Goal: Information Seeking & Learning: Learn about a topic

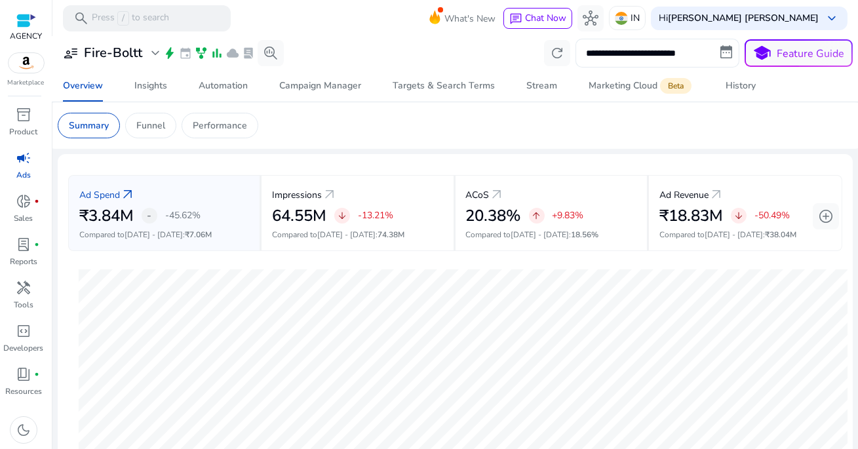
click at [642, 61] on input "**********" at bounding box center [658, 53] width 164 height 29
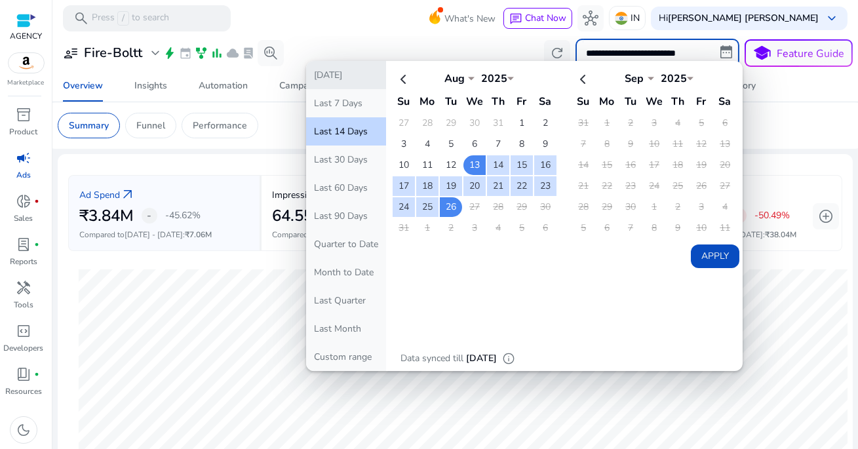
click at [357, 82] on button "[DATE]" at bounding box center [346, 75] width 80 height 28
type input "**********"
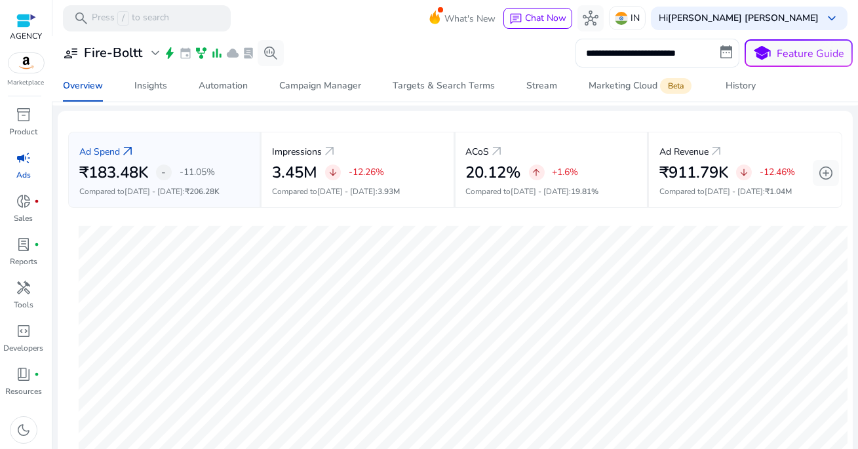
scroll to position [44, 0]
click at [632, 49] on input "**********" at bounding box center [658, 53] width 164 height 29
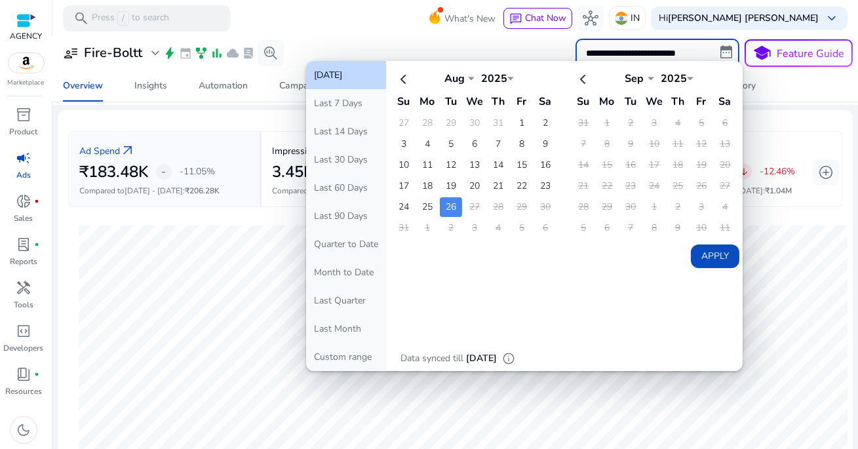
click at [380, 37] on div at bounding box center [455, 37] width 806 height 3
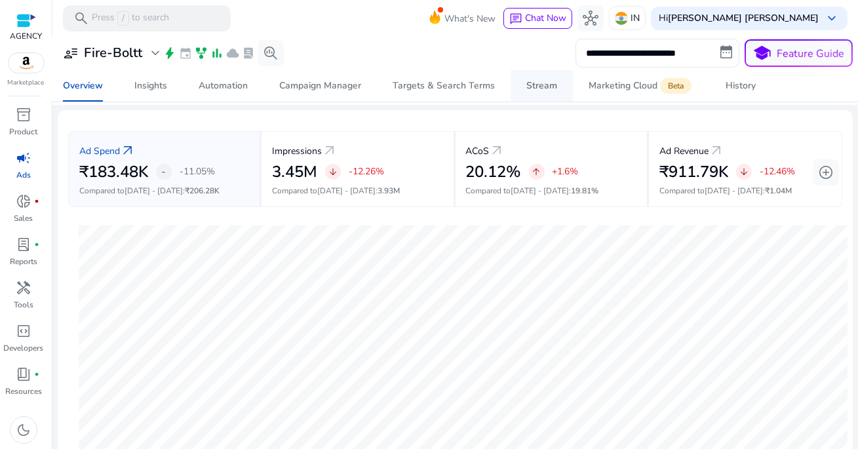
click at [543, 90] on div "Stream" at bounding box center [541, 85] width 31 height 9
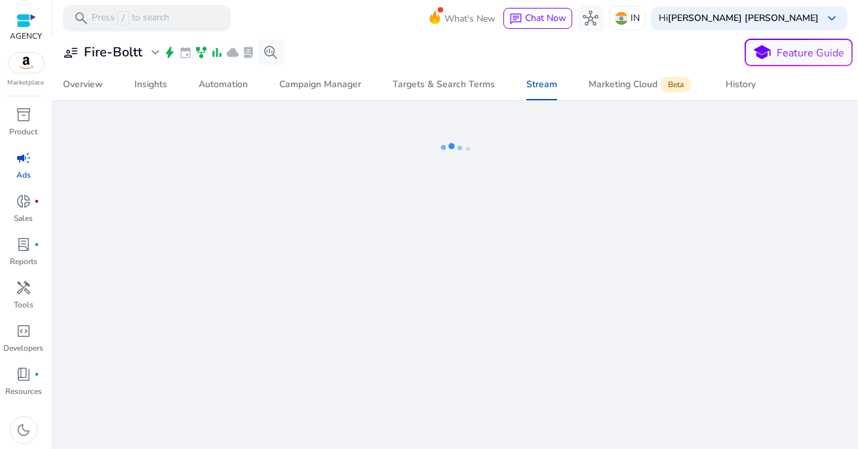
select select "*"
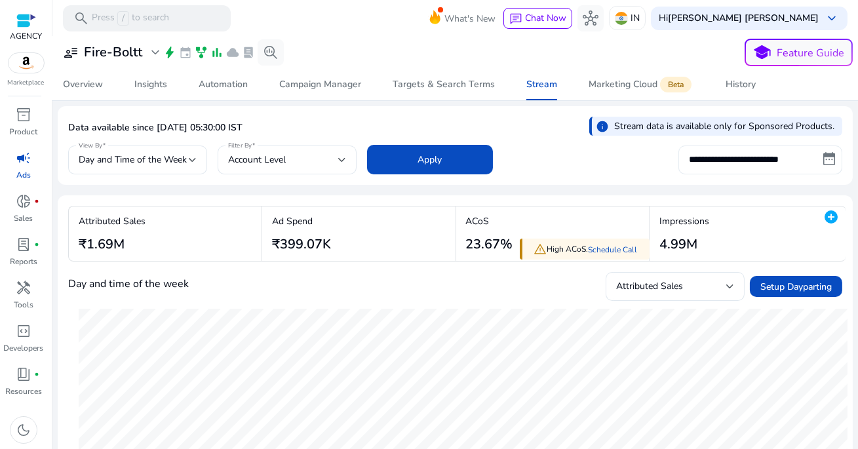
click at [755, 159] on input "**********" at bounding box center [760, 160] width 164 height 29
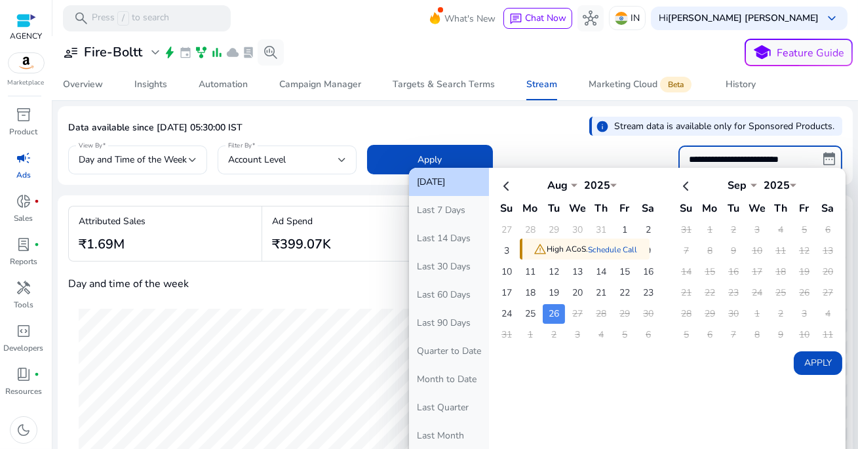
click at [573, 309] on td "27" at bounding box center [577, 314] width 22 height 20
click at [465, 185] on button "[DATE]" at bounding box center [449, 182] width 80 height 28
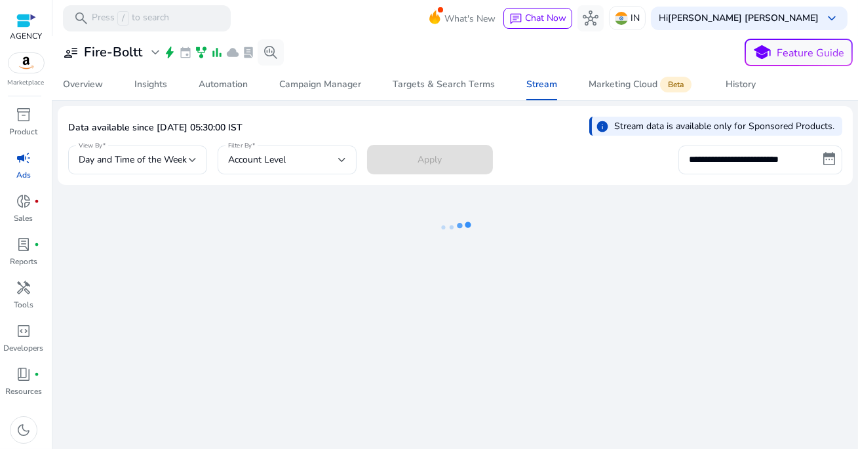
click at [544, 137] on div "Data available since Aug 26, 2025, 05:30:00 IST info Stream data is available o…" at bounding box center [455, 130] width 774 height 26
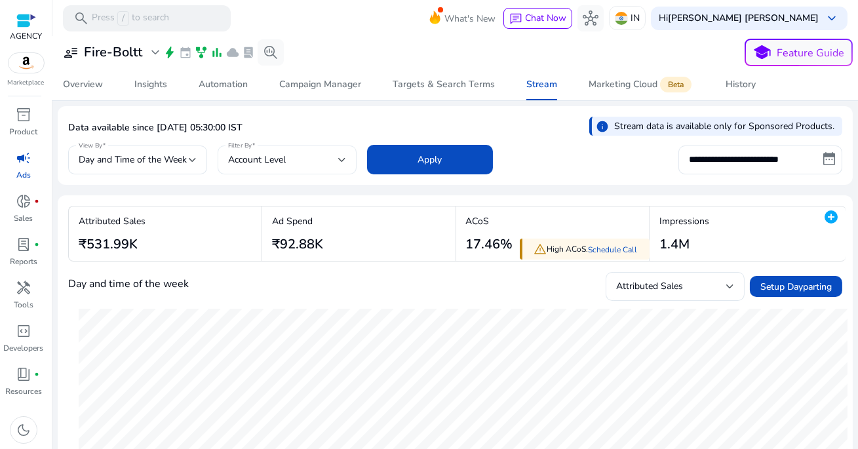
click at [297, 159] on div "Account Level" at bounding box center [283, 160] width 110 height 14
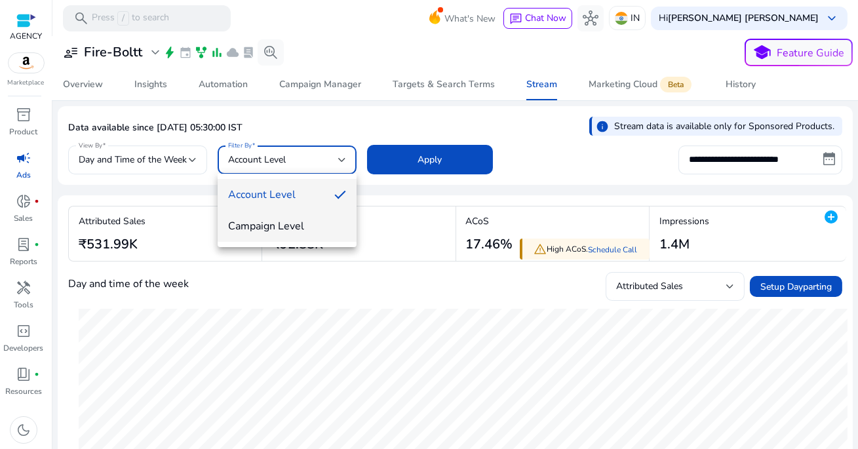
click at [300, 231] on span "Campaign Level" at bounding box center [287, 226] width 118 height 14
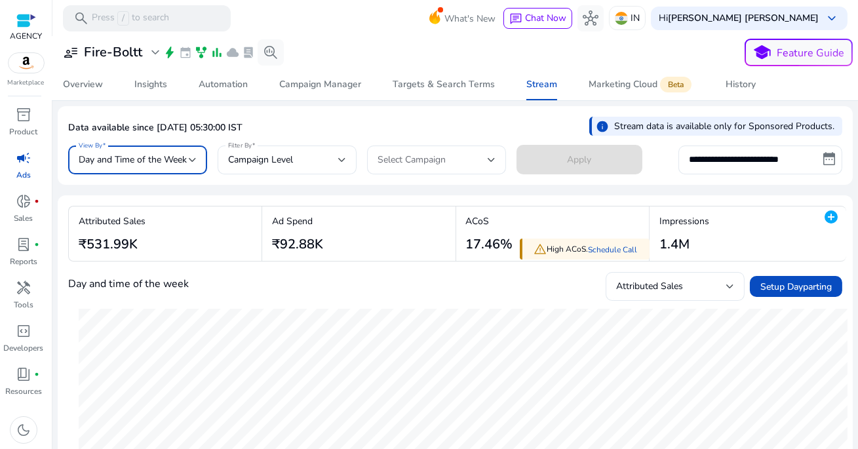
click at [185, 162] on span "Day and Time of the Week" at bounding box center [133, 159] width 108 height 12
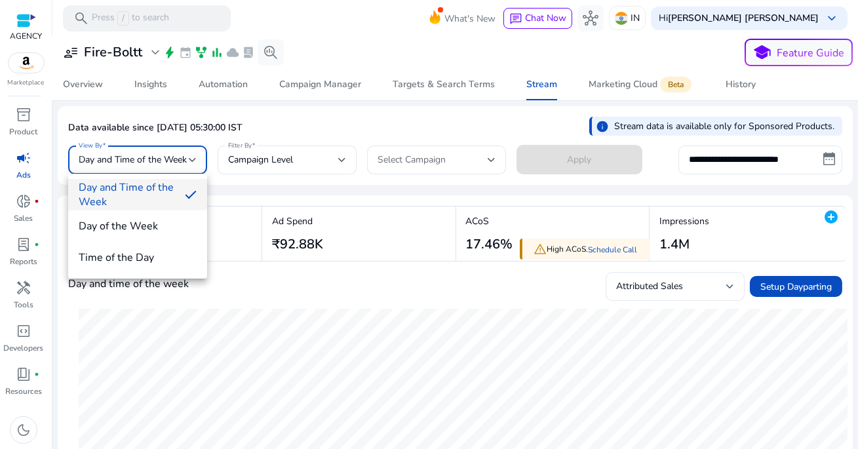
click at [149, 184] on span "Day and Time of the Week" at bounding box center [127, 194] width 96 height 29
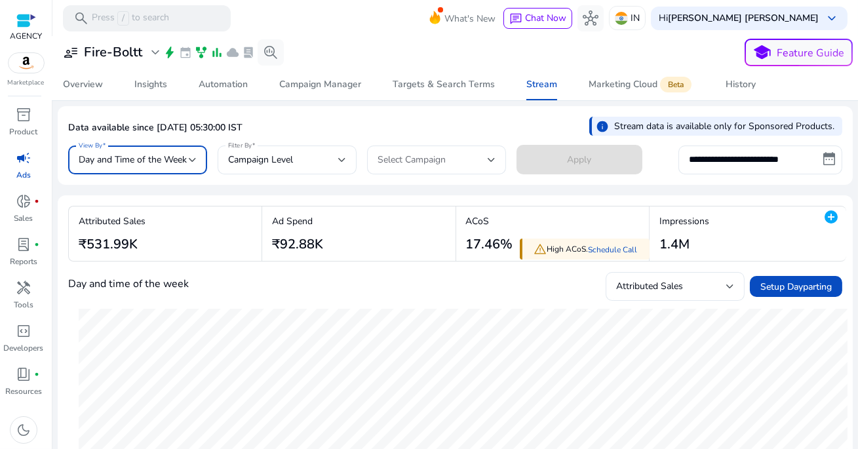
click at [147, 150] on div "Day and Time of the Week" at bounding box center [138, 160] width 118 height 29
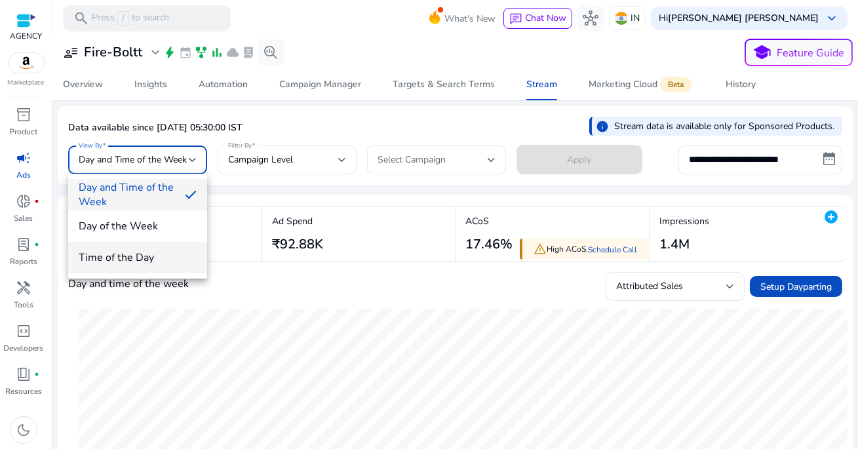
click at [148, 265] on mat-option "Time of the Day" at bounding box center [137, 257] width 139 height 31
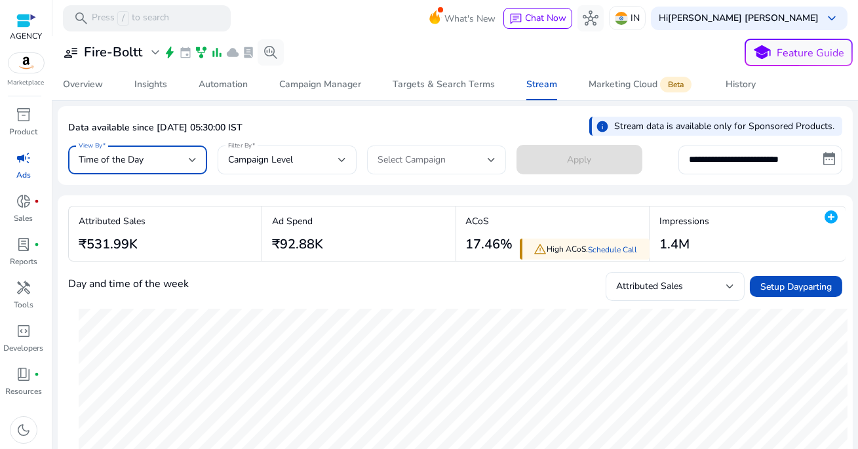
click at [479, 158] on div "Select Campaign" at bounding box center [433, 160] width 110 height 14
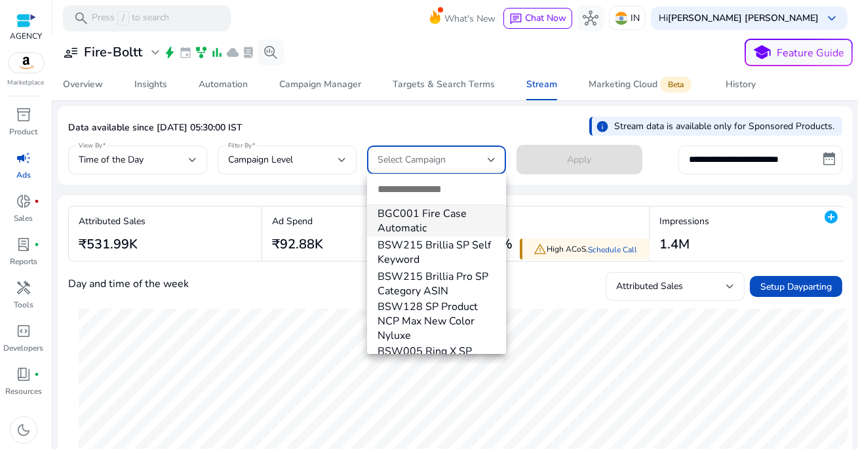
click at [294, 157] on div at bounding box center [429, 224] width 858 height 449
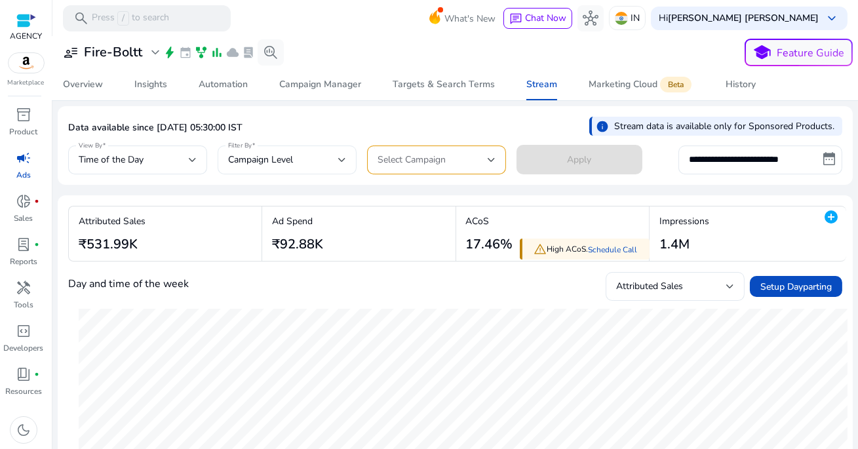
click at [283, 166] on div "Campaign Level" at bounding box center [283, 160] width 110 height 14
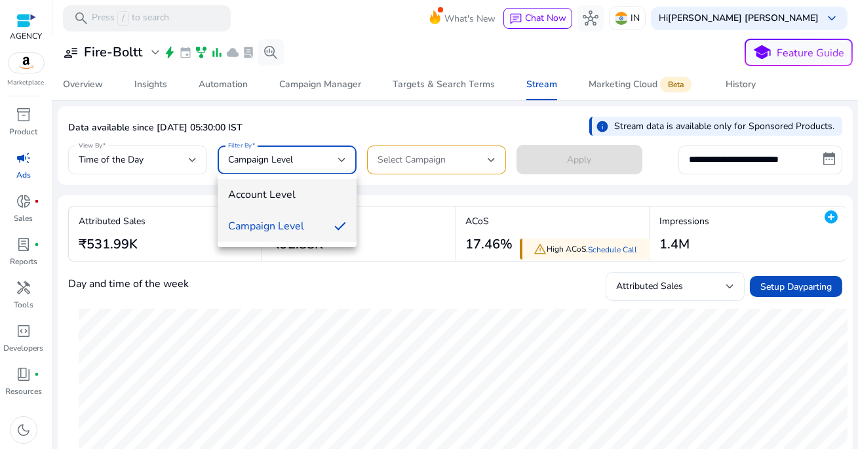
click at [282, 191] on span "Account Level" at bounding box center [287, 194] width 118 height 14
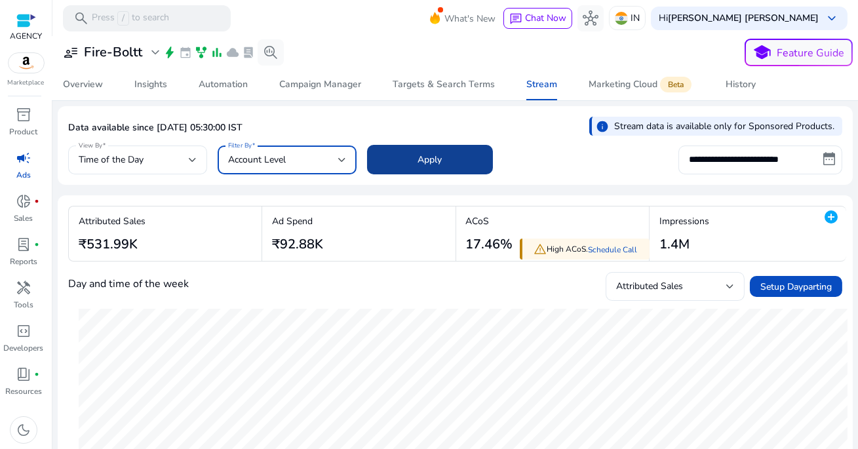
click at [451, 160] on span at bounding box center [430, 159] width 126 height 31
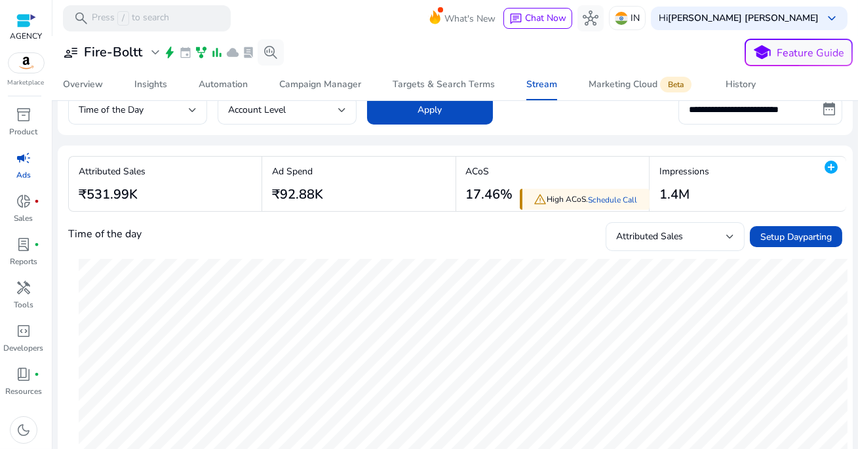
scroll to position [60, 0]
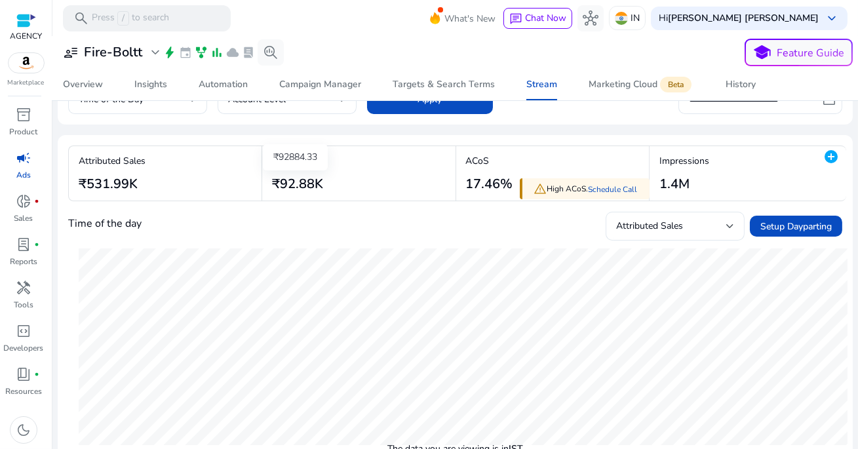
drag, startPoint x: 340, startPoint y: 190, endPoint x: 272, endPoint y: 184, distance: 68.5
click at [272, 184] on div "Ad Spend ₹92.88K" at bounding box center [360, 173] width 197 height 54
click at [372, 183] on div "Ad Spend ₹92.88K" at bounding box center [360, 173] width 197 height 54
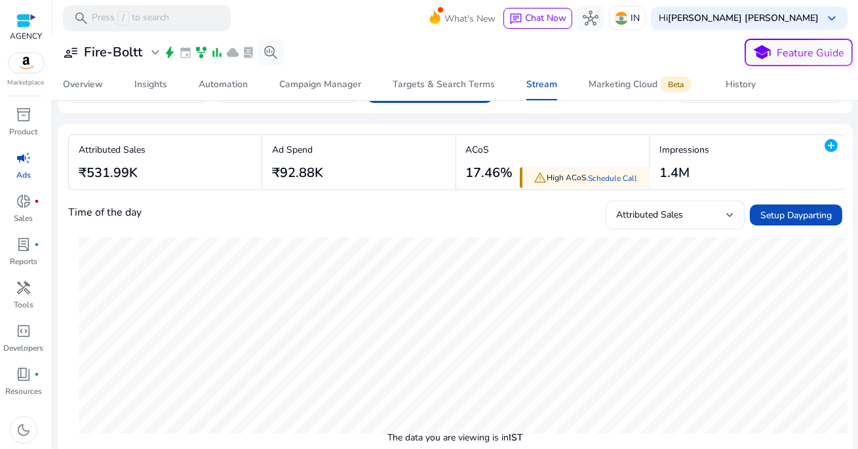
scroll to position [80, 0]
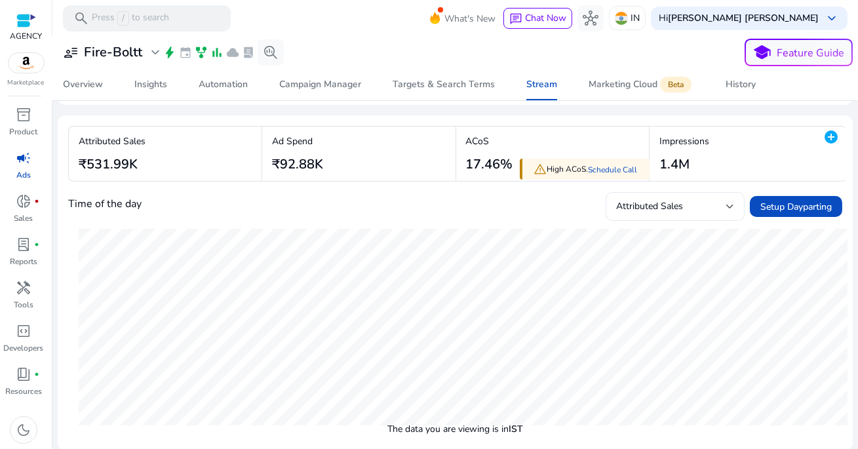
click at [665, 203] on span "Attributed Sales" at bounding box center [649, 206] width 67 height 12
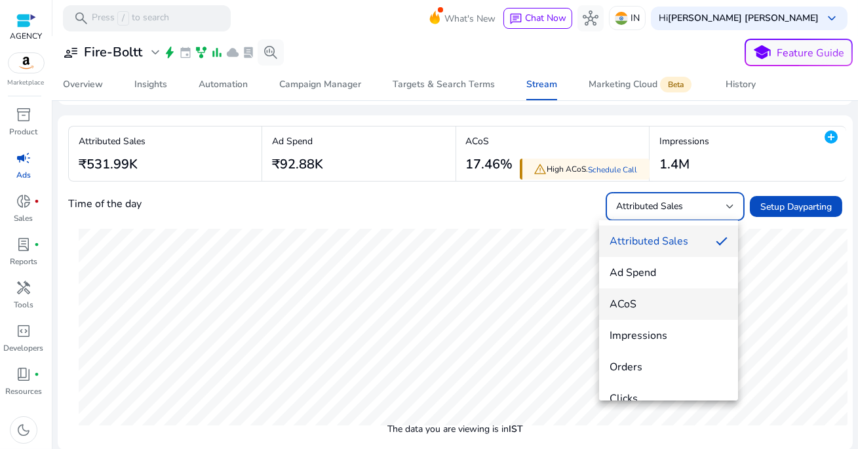
scroll to position [19, 0]
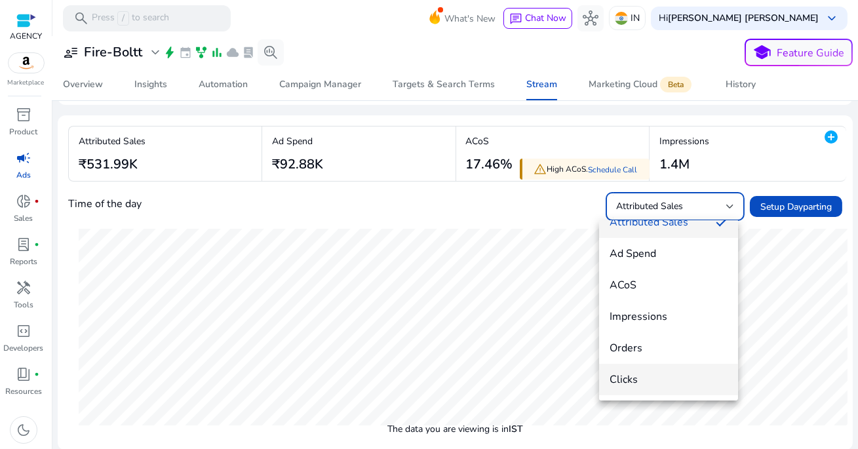
click at [663, 382] on span "Clicks" at bounding box center [669, 379] width 118 height 14
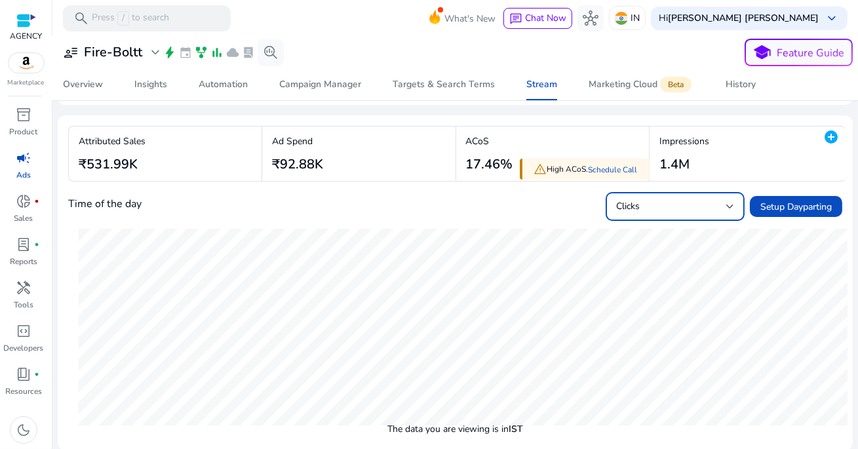
click at [640, 204] on div "Clicks" at bounding box center [671, 206] width 110 height 14
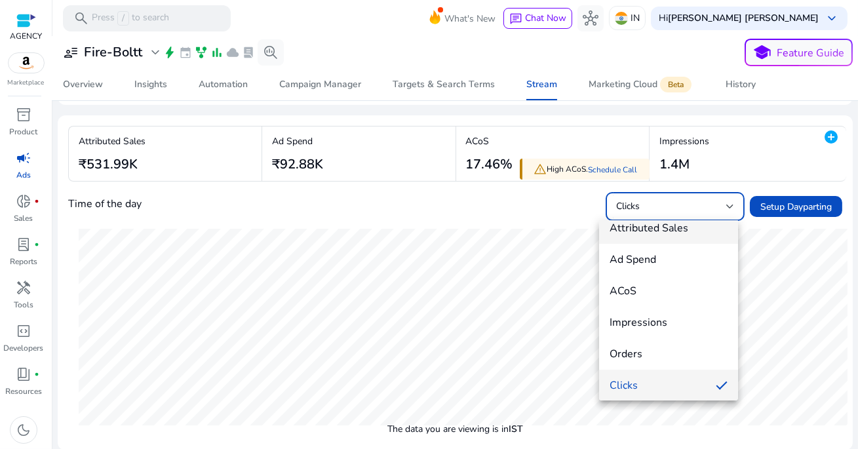
scroll to position [0, 0]
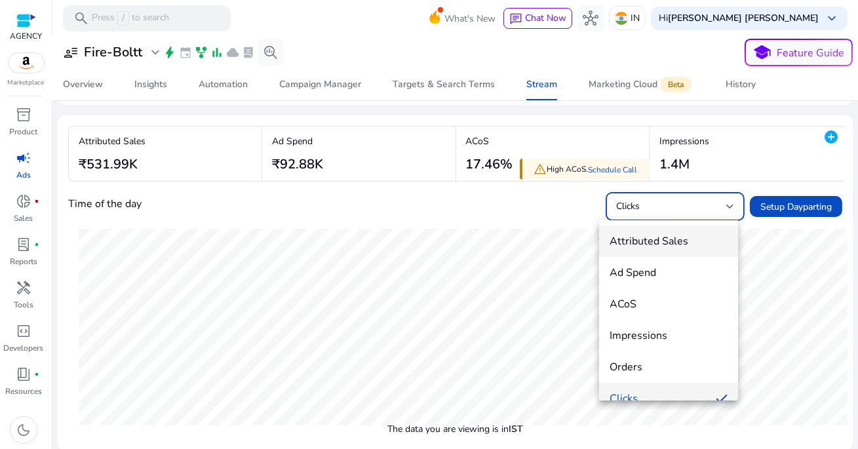
click at [642, 243] on span "Attributed Sales" at bounding box center [669, 241] width 118 height 14
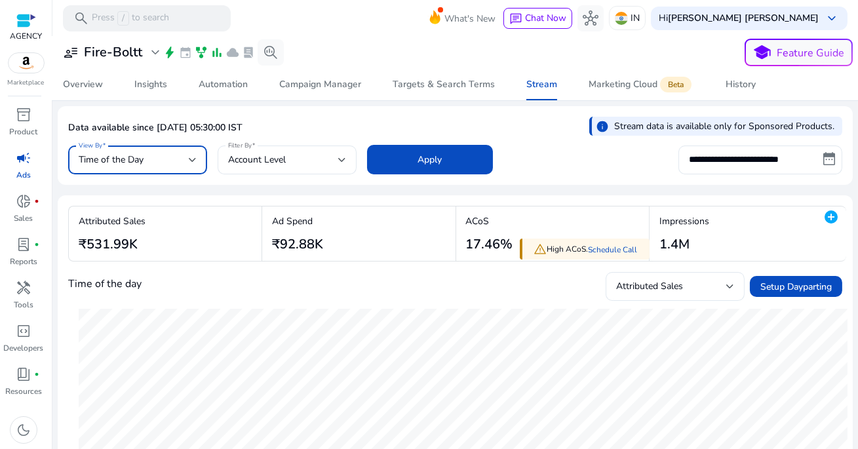
click at [149, 153] on div "Time of the Day" at bounding box center [134, 160] width 110 height 14
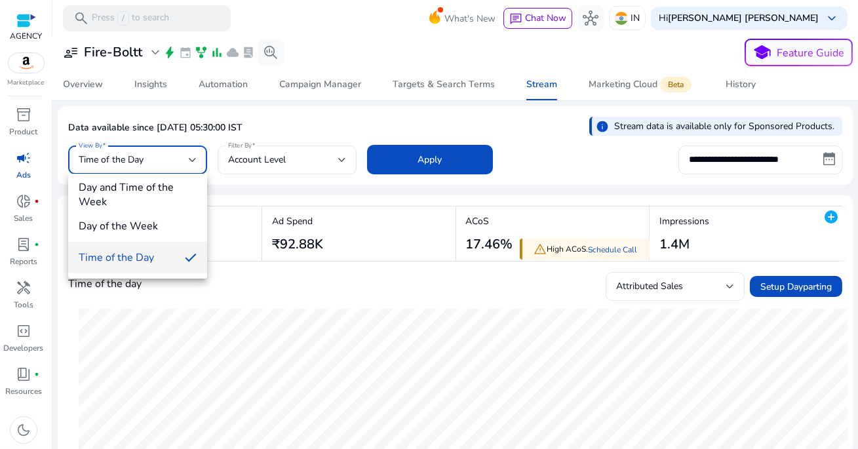
click at [280, 108] on div at bounding box center [429, 224] width 858 height 449
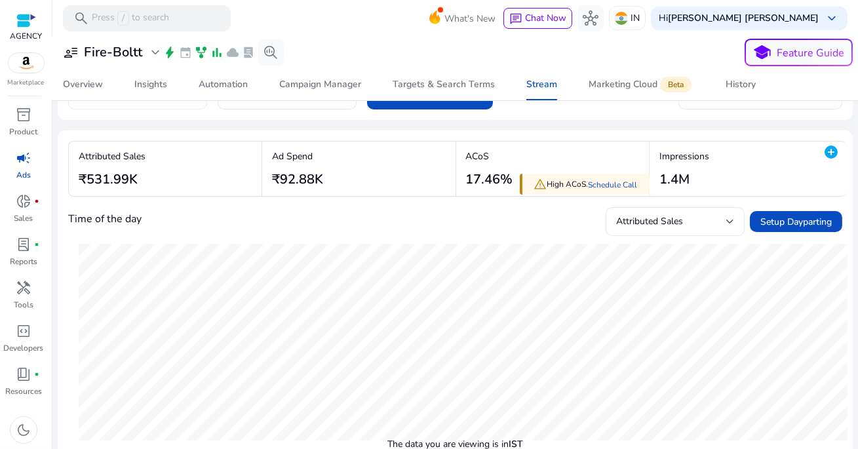
scroll to position [80, 0]
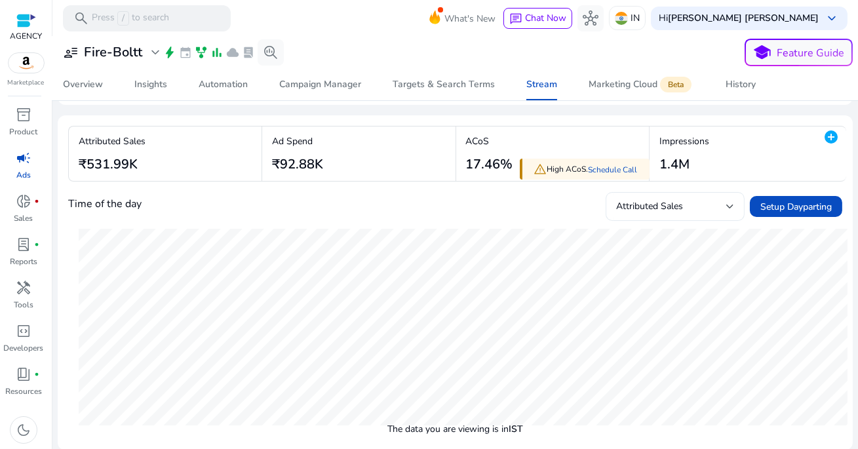
click at [666, 203] on span "Attributed Sales" at bounding box center [649, 206] width 67 height 12
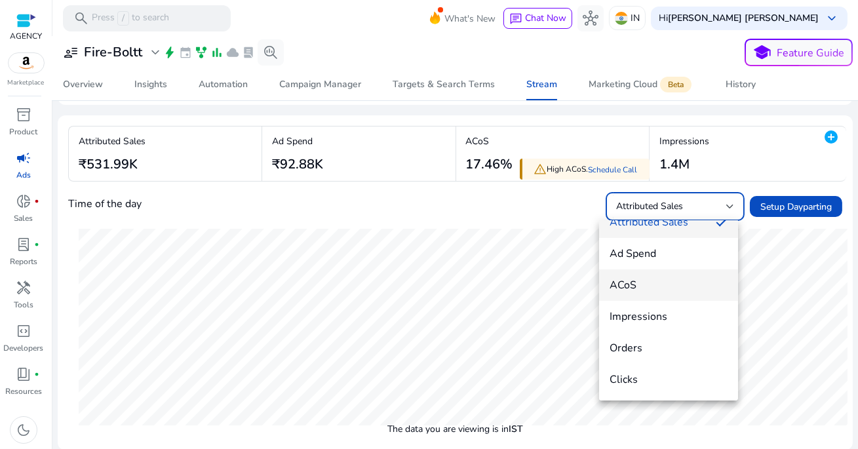
scroll to position [0, 0]
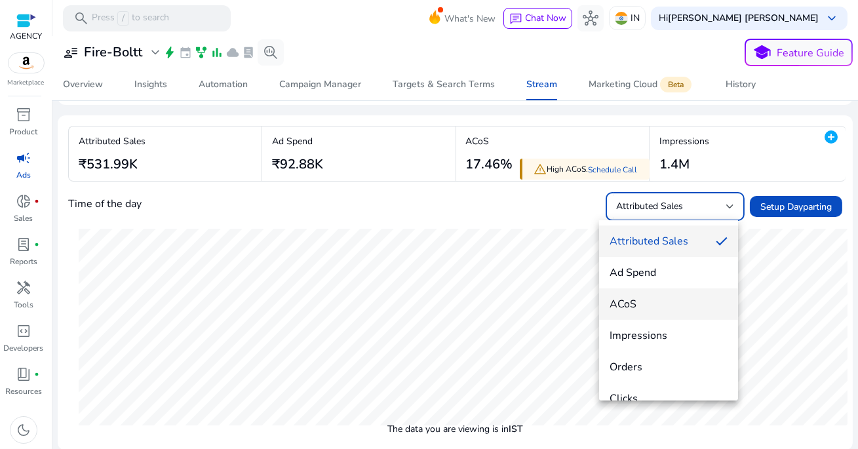
click at [658, 308] on span "ACoS" at bounding box center [669, 304] width 118 height 14
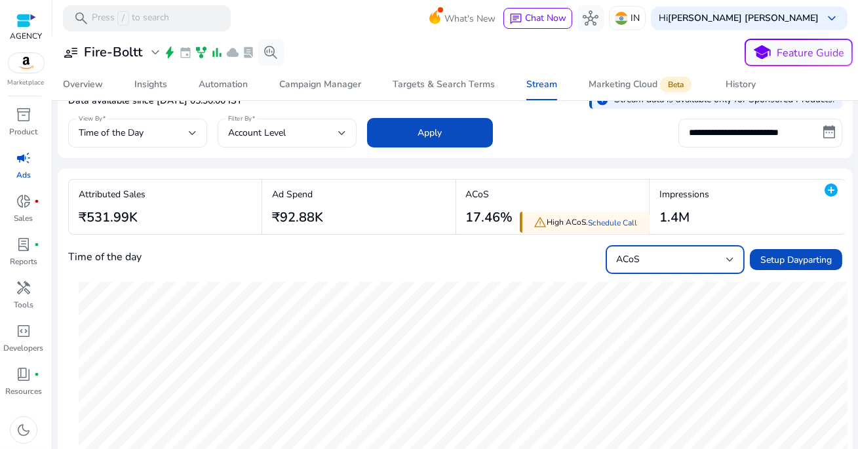
scroll to position [16, 0]
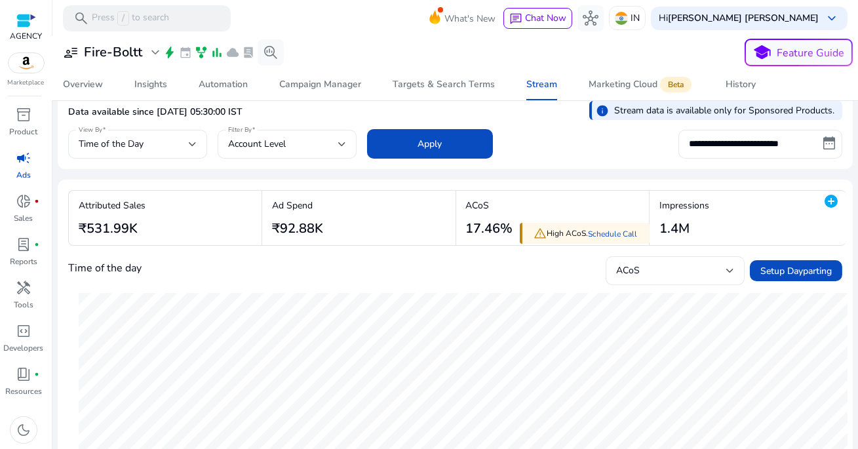
drag, startPoint x: 464, startPoint y: 225, endPoint x: 504, endPoint y: 226, distance: 40.0
click at [504, 226] on h3 "17.46%" at bounding box center [489, 229] width 47 height 16
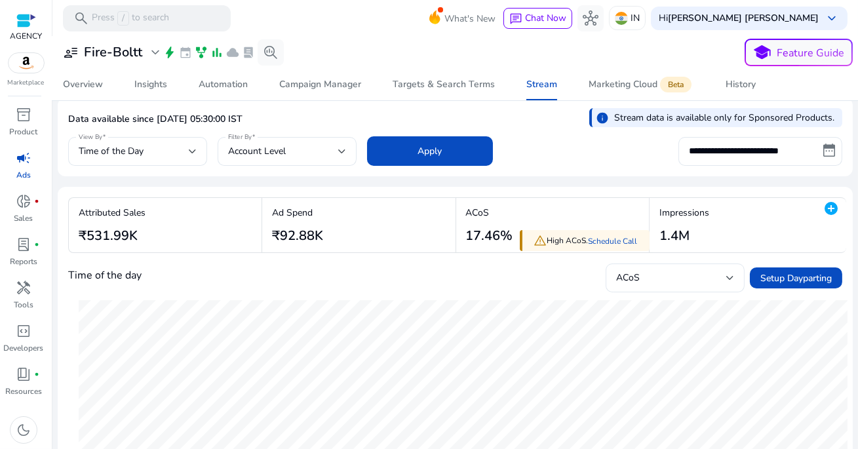
scroll to position [7, 0]
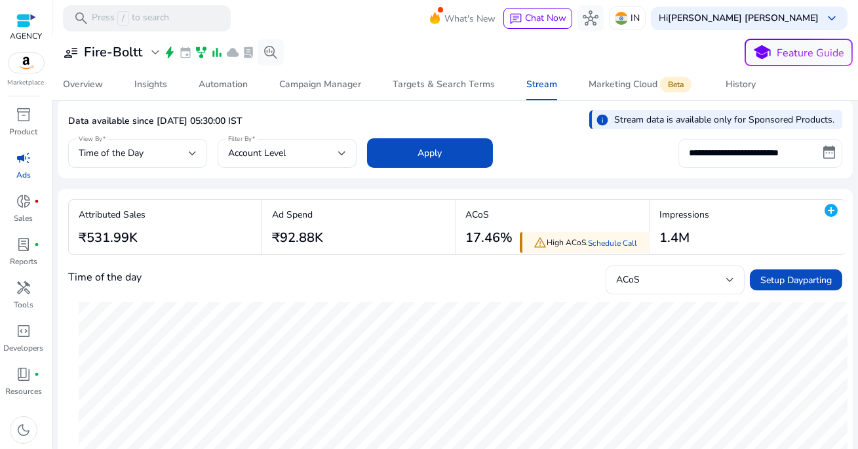
click at [782, 150] on input "**********" at bounding box center [760, 153] width 164 height 29
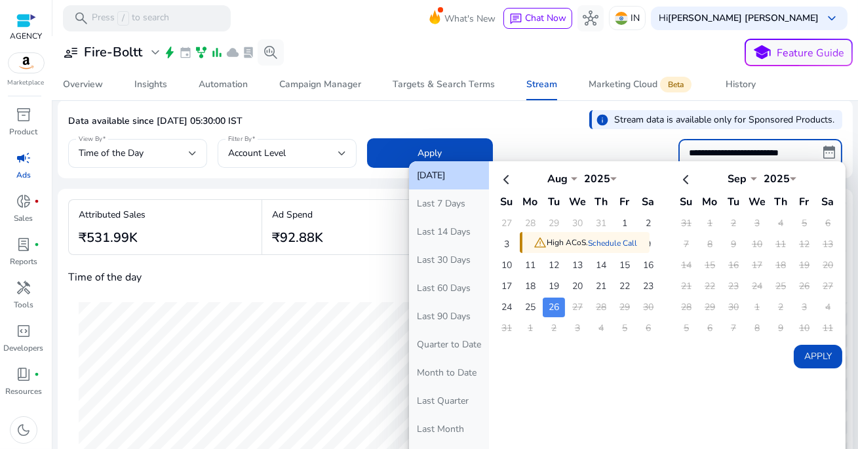
click at [572, 303] on td "27" at bounding box center [577, 308] width 22 height 20
click at [505, 113] on div "Data available since Aug 26, 2025, 05:30:00 IST info Stream data is available o…" at bounding box center [455, 123] width 774 height 26
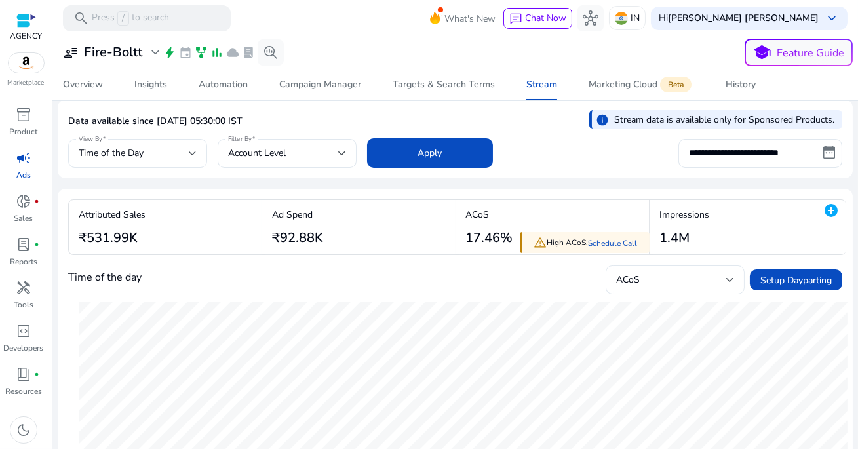
click at [573, 138] on div "**********" at bounding box center [455, 152] width 774 height 32
click at [219, 92] on span "Automation" at bounding box center [223, 84] width 49 height 31
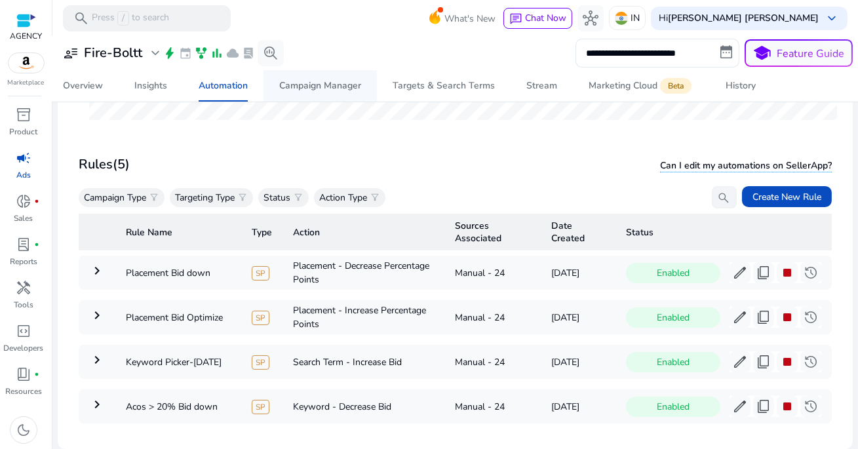
click at [328, 81] on div "Campaign Manager" at bounding box center [320, 85] width 82 height 9
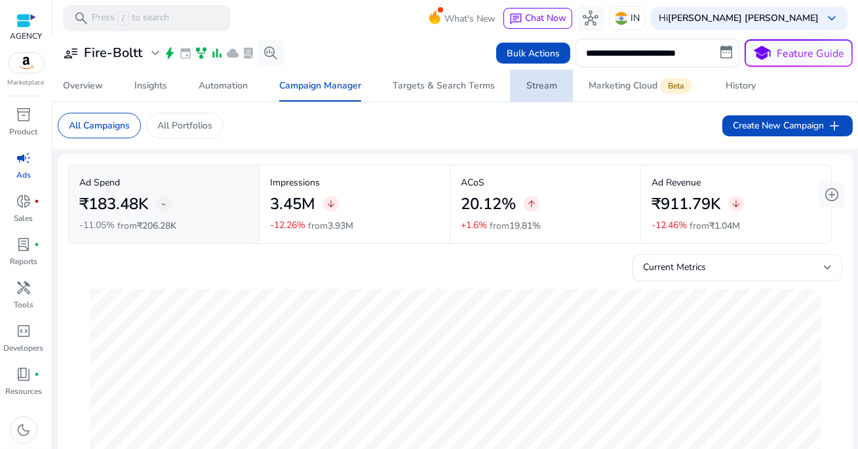
click at [540, 86] on div "Stream" at bounding box center [541, 85] width 31 height 9
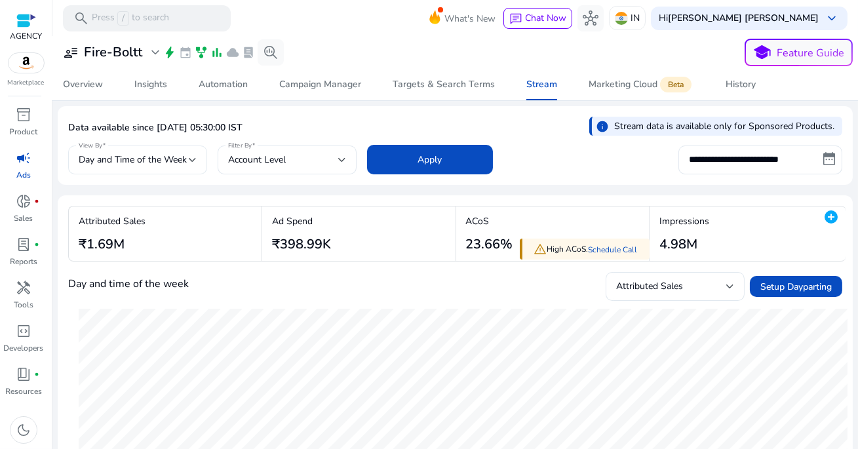
click at [154, 160] on span "Day and Time of the Week" at bounding box center [133, 159] width 108 height 12
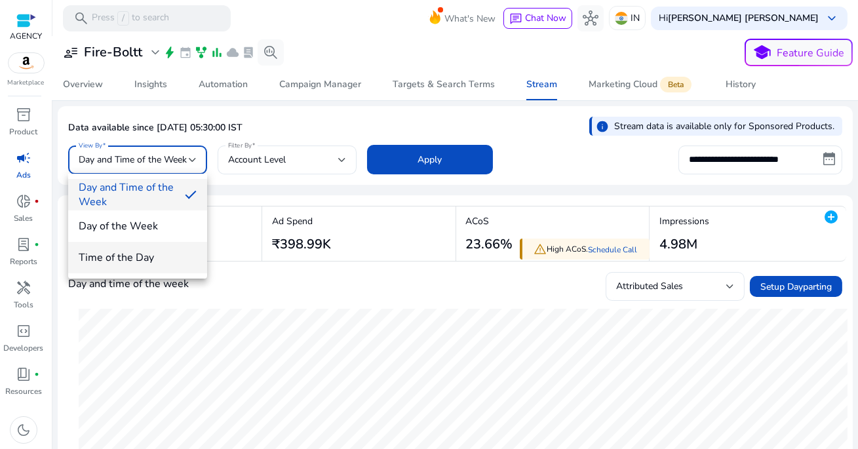
click at [145, 255] on span "Time of the Day" at bounding box center [138, 257] width 118 height 14
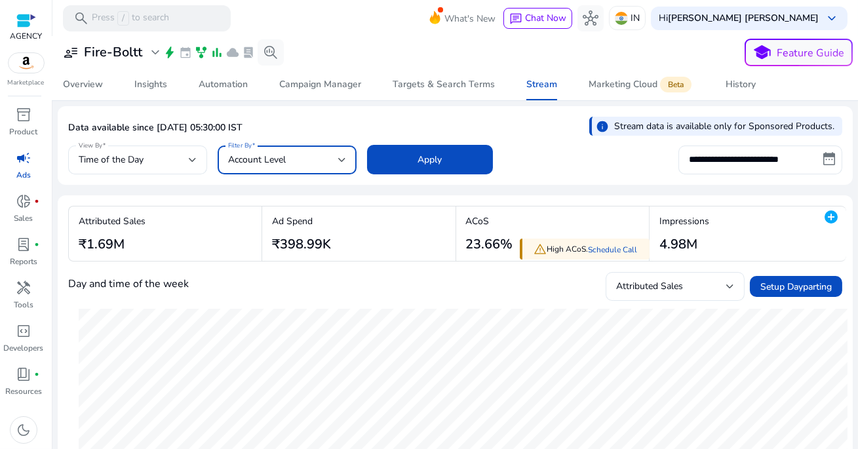
click at [342, 166] on div at bounding box center [342, 160] width 8 height 16
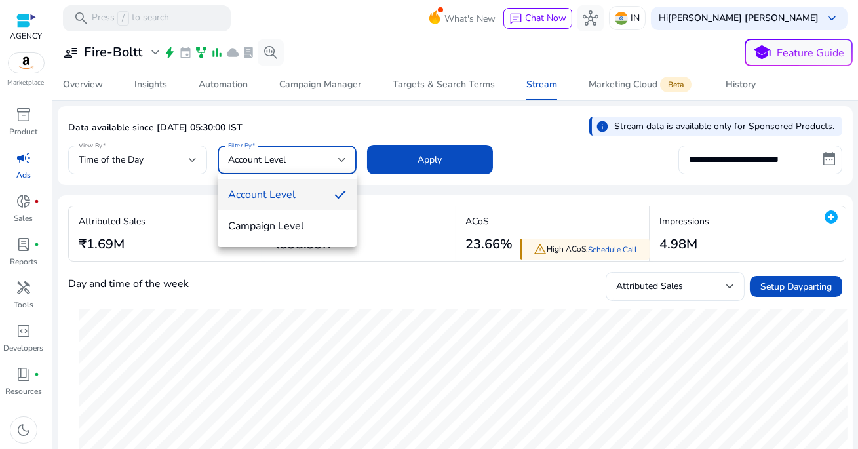
click at [417, 151] on div at bounding box center [429, 224] width 858 height 449
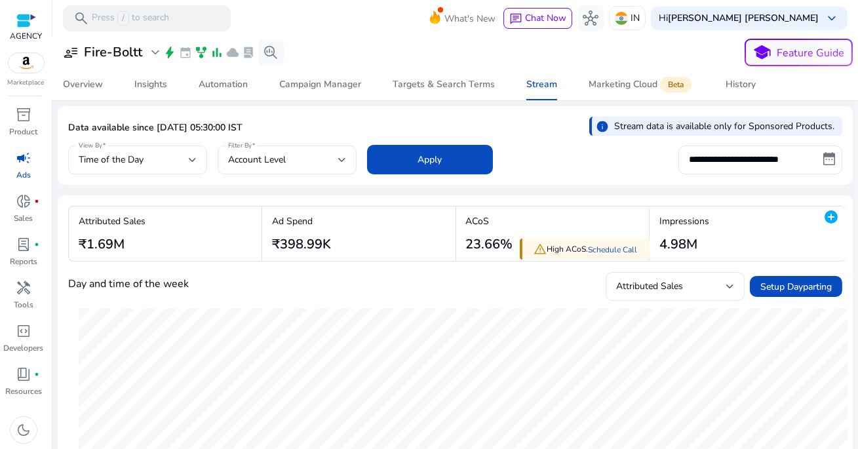
click at [417, 151] on span at bounding box center [430, 159] width 126 height 31
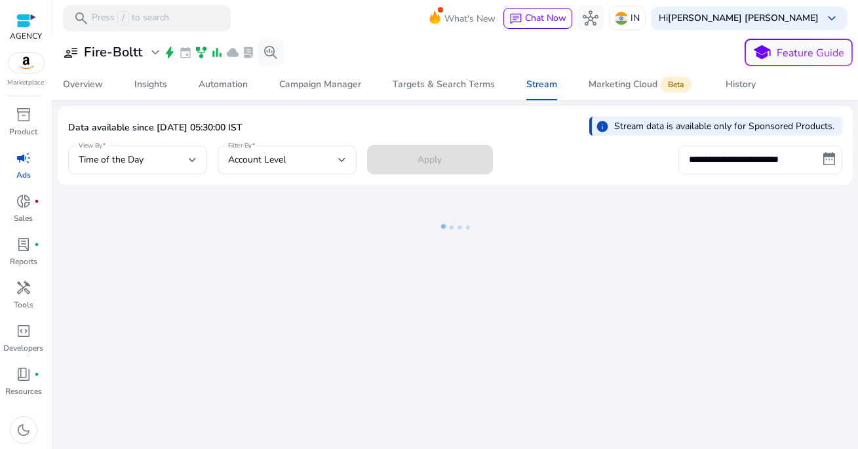
click at [417, 151] on div "Apply" at bounding box center [430, 159] width 126 height 29
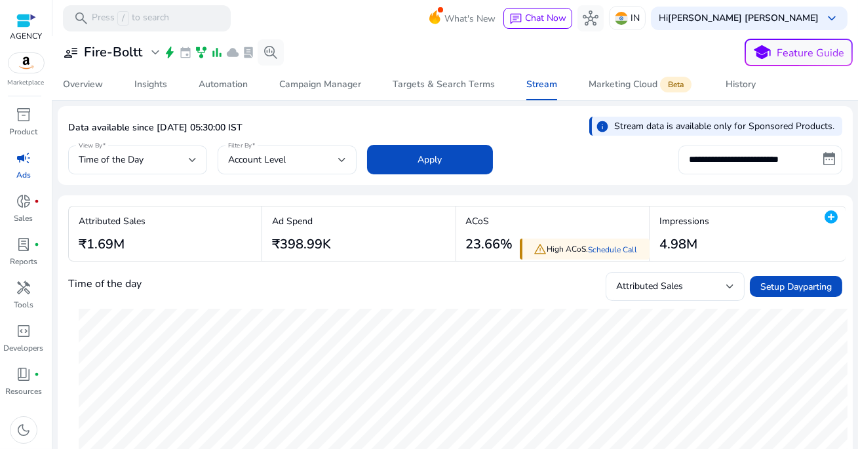
click at [709, 153] on input "**********" at bounding box center [760, 160] width 164 height 29
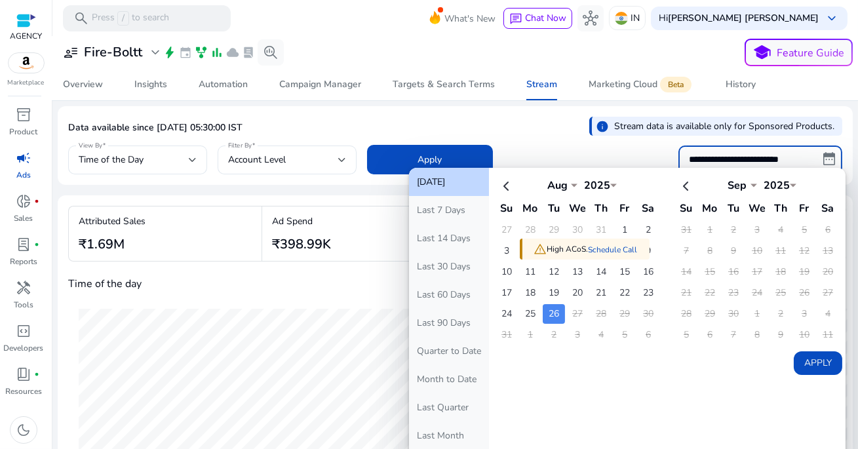
click at [456, 183] on button "[DATE]" at bounding box center [449, 182] width 80 height 28
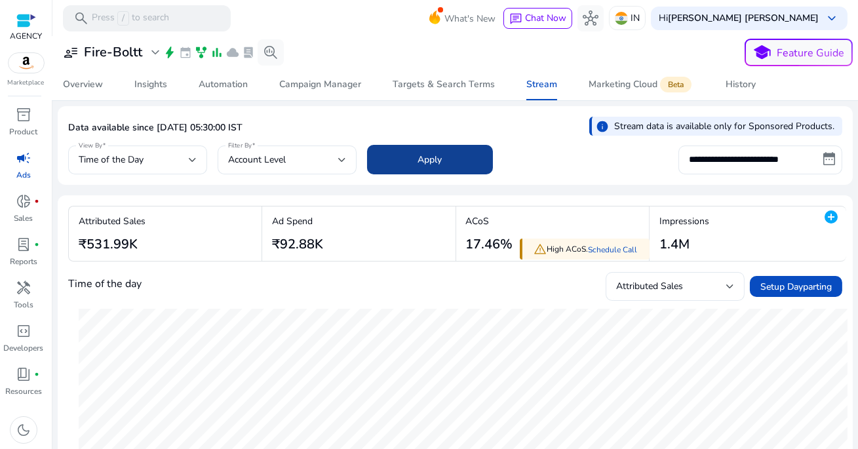
click at [408, 160] on span at bounding box center [430, 159] width 126 height 31
click at [130, 165] on span "Time of the Day" at bounding box center [111, 159] width 65 height 12
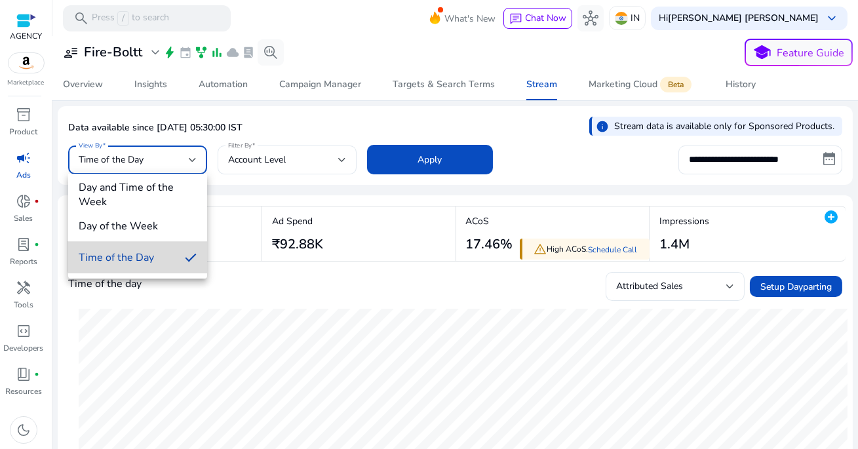
click at [168, 248] on mat-option "Time of the Day" at bounding box center [137, 257] width 139 height 31
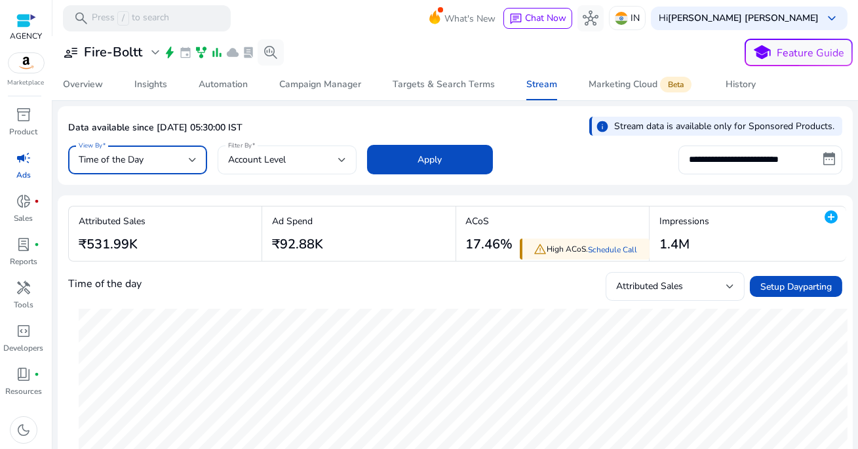
click at [273, 161] on span "Account Level" at bounding box center [257, 159] width 58 height 12
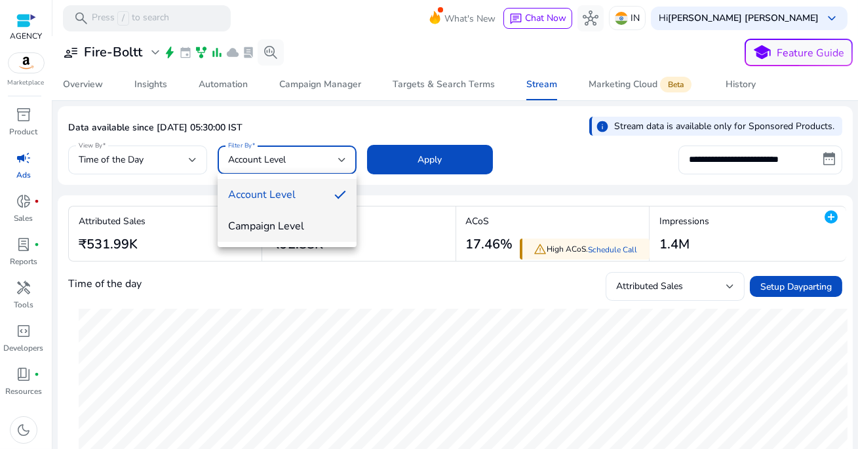
click at [275, 224] on span "Campaign Level" at bounding box center [287, 226] width 118 height 14
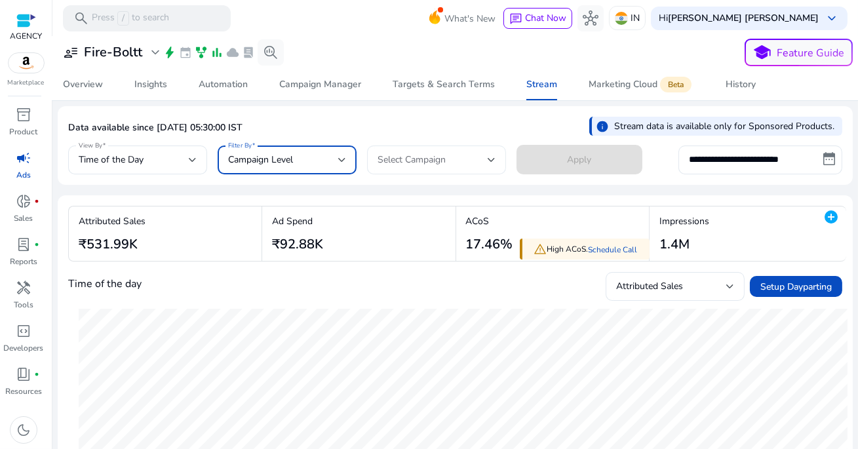
click at [406, 154] on span "Select Campaign" at bounding box center [412, 159] width 68 height 12
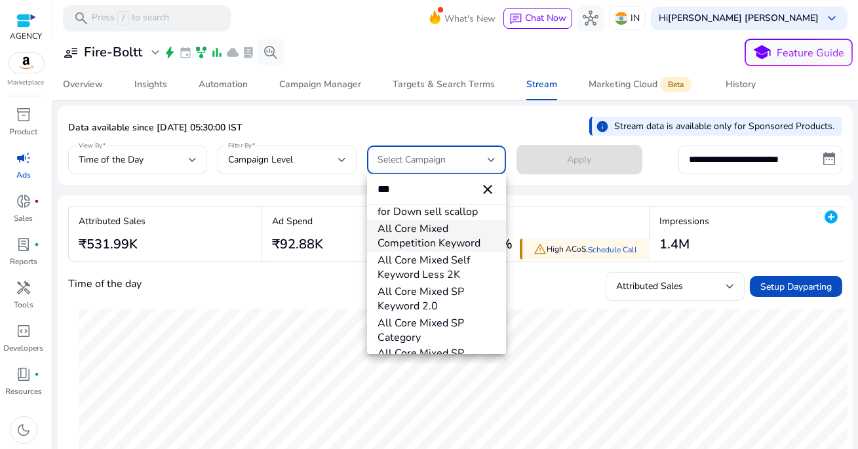
scroll to position [60, 0]
type input "***"
click at [444, 281] on span "All Core Mixed Self Keyword Less 2K" at bounding box center [437, 266] width 118 height 29
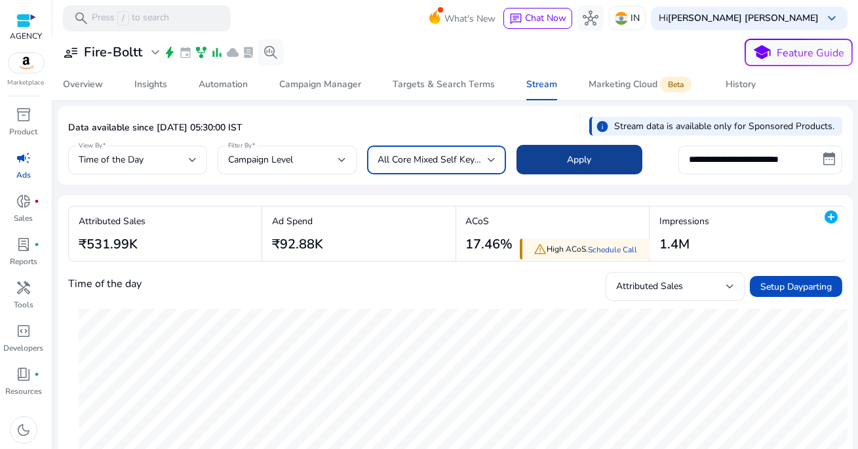
click at [559, 156] on span at bounding box center [580, 159] width 126 height 31
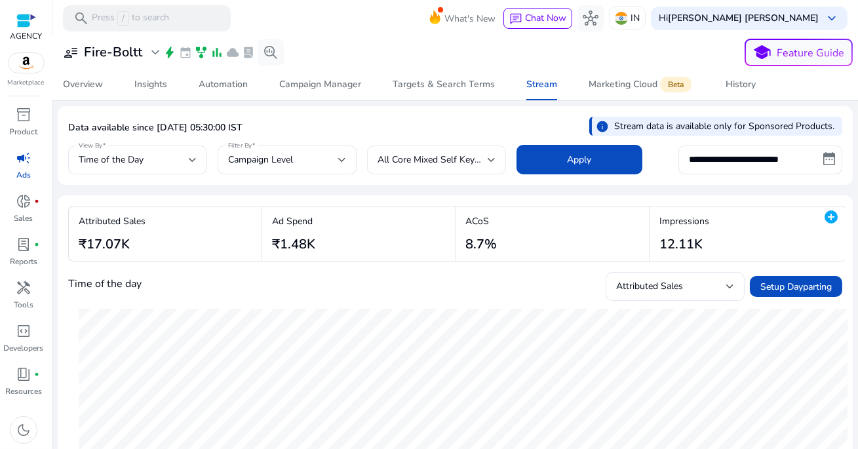
click at [453, 159] on span "All Core Mixed Self Keyword Less 2K" at bounding box center [455, 159] width 154 height 12
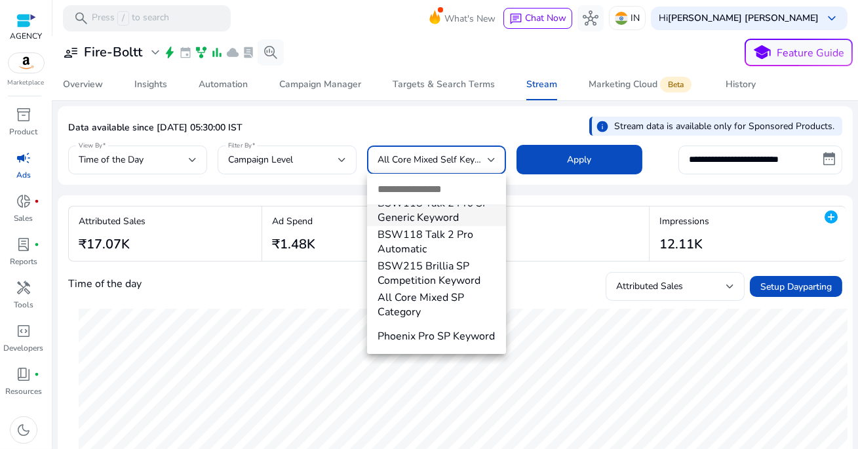
scroll to position [1769, 0]
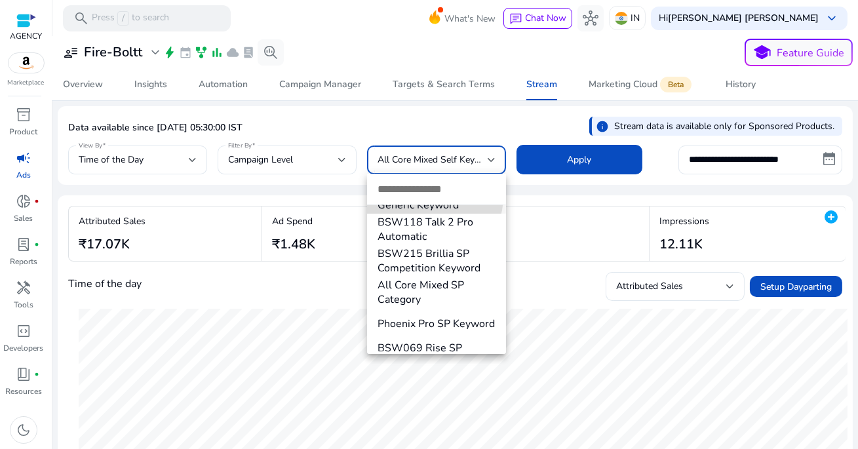
click at [432, 212] on span "BSW118 Talk 2 Pro SP Generic Keyword" at bounding box center [437, 198] width 118 height 29
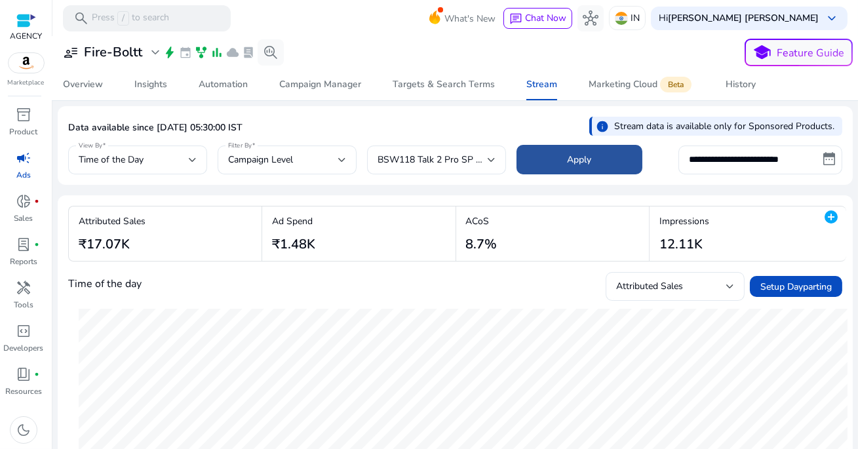
click at [561, 168] on span at bounding box center [580, 159] width 126 height 31
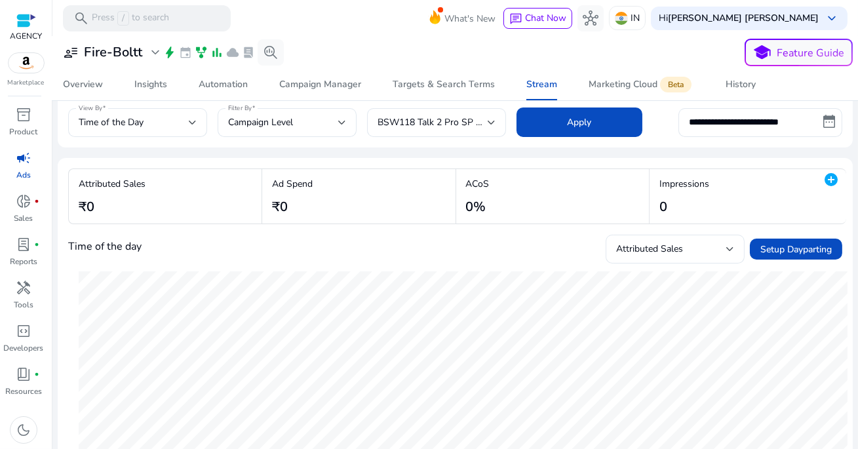
scroll to position [49, 0]
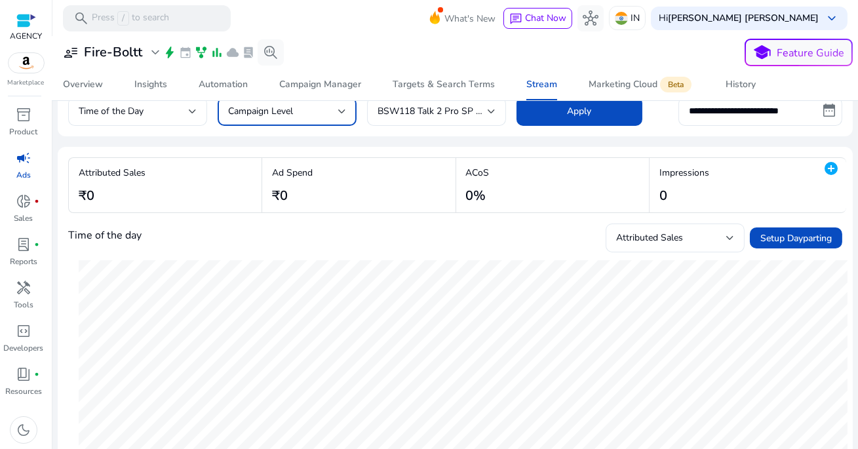
click at [277, 117] on div "Campaign Level" at bounding box center [287, 112] width 118 height 16
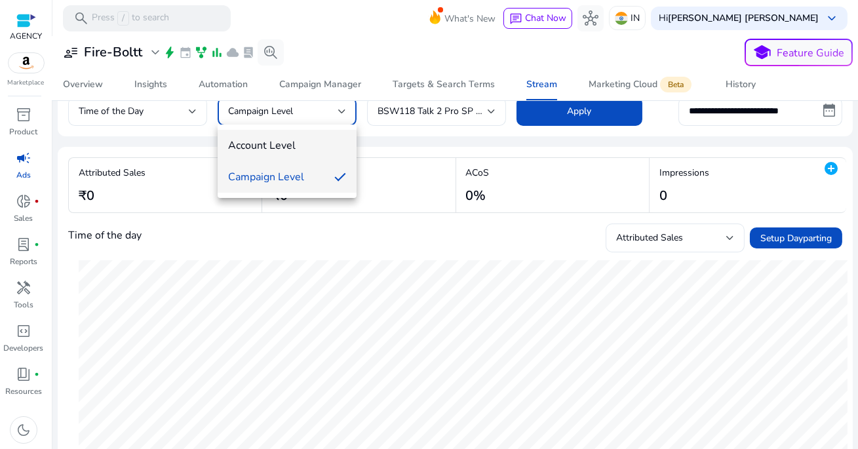
click at [271, 138] on span "Account Level" at bounding box center [287, 145] width 118 height 14
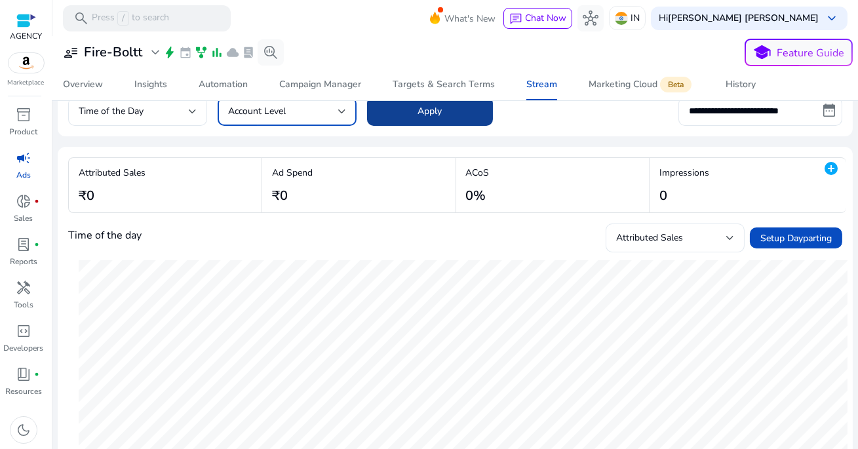
click at [450, 115] on span at bounding box center [430, 111] width 126 height 31
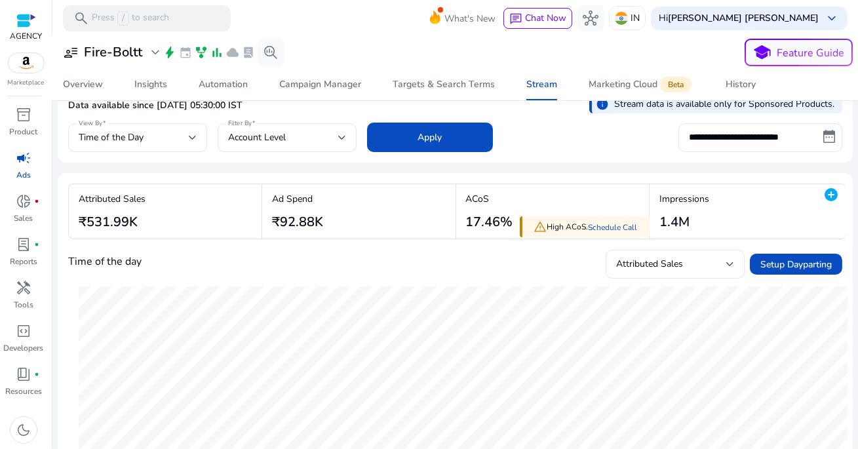
scroll to position [23, 0]
click at [743, 131] on input "**********" at bounding box center [760, 137] width 164 height 29
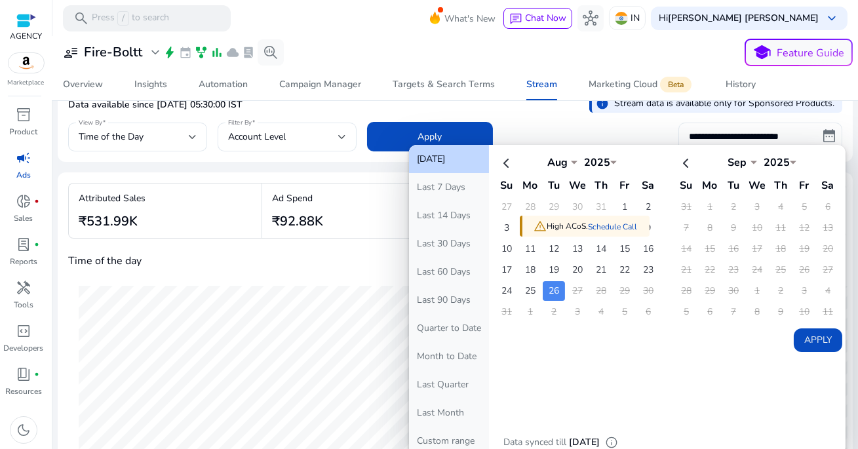
click at [463, 161] on button "[DATE]" at bounding box center [449, 159] width 80 height 28
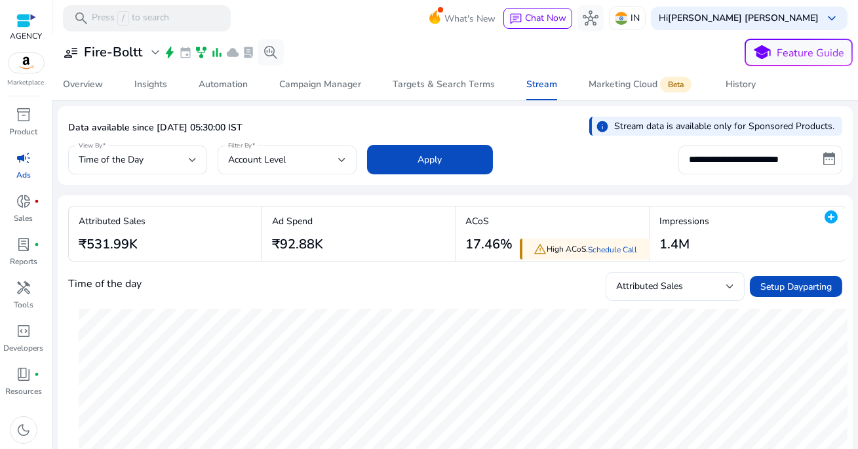
scroll to position [80, 0]
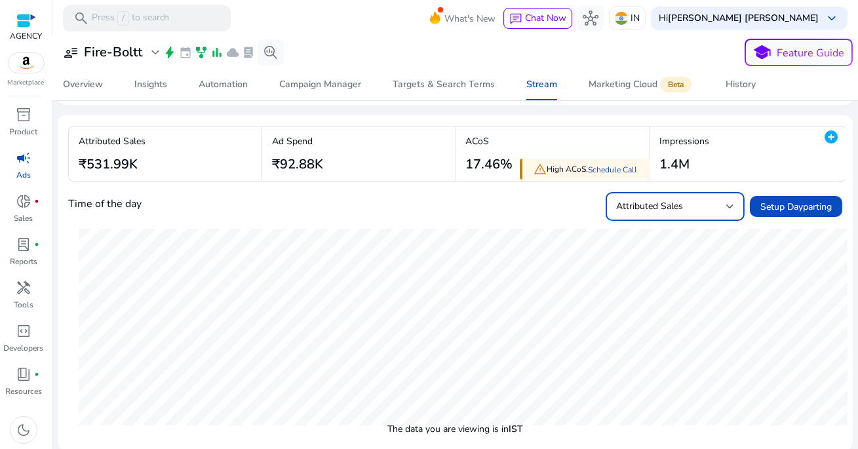
click at [669, 203] on span "Attributed Sales" at bounding box center [649, 206] width 67 height 12
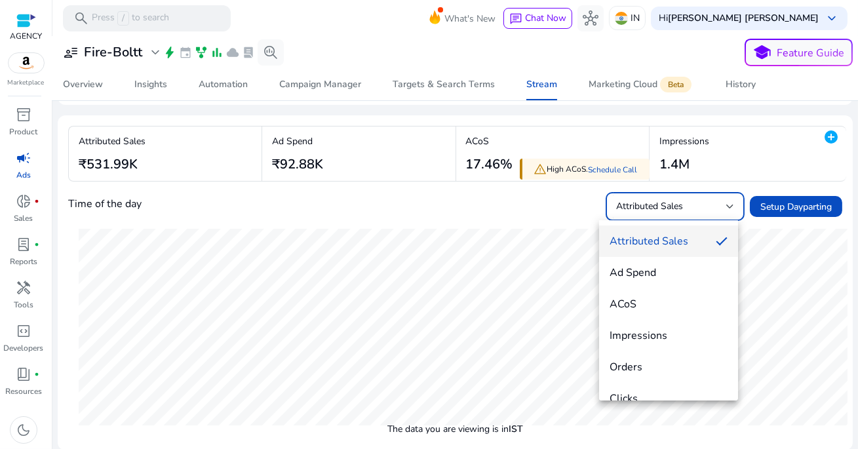
click at [448, 209] on div at bounding box center [429, 224] width 858 height 449
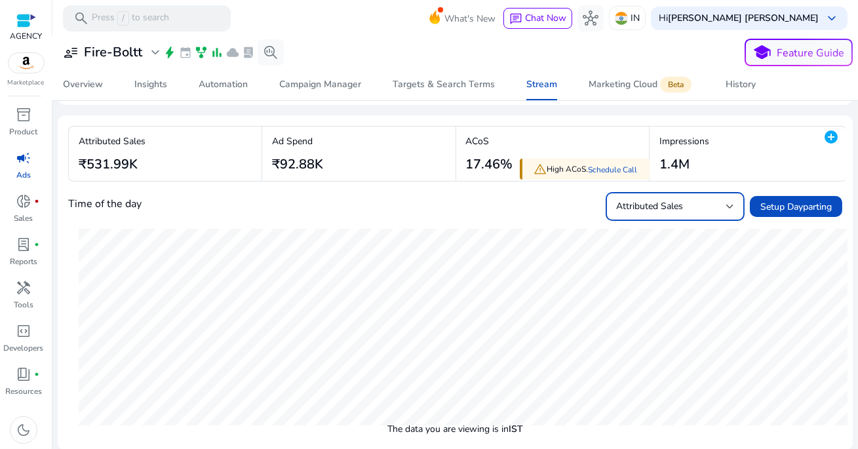
click at [655, 200] on span "Attributed Sales" at bounding box center [649, 206] width 67 height 12
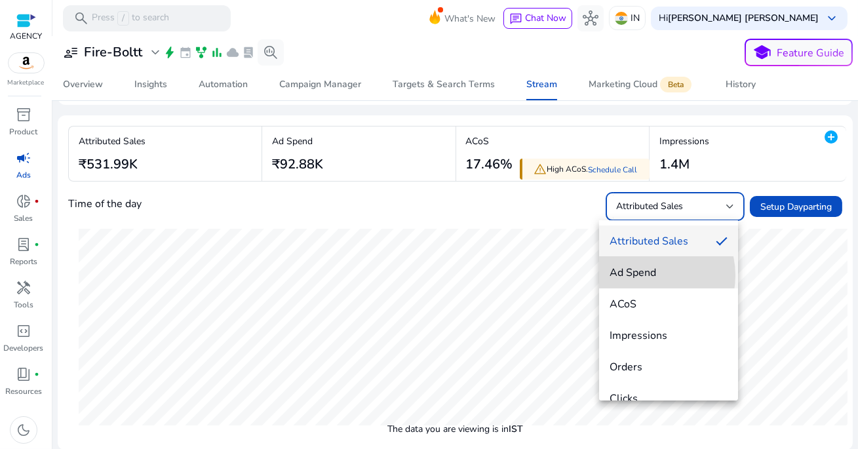
click at [645, 275] on span "Ad Spend" at bounding box center [669, 272] width 118 height 14
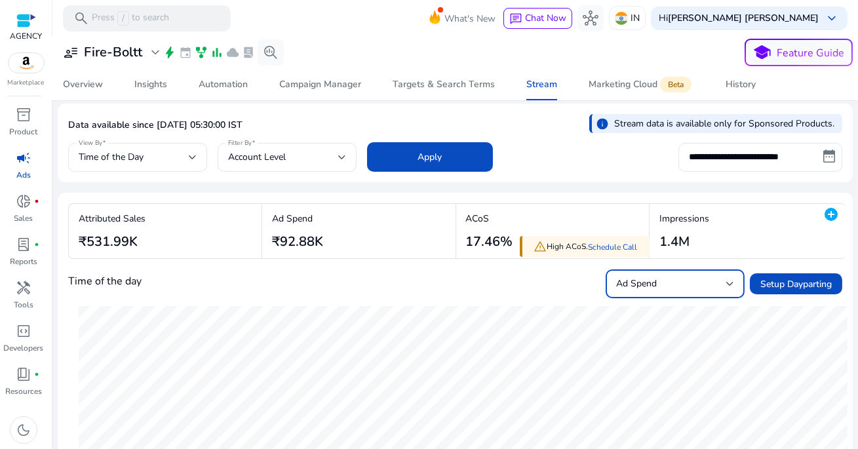
scroll to position [0, 0]
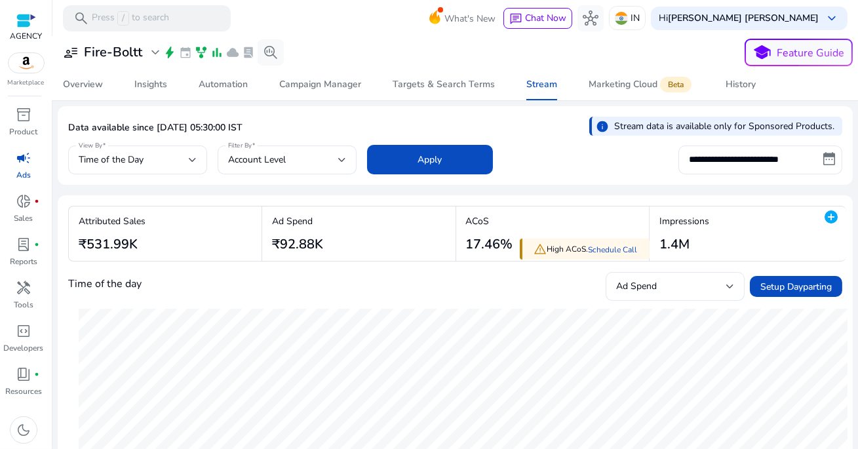
click at [652, 125] on p "Stream data is available only for Sponsored Products." at bounding box center [724, 126] width 220 height 14
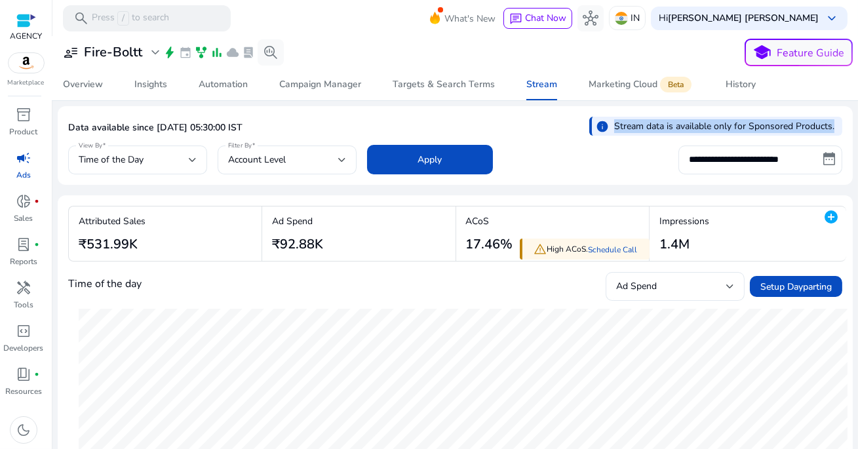
click at [655, 127] on p "Stream data is available only for Sponsored Products." at bounding box center [724, 126] width 220 height 14
drag, startPoint x: 644, startPoint y: 128, endPoint x: 756, endPoint y: 120, distance: 113.0
click at [754, 119] on p "Stream data is available only for Sponsored Products." at bounding box center [724, 126] width 220 height 14
click at [756, 120] on p "Stream data is available only for Sponsored Products." at bounding box center [724, 126] width 220 height 14
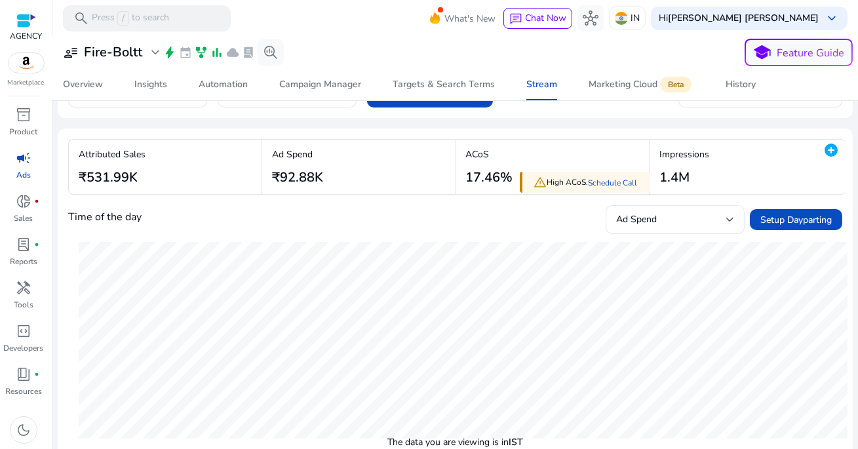
scroll to position [80, 0]
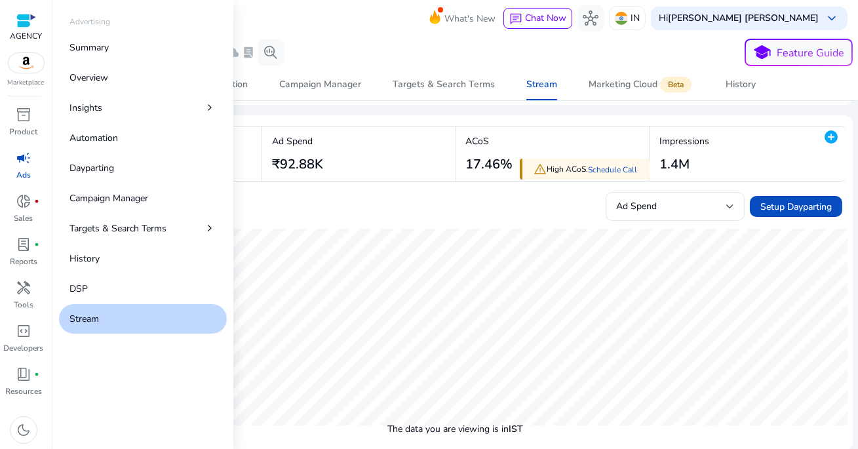
click at [23, 161] on span "campaign" at bounding box center [24, 158] width 16 height 16
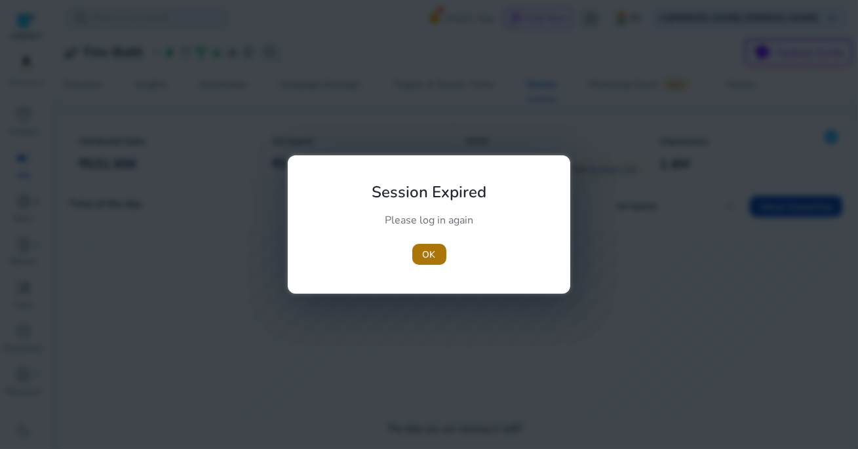
click at [437, 260] on span "button" at bounding box center [429, 254] width 34 height 31
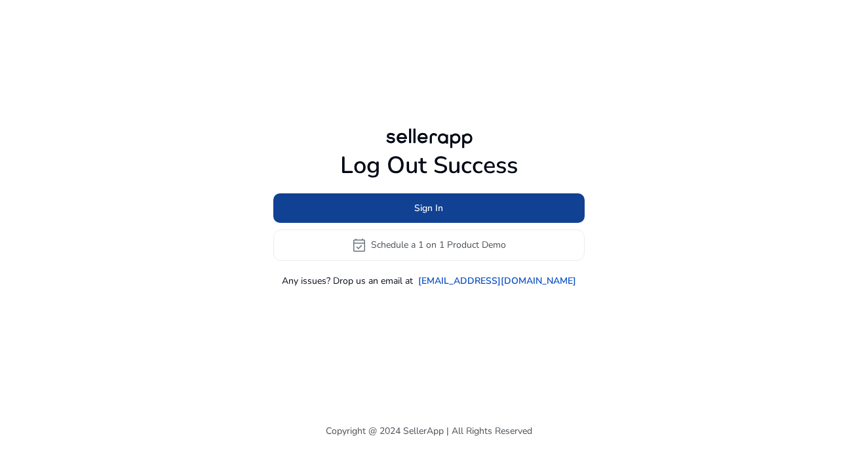
click at [444, 208] on span at bounding box center [428, 207] width 311 height 31
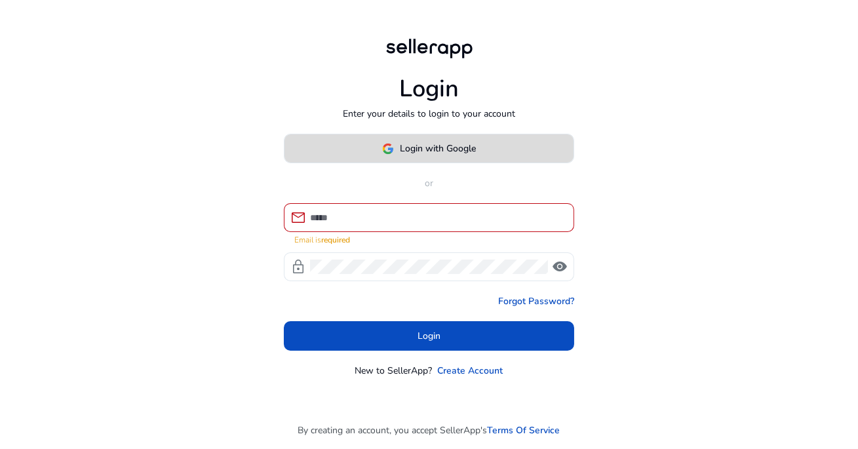
click at [434, 155] on span "Login with Google" at bounding box center [439, 149] width 76 height 14
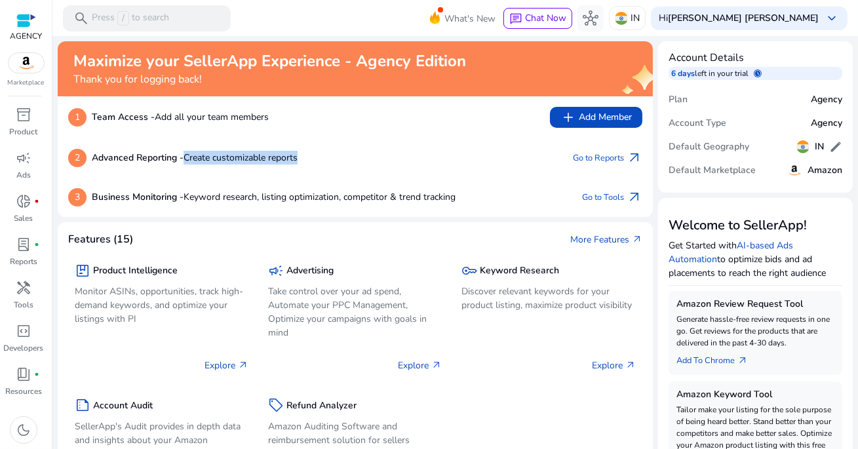
drag, startPoint x: 186, startPoint y: 158, endPoint x: 362, endPoint y: 159, distance: 175.7
click at [362, 159] on div "2 Advanced Reporting - Create customizable reports Go to Reports arrow_outward" at bounding box center [355, 158] width 574 height 18
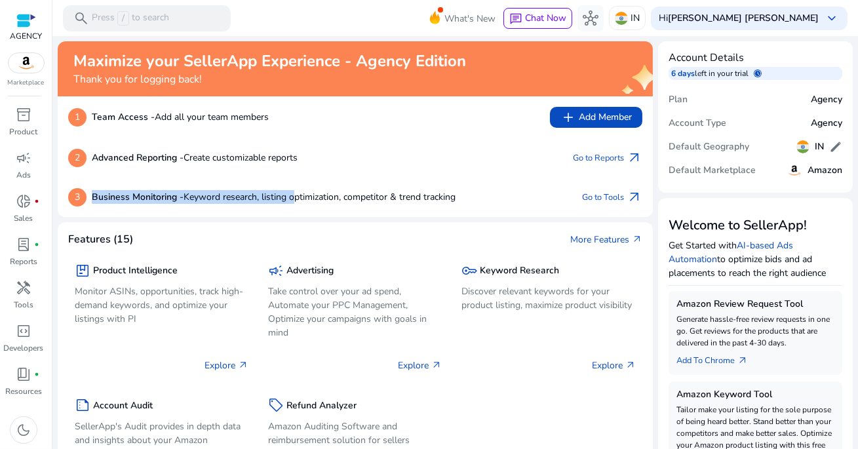
drag, startPoint x: 92, startPoint y: 197, endPoint x: 401, endPoint y: 205, distance: 308.2
click at [396, 205] on div "3 Business Monitoring - Keyword research, listing optimization, competitor & tr…" at bounding box center [261, 197] width 387 height 18
click at [401, 205] on div "3 Business Monitoring - Keyword research, listing optimization, competitor & tr…" at bounding box center [261, 197] width 387 height 18
click at [613, 199] on link "Go to Tools arrow_outward" at bounding box center [612, 197] width 60 height 18
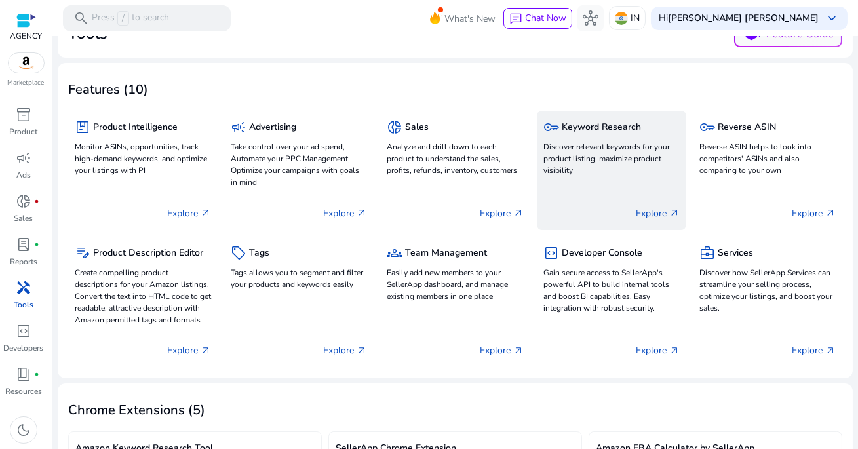
scroll to position [39, 0]
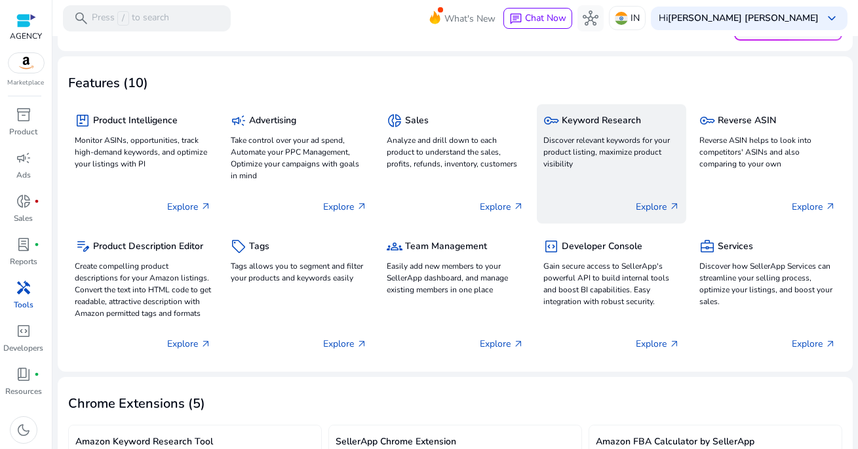
click at [629, 158] on p "Discover relevant keywords for your product listing, maximize product visibility" at bounding box center [611, 151] width 136 height 35
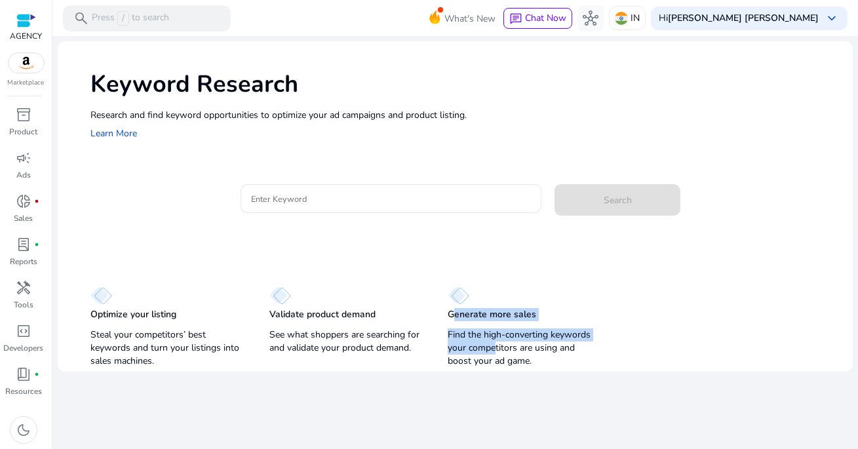
drag, startPoint x: 447, startPoint y: 317, endPoint x: 492, endPoint y: 352, distance: 57.4
click at [492, 352] on div "Optimize your listing Steal your competitors’ best keywords and turn your listi…" at bounding box center [455, 320] width 795 height 101
click at [492, 352] on p "Find the high-converting keywords your competitors are using and boost your ad …" at bounding box center [524, 347] width 153 height 39
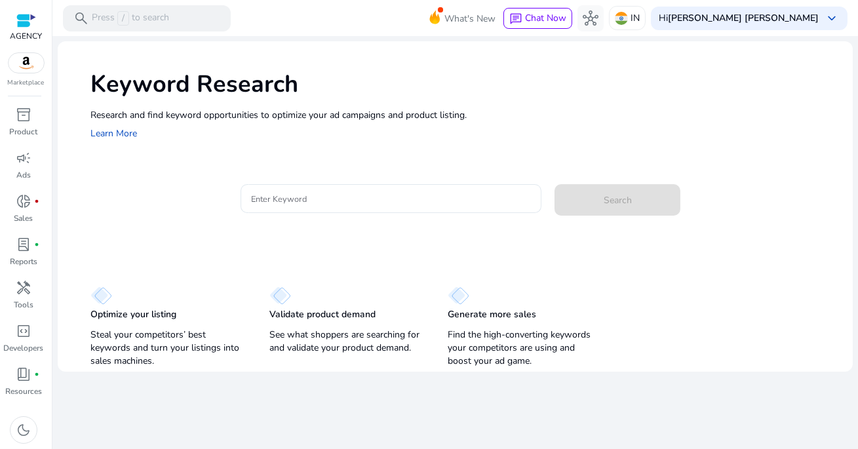
drag, startPoint x: 441, startPoint y: 334, endPoint x: 547, endPoint y: 361, distance: 108.9
click at [547, 361] on div "Optimize your listing Steal your competitors’ best keywords and turn your listi…" at bounding box center [455, 320] width 795 height 101
click at [547, 361] on p "Find the high-converting keywords your competitors are using and boost your ad …" at bounding box center [524, 347] width 153 height 39
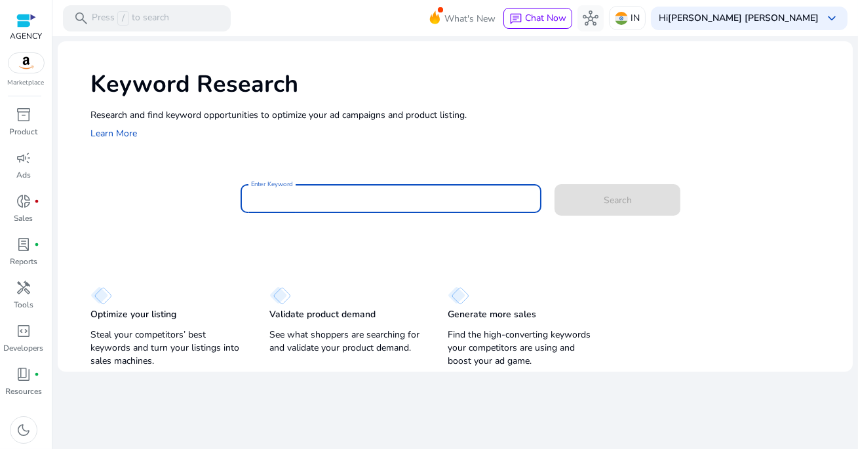
click at [370, 197] on input "Enter Keyword" at bounding box center [391, 198] width 280 height 14
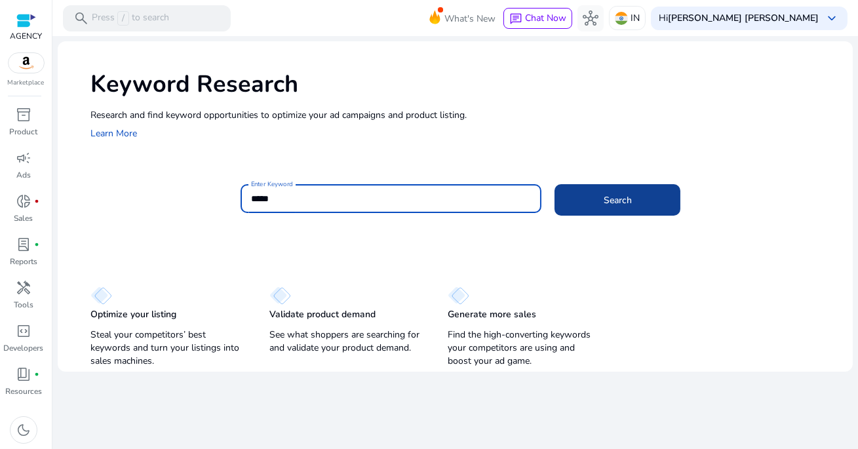
type input "*****"
click at [572, 199] on span at bounding box center [618, 199] width 126 height 31
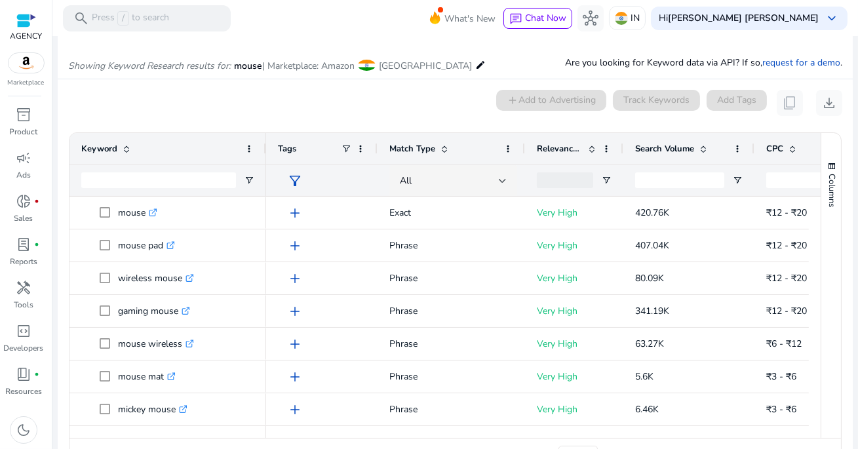
scroll to position [111, 0]
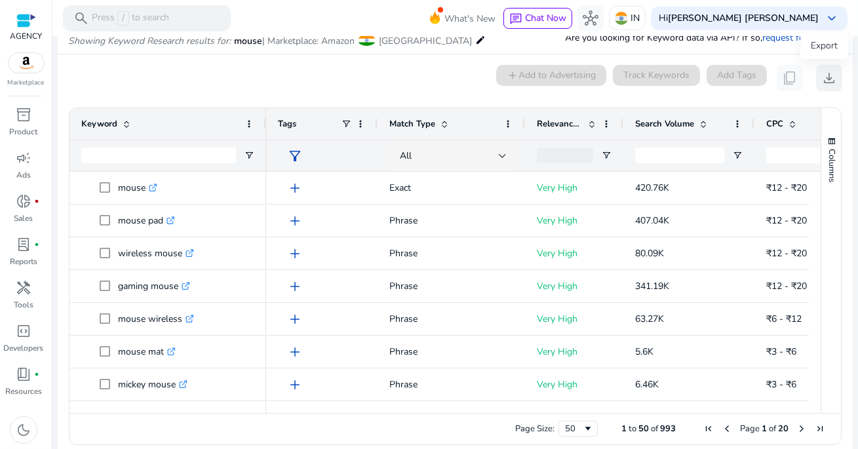
click at [827, 78] on span "download" at bounding box center [829, 78] width 16 height 16
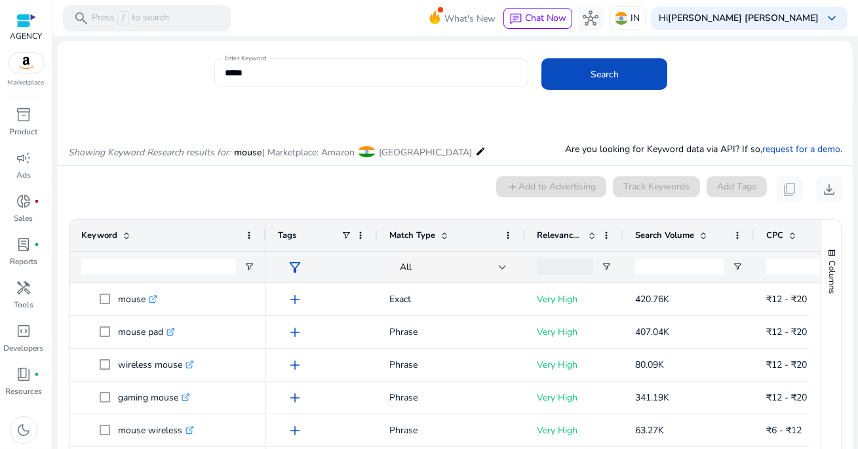
click at [267, 73] on input "*****" at bounding box center [371, 73] width 293 height 14
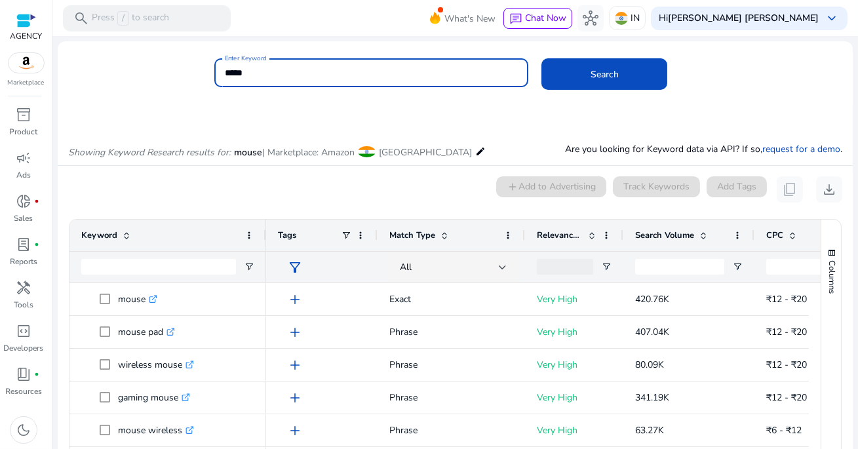
click at [267, 73] on input "*****" at bounding box center [371, 73] width 293 height 14
click at [596, 68] on span "Search" at bounding box center [605, 75] width 28 height 14
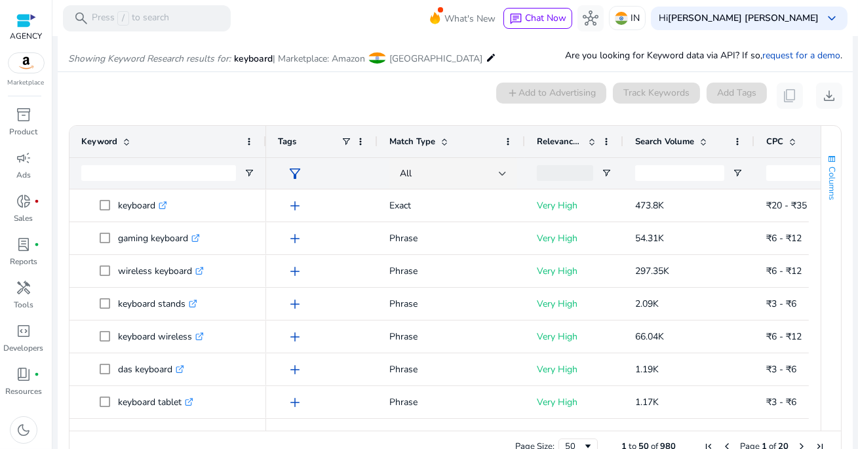
scroll to position [111, 0]
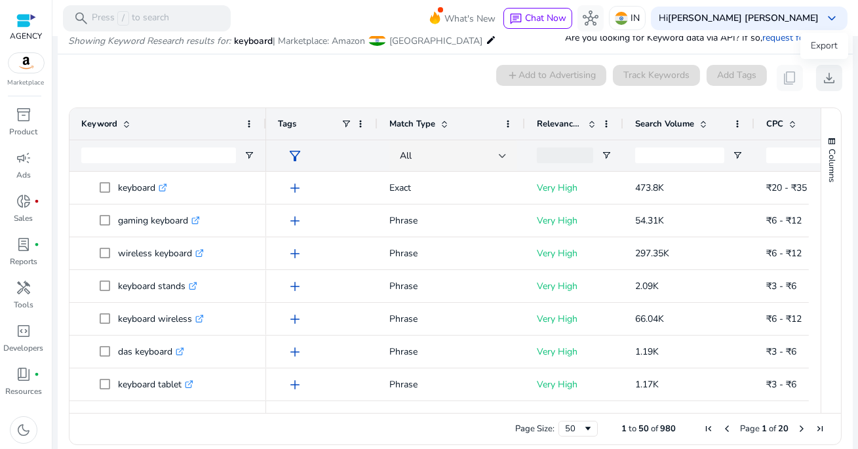
click at [824, 79] on span "download" at bounding box center [829, 78] width 16 height 16
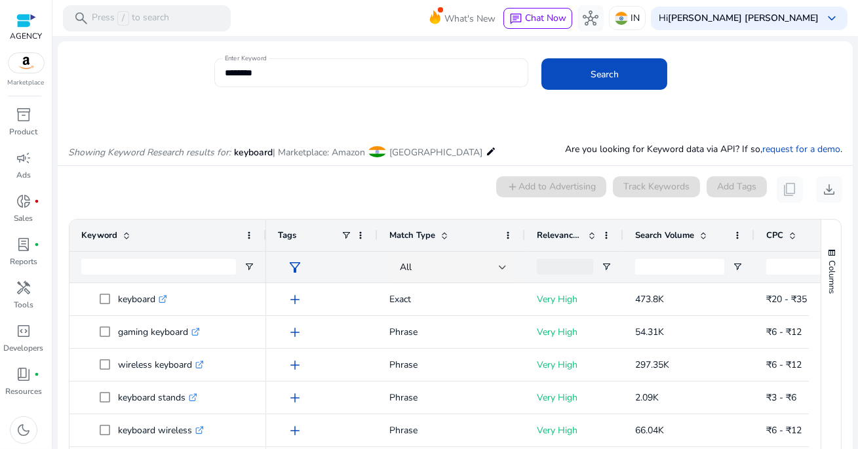
click at [284, 83] on div "********" at bounding box center [371, 72] width 293 height 29
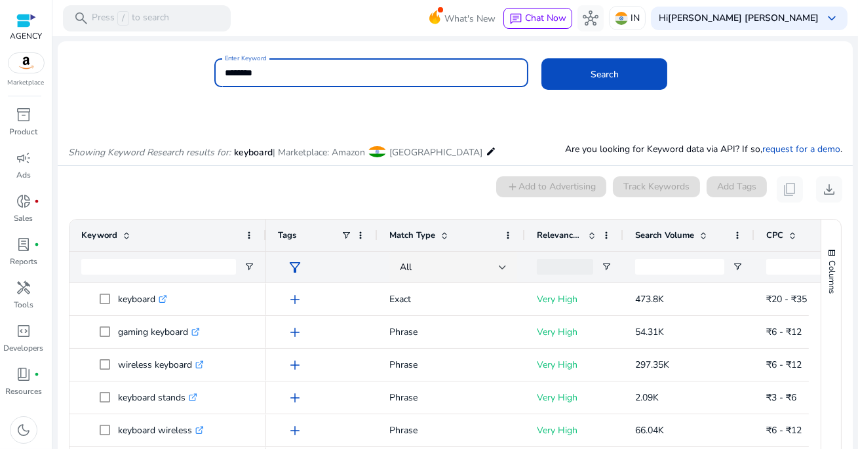
click at [285, 75] on input "********" at bounding box center [371, 73] width 293 height 14
type input "*******"
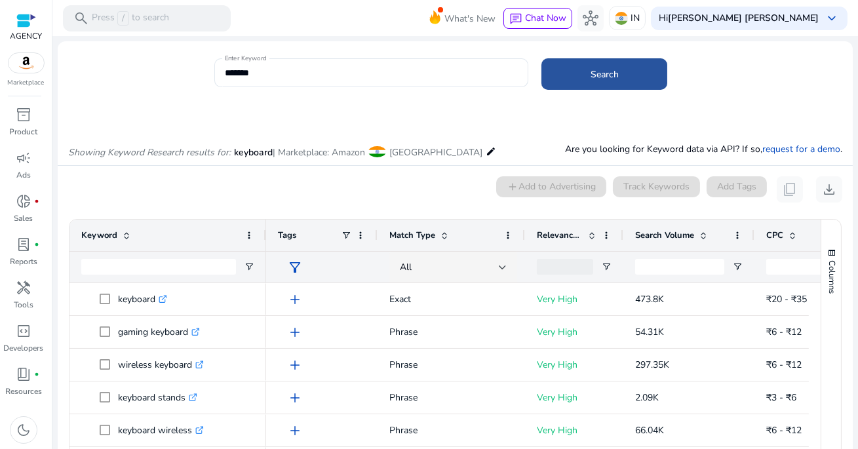
click at [597, 70] on span "Search" at bounding box center [605, 75] width 28 height 14
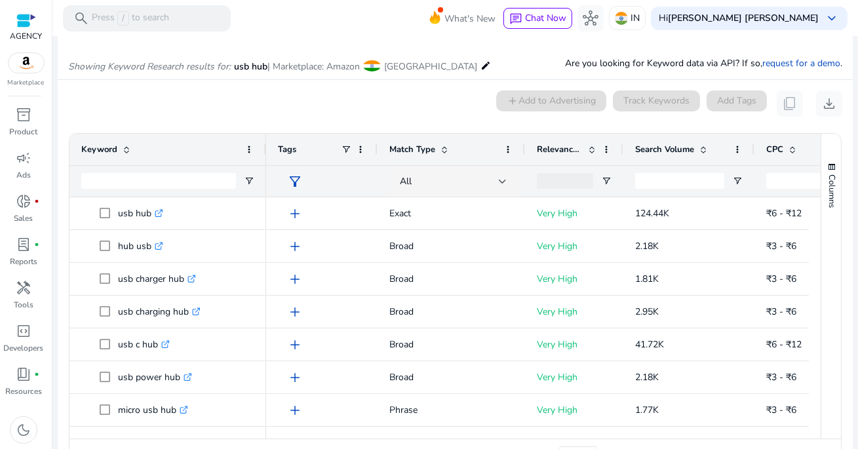
scroll to position [111, 0]
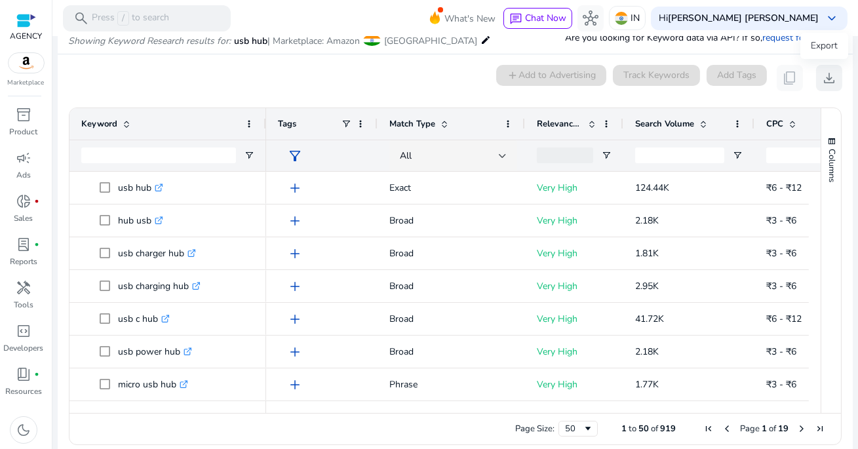
click at [823, 80] on span "download" at bounding box center [829, 78] width 16 height 16
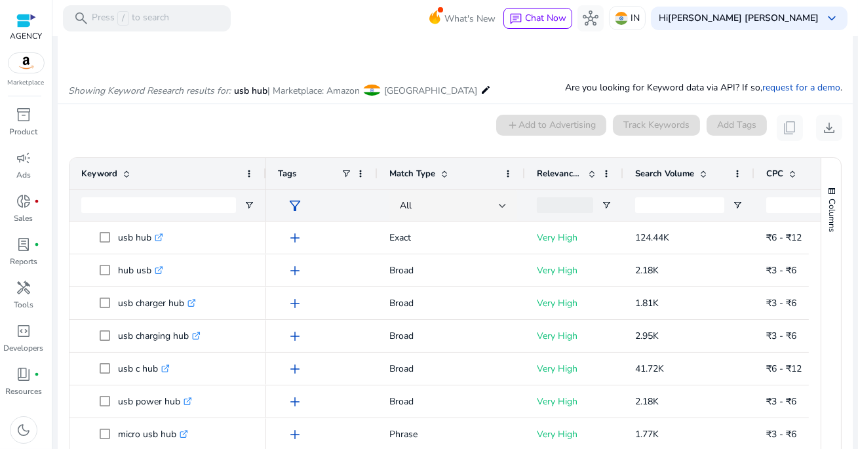
scroll to position [0, 0]
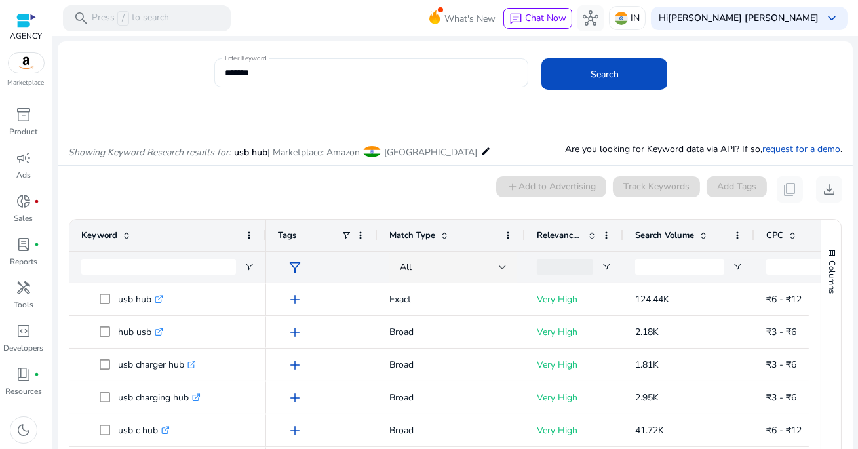
click at [270, 77] on input "*******" at bounding box center [371, 73] width 293 height 14
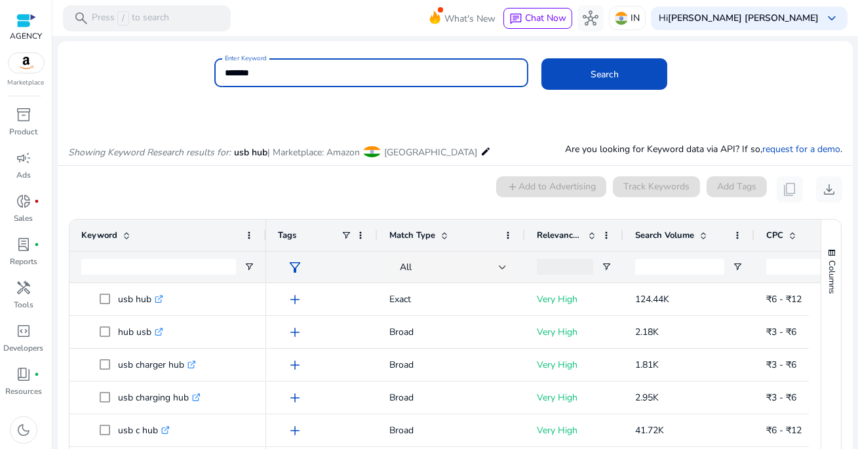
click at [270, 77] on input "*******" at bounding box center [371, 73] width 293 height 14
click at [541, 58] on button "Search" at bounding box center [604, 73] width 126 height 31
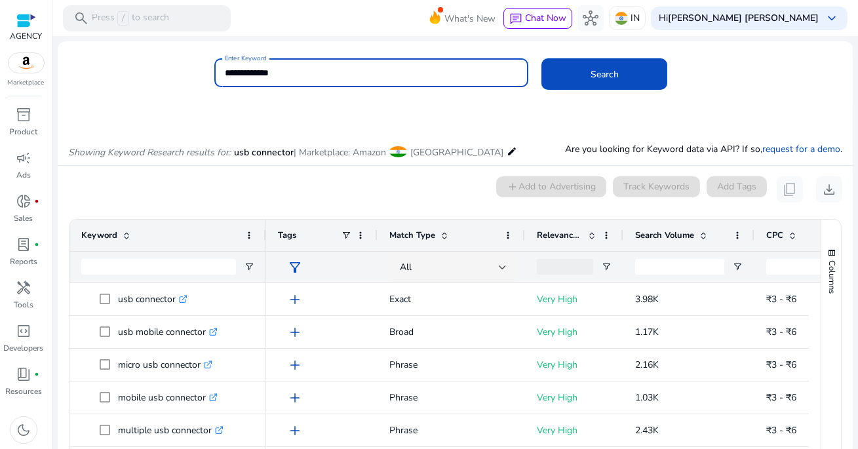
click at [296, 74] on input "**********" at bounding box center [371, 73] width 293 height 14
click at [566, 82] on span at bounding box center [604, 73] width 126 height 31
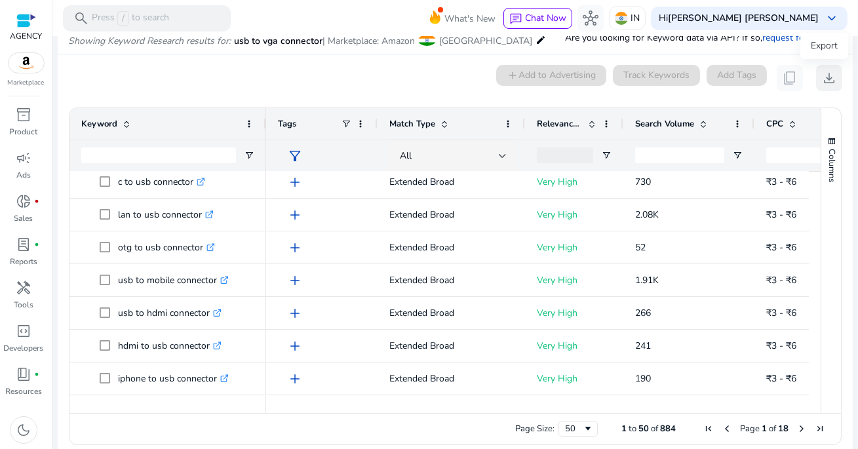
click at [823, 79] on span "download" at bounding box center [829, 78] width 16 height 16
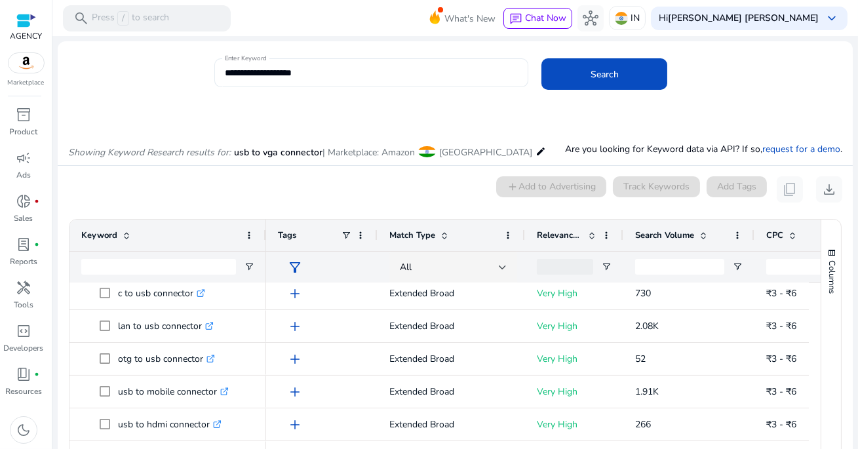
click at [343, 69] on input "**********" at bounding box center [371, 73] width 293 height 14
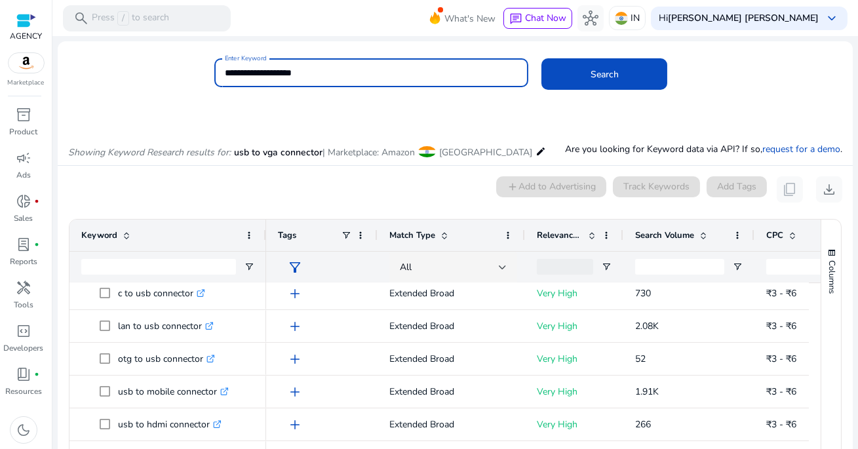
click at [343, 69] on input "**********" at bounding box center [371, 73] width 293 height 14
click at [541, 58] on button "Search" at bounding box center [604, 73] width 126 height 31
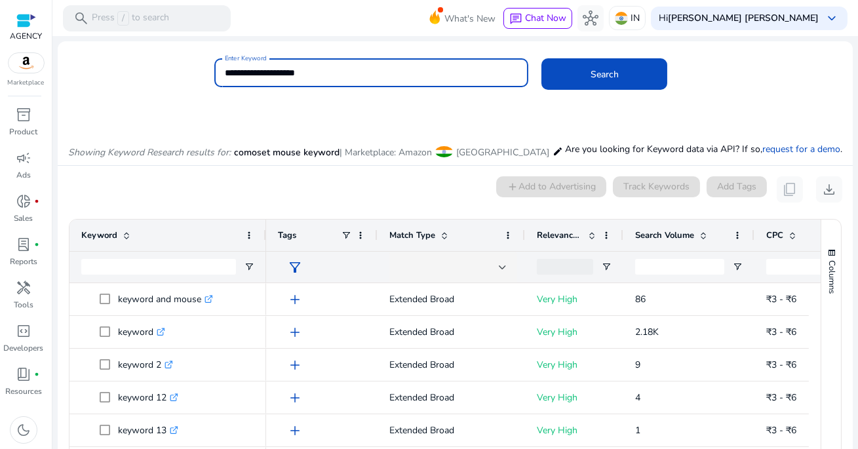
click at [311, 73] on input "**********" at bounding box center [371, 73] width 293 height 14
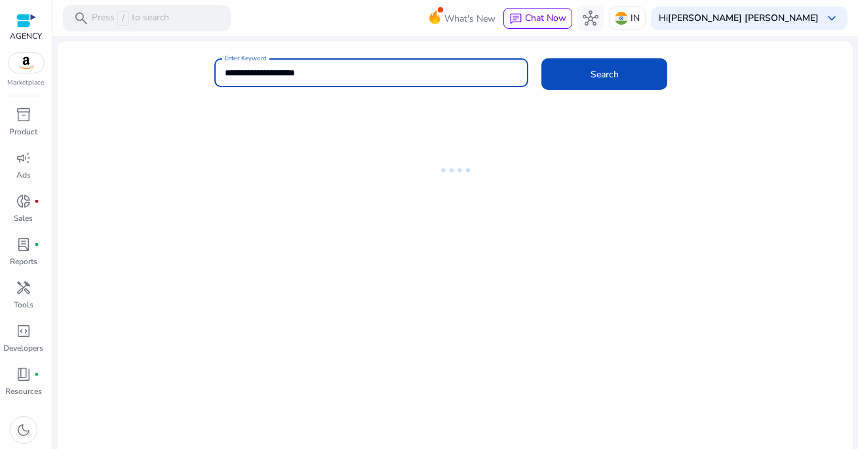
click at [312, 75] on input "**********" at bounding box center [371, 73] width 293 height 14
click at [355, 78] on input "**********" at bounding box center [371, 73] width 293 height 14
type input "**********"
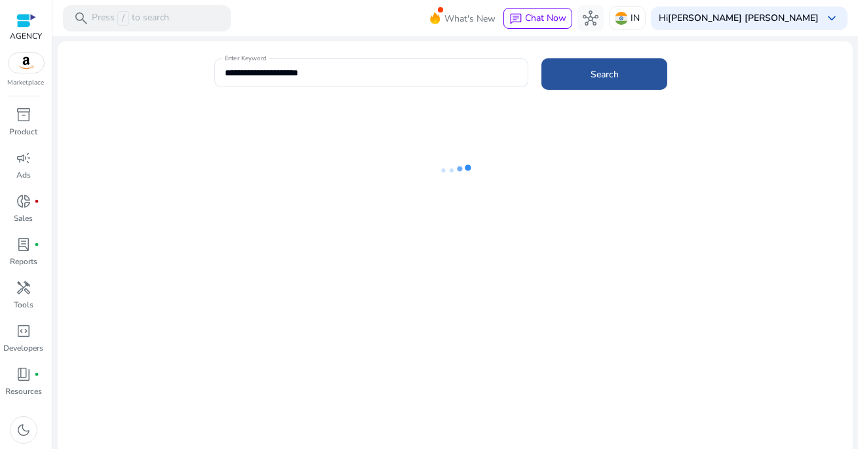
click at [576, 73] on span at bounding box center [604, 73] width 126 height 31
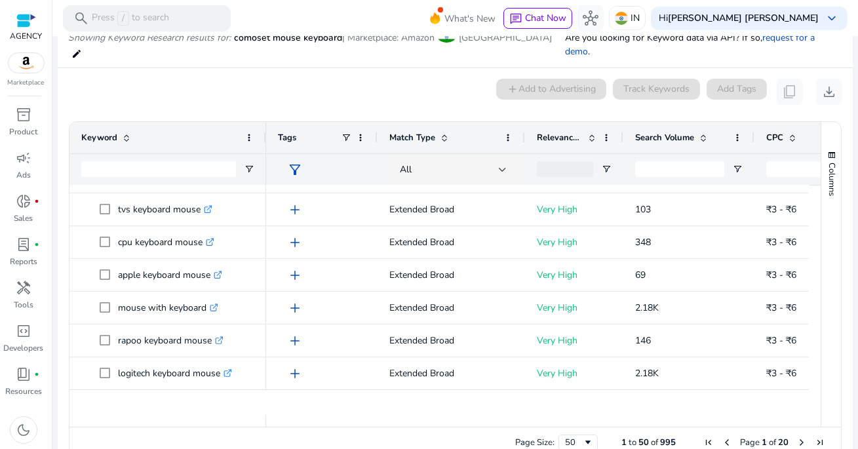
scroll to position [992, 0]
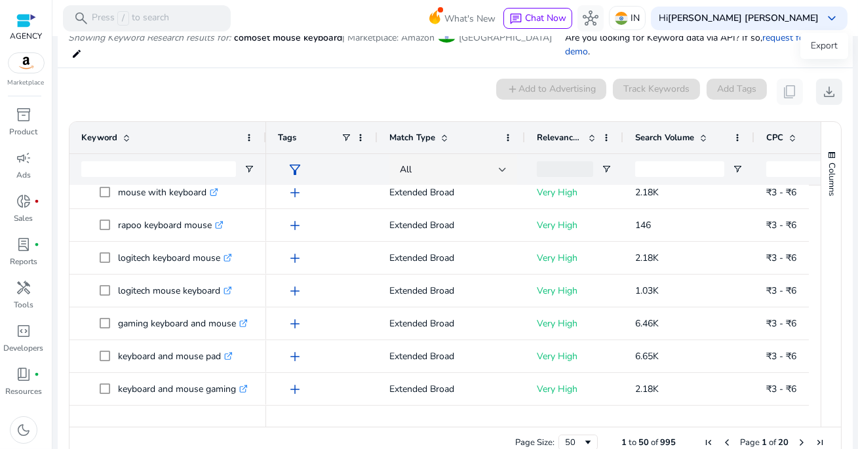
click at [826, 84] on span "download" at bounding box center [829, 92] width 16 height 16
click at [385, 18] on mat-toolbar "search Press / to search What's New chat Chat Now hub IN Hi [PERSON_NAME] [PERS…" at bounding box center [455, 18] width 806 height 36
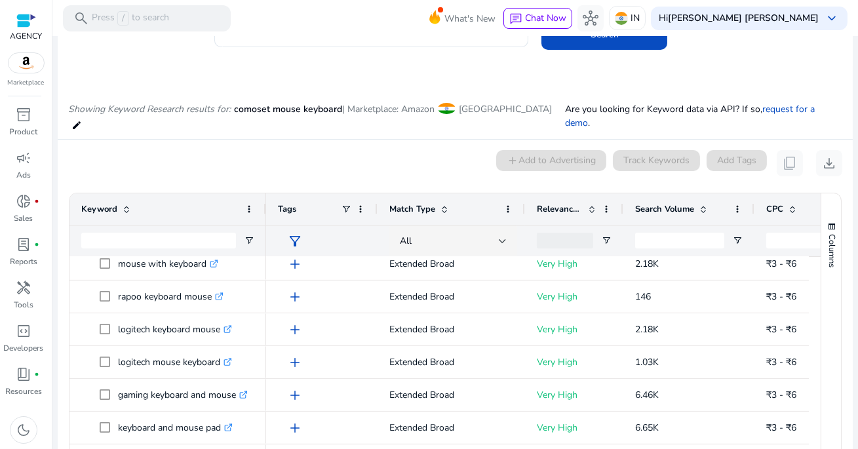
scroll to position [0, 0]
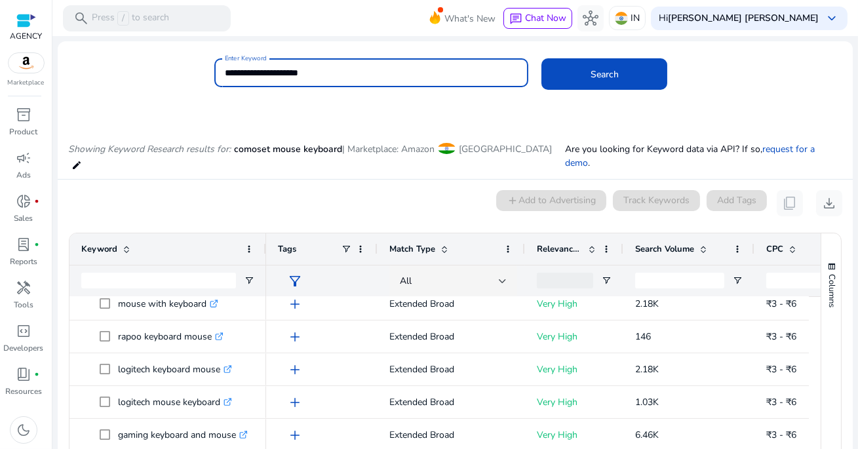
click at [381, 69] on input "**********" at bounding box center [371, 73] width 293 height 14
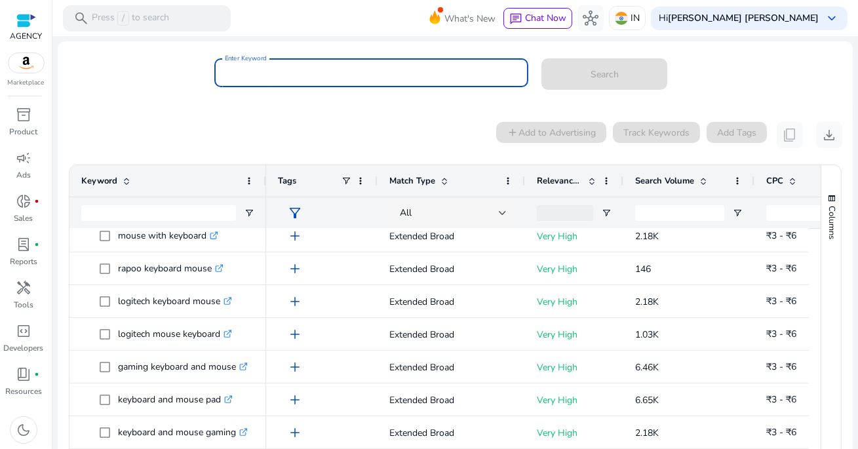
click at [339, 134] on div "0 keyword(s) selected add Add to Advertising Track Keywords Add Tags content_co…" at bounding box center [455, 135] width 774 height 26
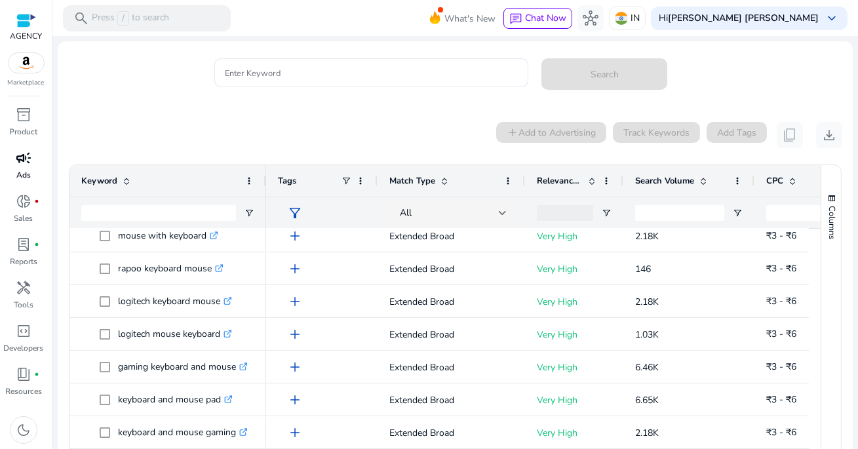
click at [24, 168] on div "campaign" at bounding box center [23, 157] width 37 height 21
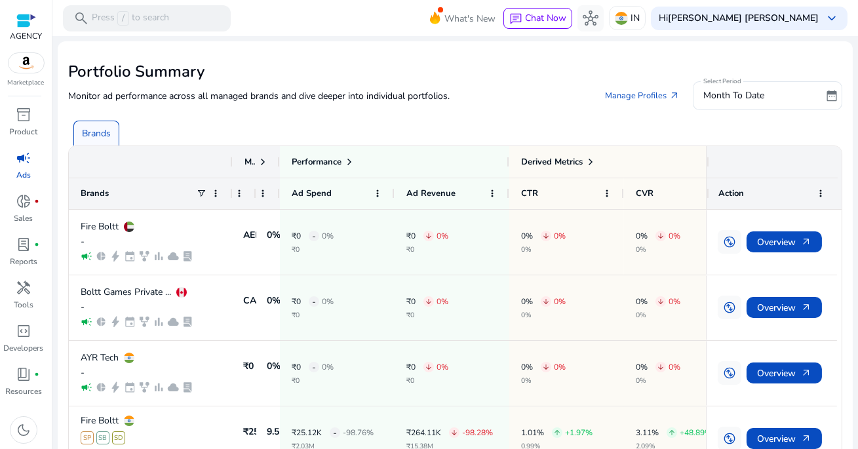
click at [26, 162] on span "campaign" at bounding box center [24, 158] width 16 height 16
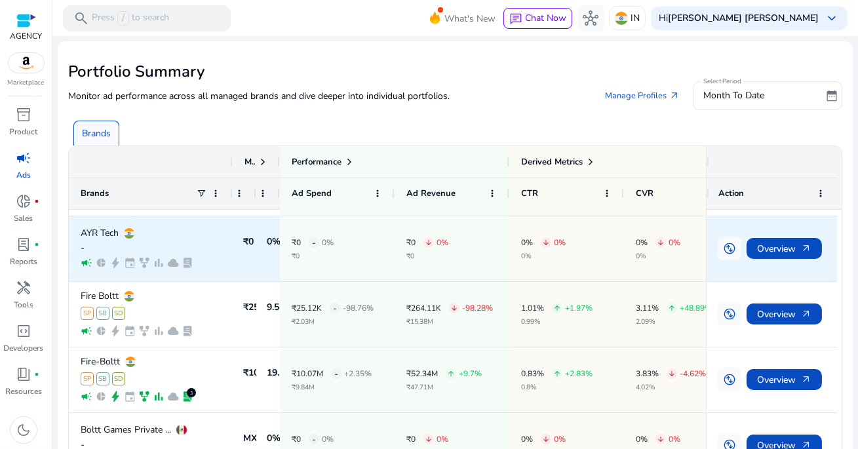
scroll to position [125, 0]
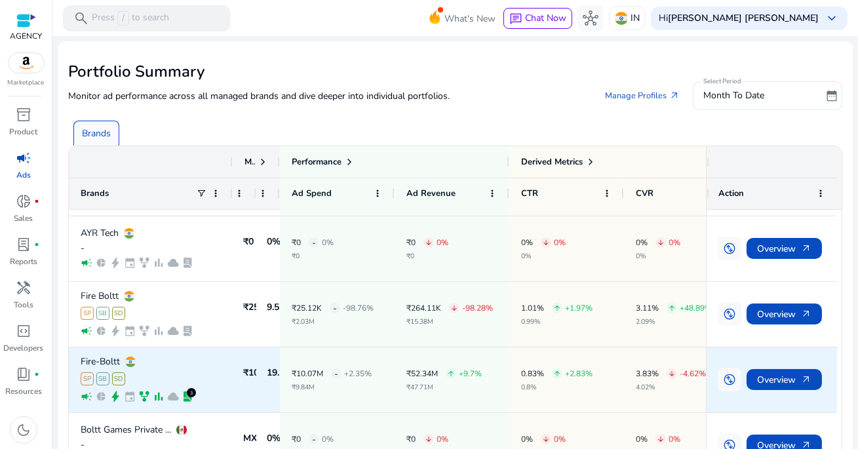
click at [201, 372] on div "SP SB SD" at bounding box center [151, 378] width 140 height 13
click at [785, 376] on span "Overview arrow_outward" at bounding box center [784, 379] width 54 height 27
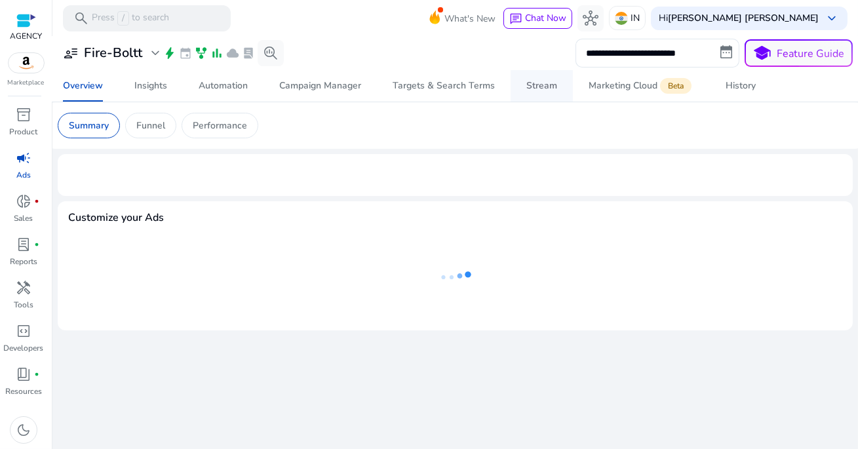
click at [548, 89] on div "Stream" at bounding box center [541, 85] width 31 height 9
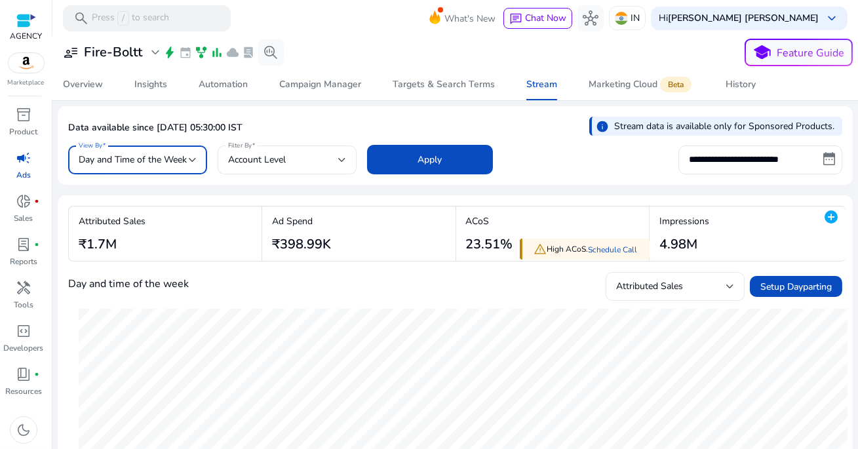
click at [153, 161] on span "Day and Time of the Week" at bounding box center [133, 159] width 108 height 12
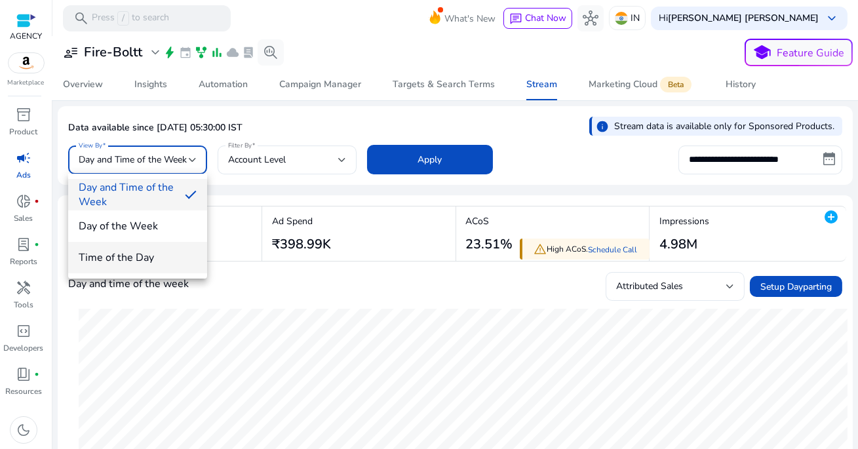
click at [136, 250] on mat-option "Time of the Day" at bounding box center [137, 257] width 139 height 31
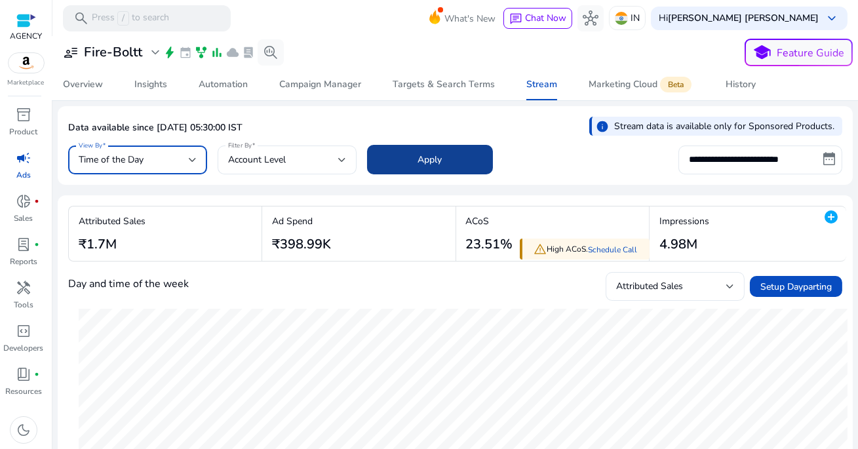
click at [421, 162] on span "Apply" at bounding box center [430, 160] width 24 height 14
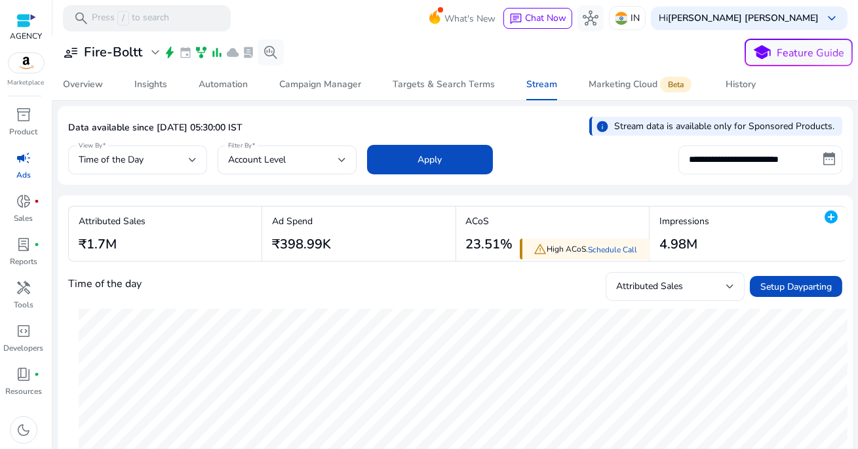
click at [734, 162] on input "**********" at bounding box center [760, 160] width 164 height 29
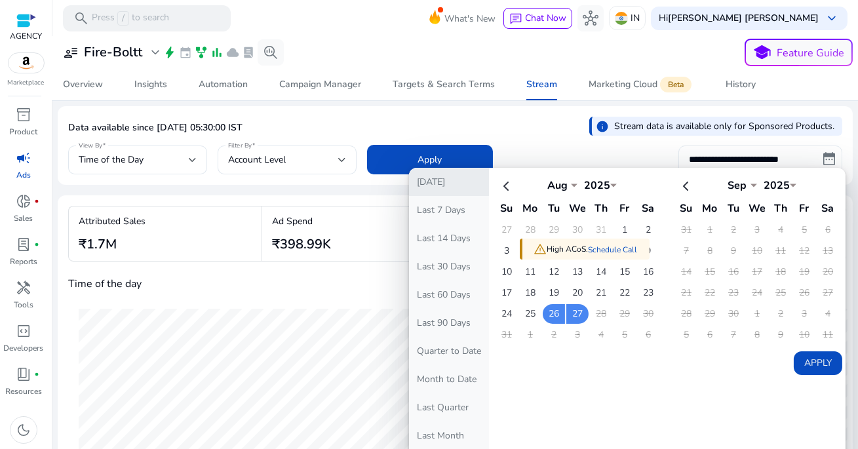
click at [458, 179] on button "[DATE]" at bounding box center [449, 182] width 80 height 28
type input "**********"
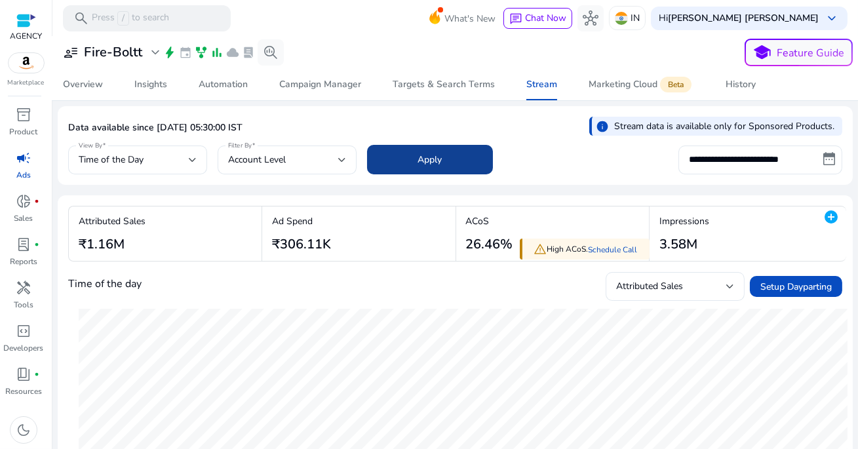
click at [435, 162] on span "Apply" at bounding box center [430, 160] width 24 height 14
click at [149, 157] on div "Time of the Day" at bounding box center [134, 160] width 110 height 14
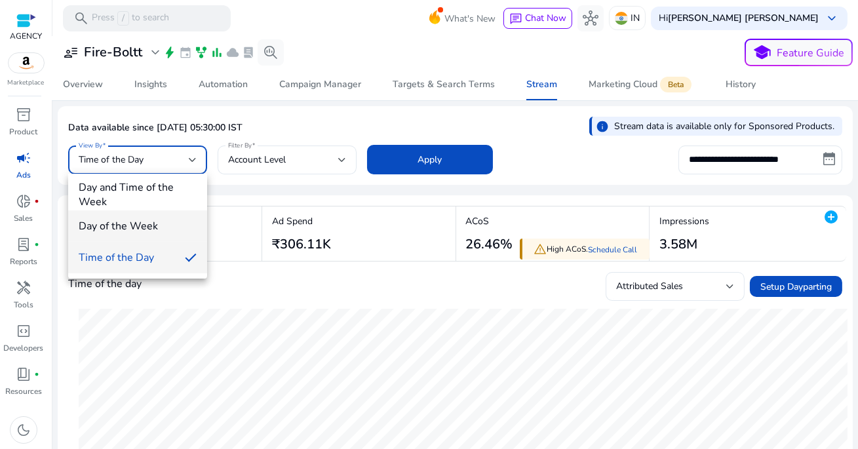
click at [141, 231] on span "Day of the Week" at bounding box center [138, 226] width 118 height 14
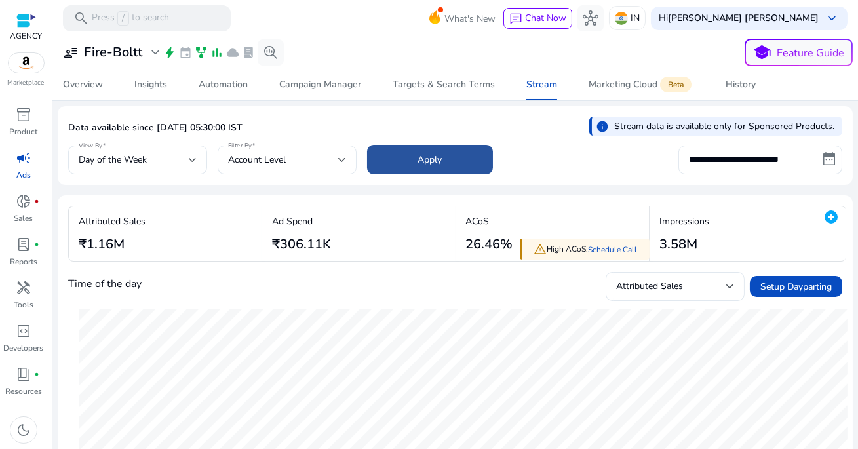
click at [398, 163] on span at bounding box center [430, 159] width 126 height 31
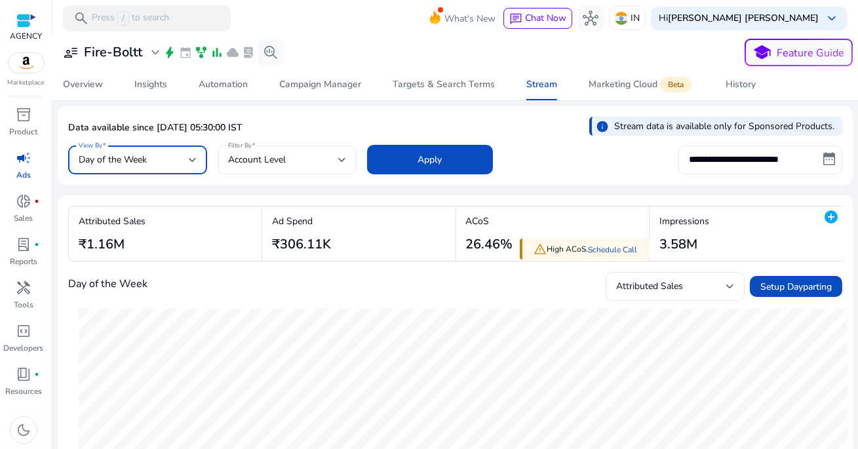
click at [147, 155] on span "Day of the Week" at bounding box center [113, 159] width 68 height 12
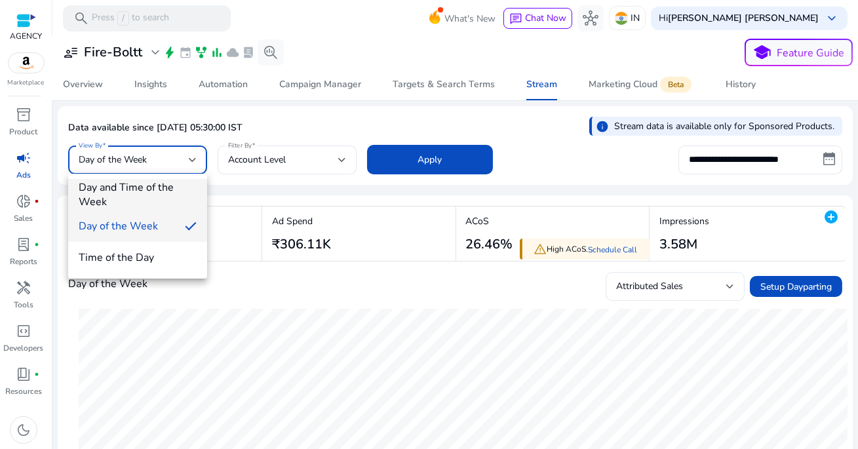
click at [149, 187] on span "Day and Time of the Week" at bounding box center [138, 194] width 118 height 29
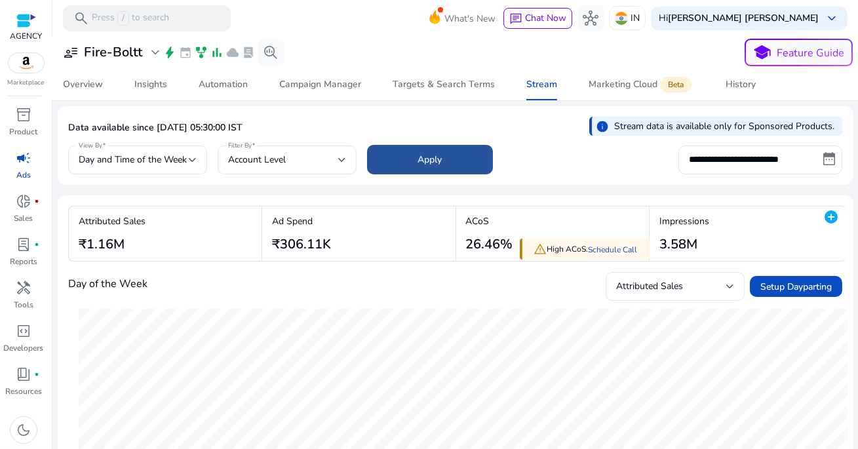
click at [486, 155] on span at bounding box center [430, 159] width 126 height 31
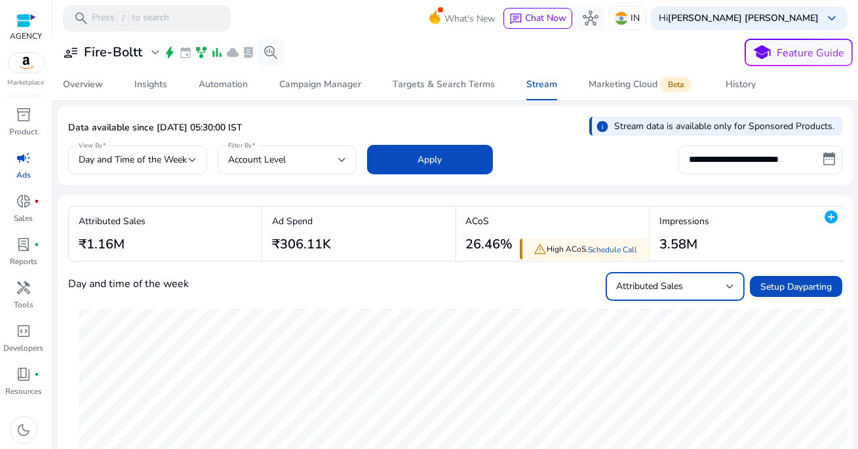
click at [662, 292] on div "Attributed Sales" at bounding box center [671, 286] width 110 height 14
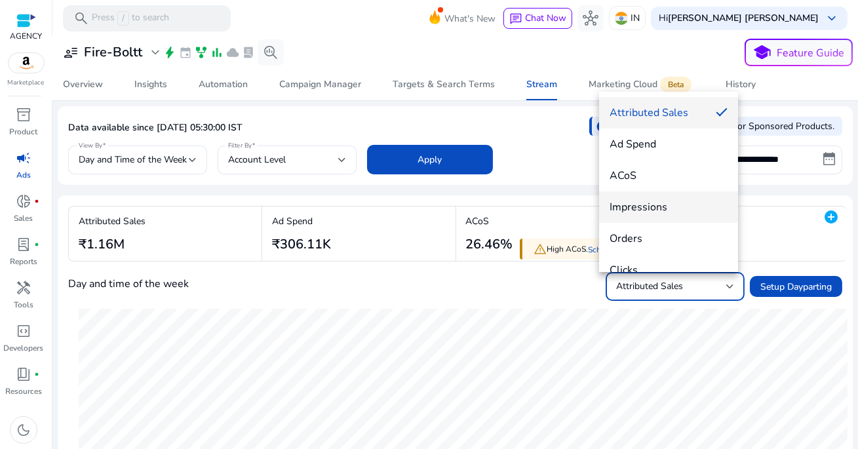
scroll to position [19, 0]
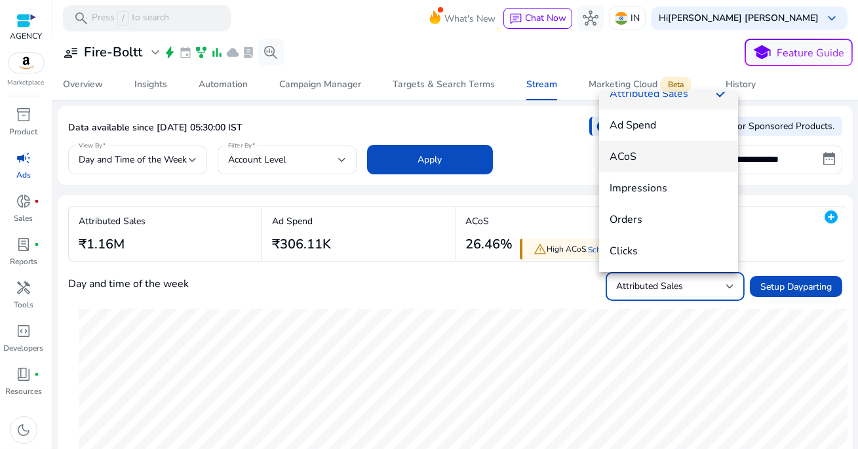
click at [649, 161] on span "ACoS" at bounding box center [669, 156] width 118 height 14
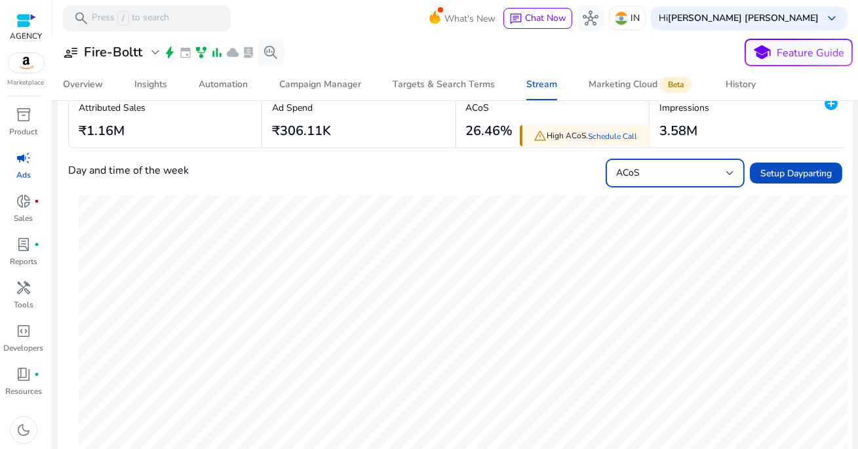
scroll to position [111, 0]
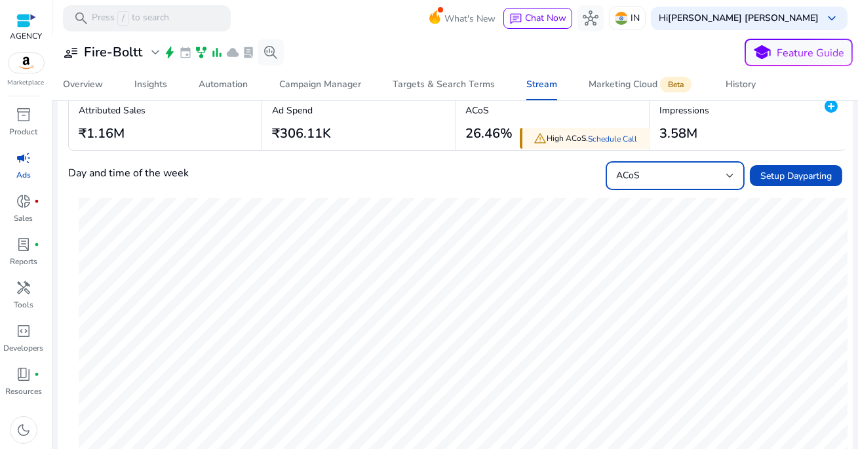
click at [687, 176] on div "ACoS" at bounding box center [671, 175] width 110 height 14
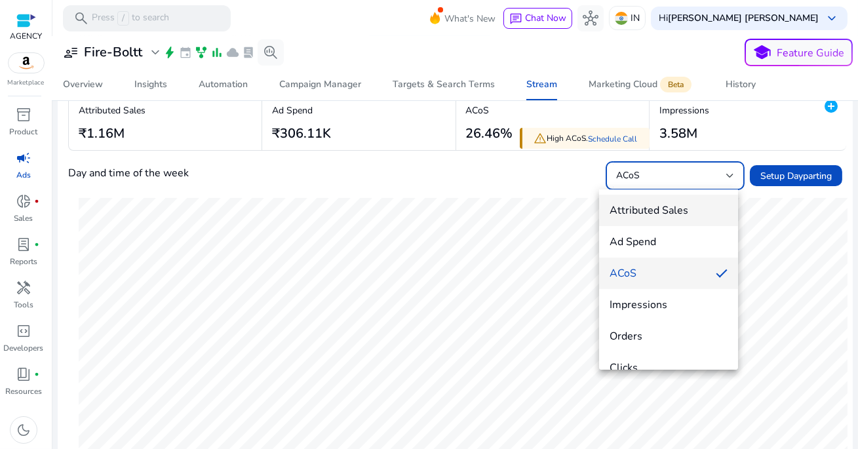
click at [652, 208] on span "Attributed Sales" at bounding box center [669, 210] width 118 height 14
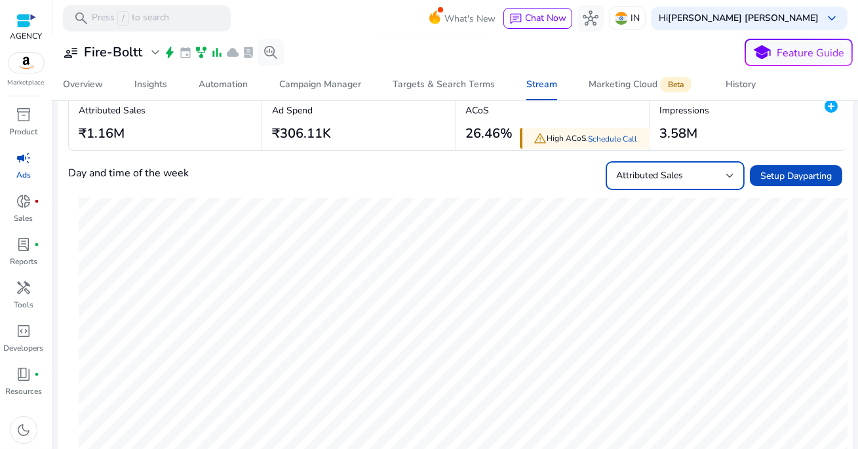
click at [555, 178] on div "Day and time of the week Attributed Sales Setup Dayparting" at bounding box center [455, 175] width 774 height 29
click at [472, 134] on h3 "26.46%" at bounding box center [489, 134] width 47 height 16
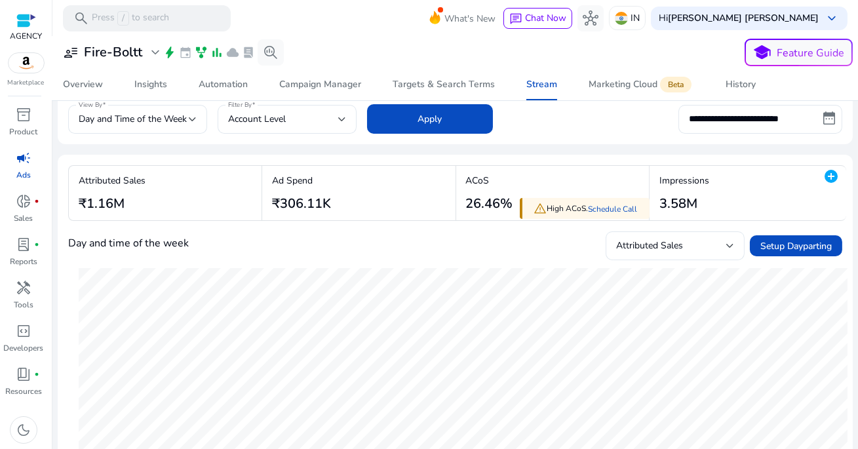
scroll to position [0, 0]
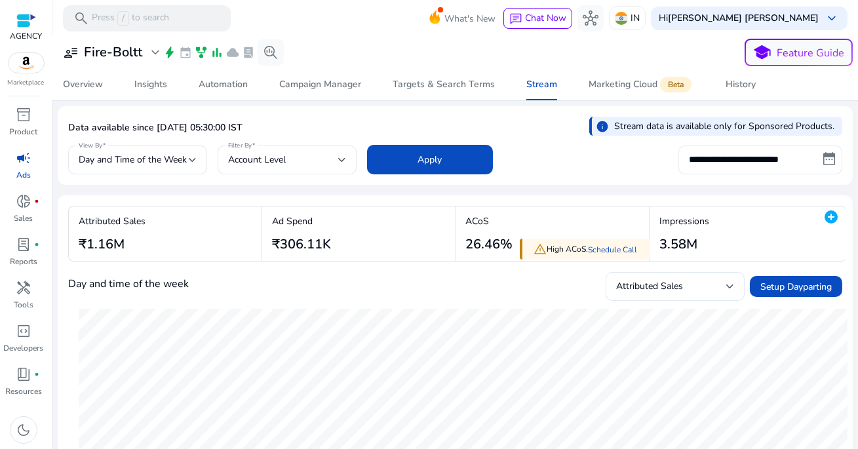
click at [760, 155] on input "**********" at bounding box center [760, 160] width 164 height 29
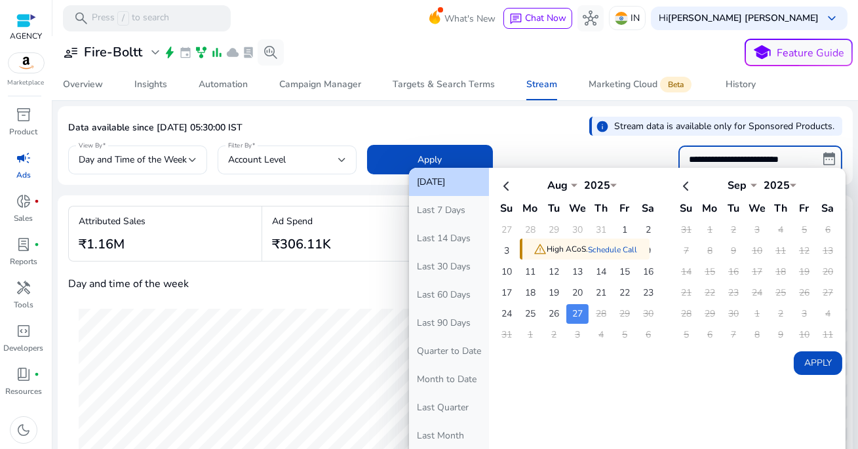
click at [448, 187] on button "[DATE]" at bounding box center [449, 182] width 80 height 28
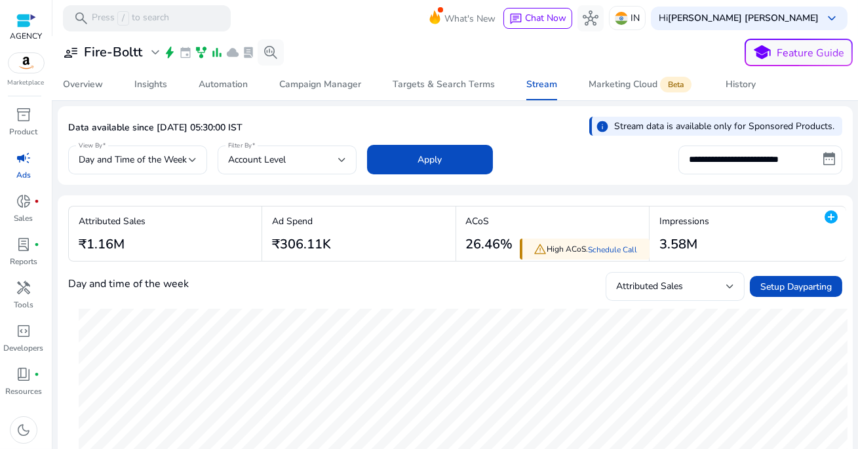
drag, startPoint x: 273, startPoint y: 247, endPoint x: 345, endPoint y: 245, distance: 72.1
click at [346, 245] on div "Ad Spend ₹306.11K" at bounding box center [360, 233] width 197 height 54
click at [345, 245] on div "Ad Spend ₹306.11K" at bounding box center [360, 233] width 197 height 54
click at [534, 85] on div "Stream" at bounding box center [541, 84] width 31 height 9
click at [538, 82] on div "Stream" at bounding box center [541, 84] width 31 height 9
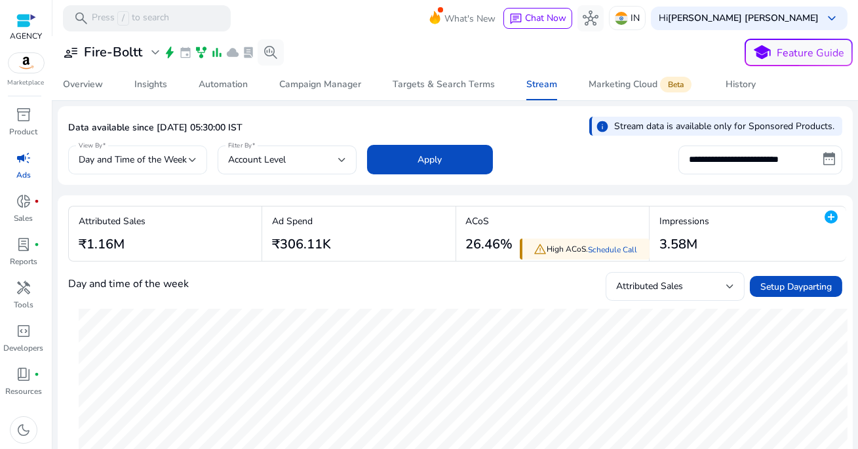
click at [176, 160] on span "Day and Time of the Week" at bounding box center [133, 159] width 108 height 12
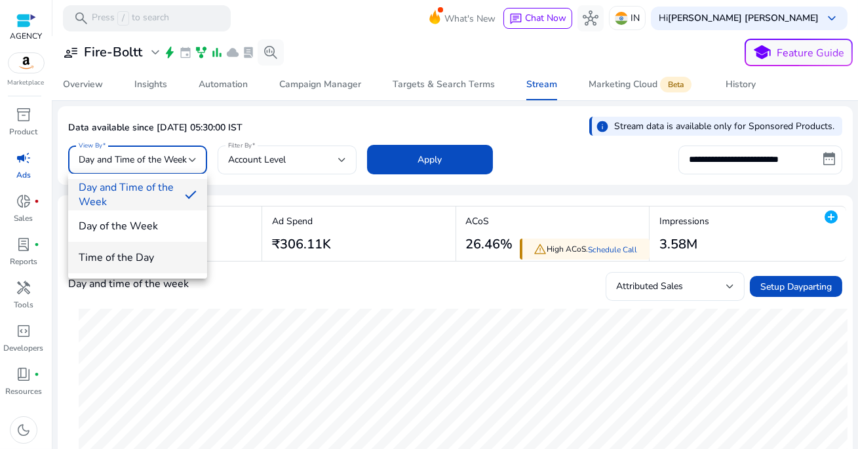
click at [136, 255] on span "Time of the Day" at bounding box center [138, 257] width 118 height 14
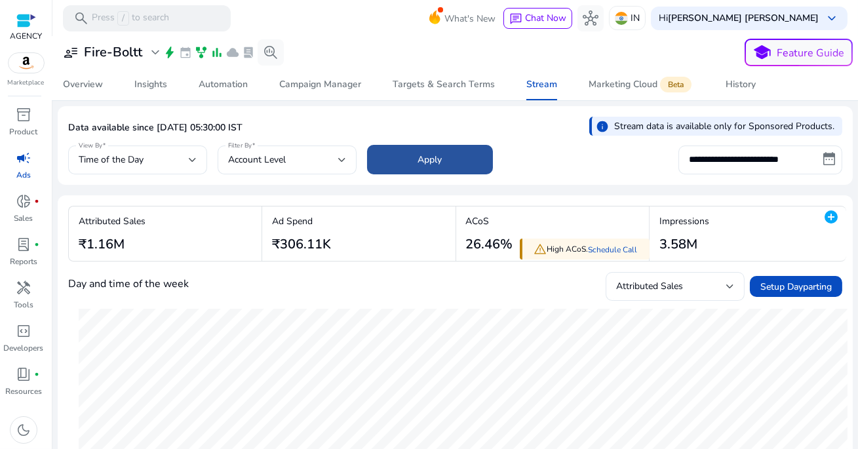
click at [403, 158] on span at bounding box center [430, 159] width 126 height 31
click at [744, 159] on input "**********" at bounding box center [760, 160] width 164 height 29
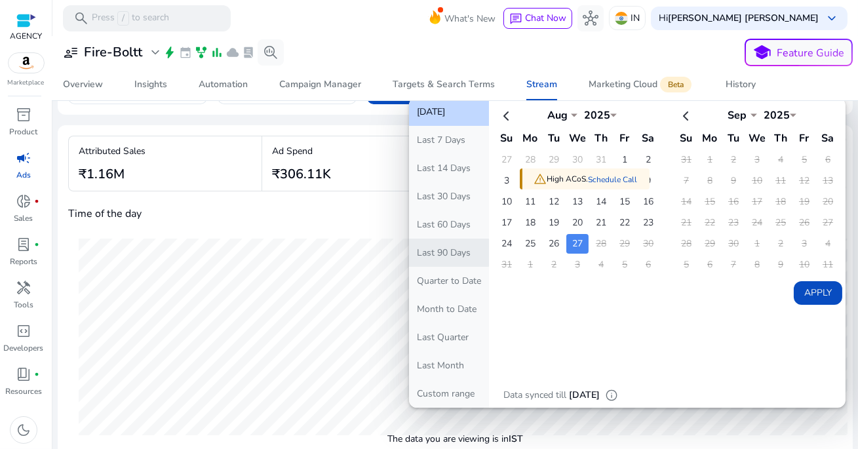
scroll to position [72, 0]
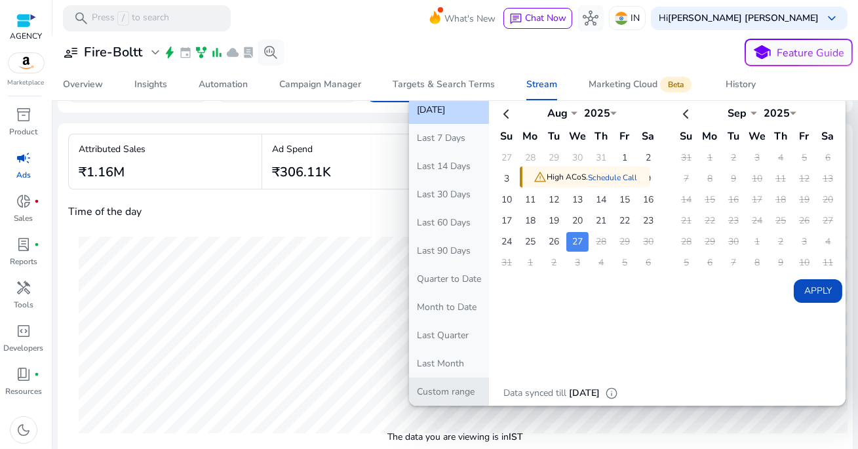
click at [458, 390] on button "Custom range" at bounding box center [449, 392] width 80 height 28
click at [574, 238] on td "27" at bounding box center [577, 242] width 22 height 20
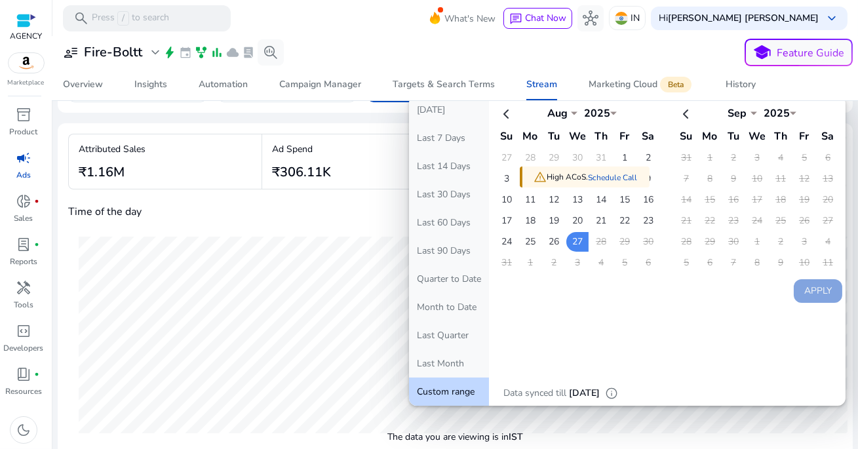
click at [593, 236] on td "28" at bounding box center [601, 242] width 22 height 20
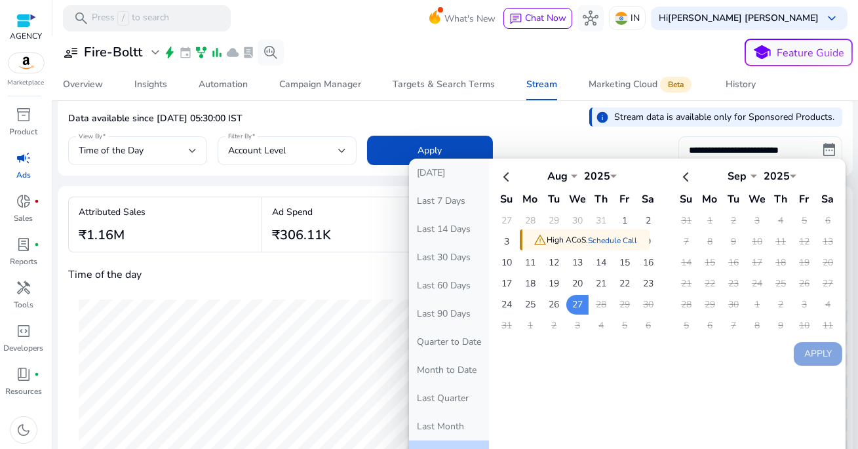
scroll to position [0, 0]
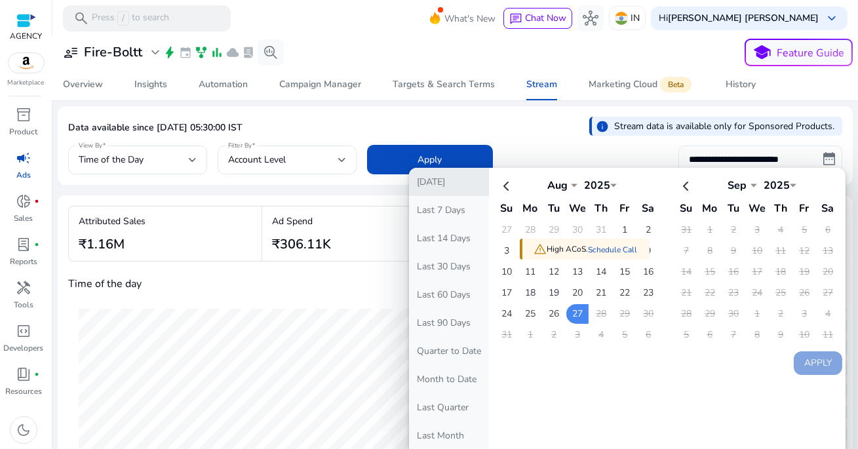
click at [454, 179] on button "[DATE]" at bounding box center [449, 182] width 80 height 28
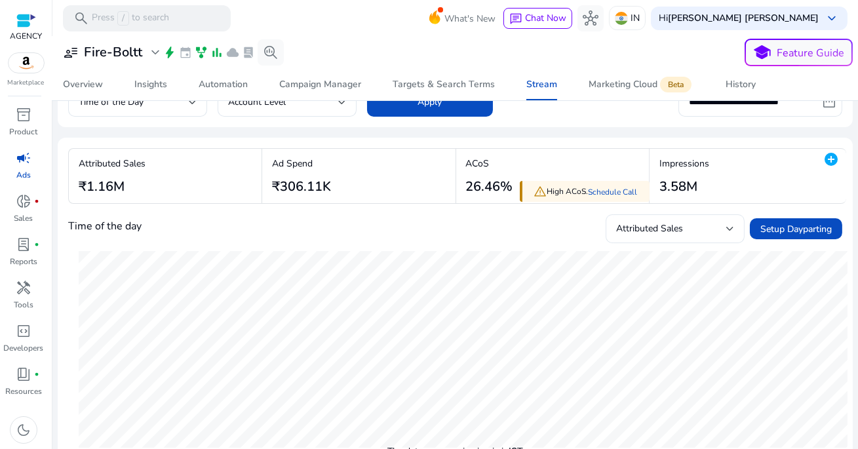
scroll to position [60, 0]
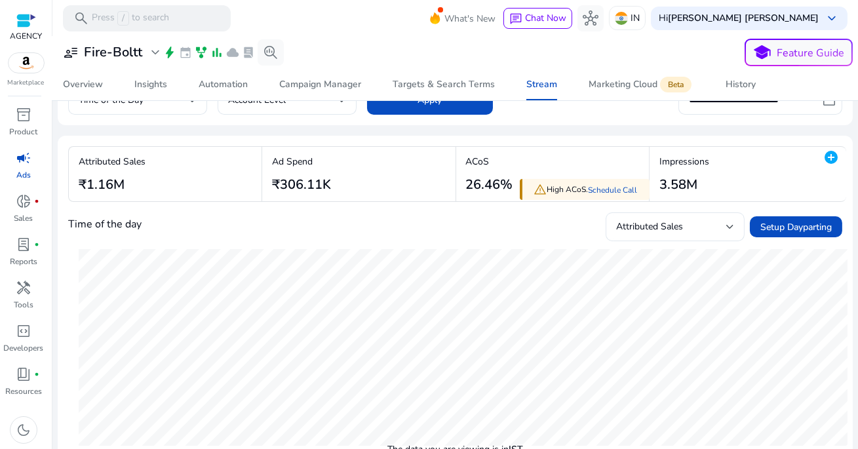
click at [320, 172] on div "Ad Spend ₹306.11K" at bounding box center [301, 174] width 59 height 38
click at [208, 183] on div "Attributed Sales ₹1.16M" at bounding box center [167, 174] width 197 height 54
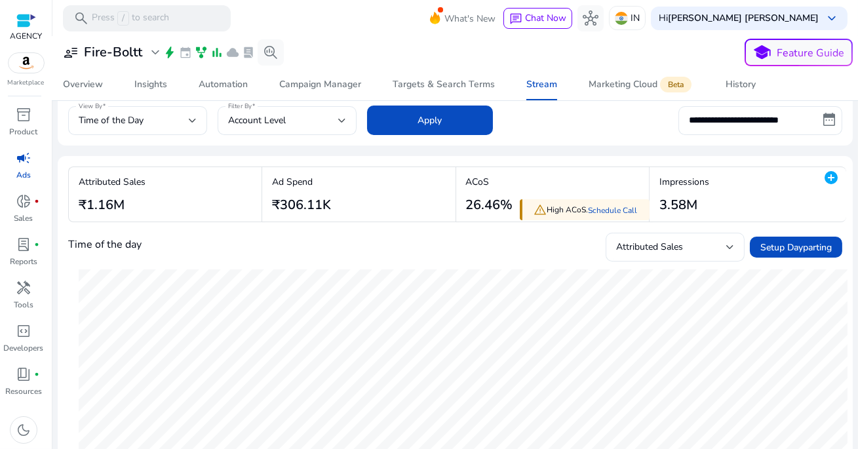
scroll to position [0, 0]
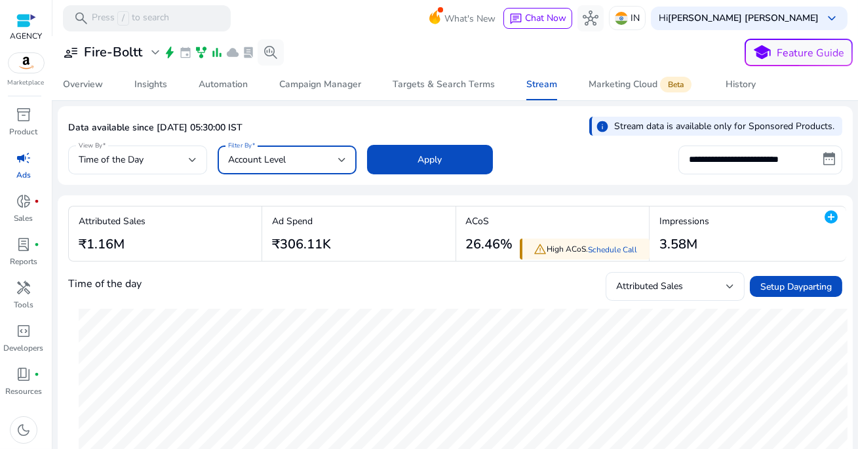
click at [255, 155] on span "Account Level" at bounding box center [257, 159] width 58 height 12
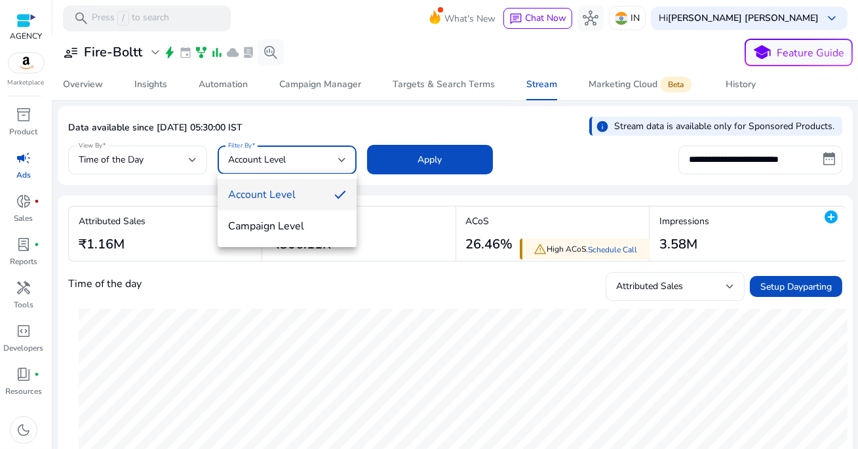
click at [265, 189] on span "Account Level" at bounding box center [276, 194] width 96 height 14
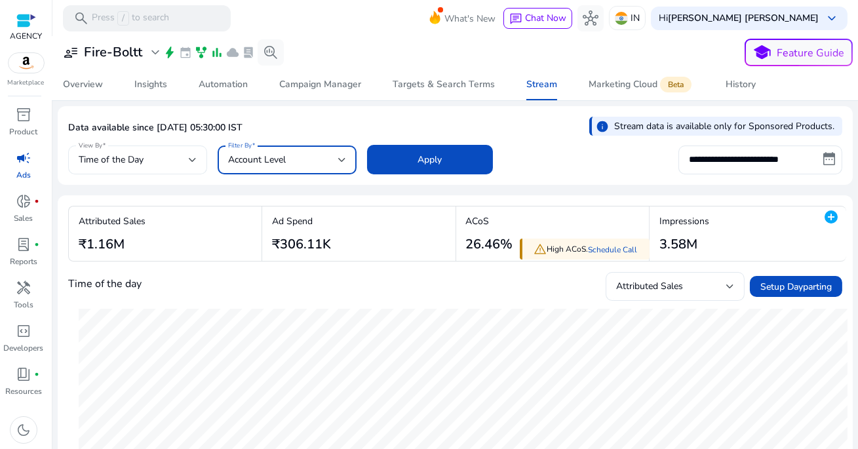
click at [172, 155] on div "Time of the Day" at bounding box center [134, 160] width 110 height 14
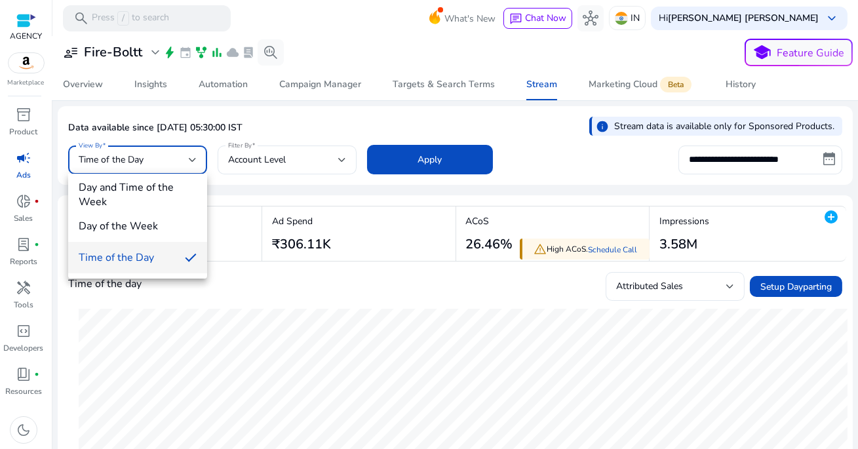
click at [230, 85] on div at bounding box center [429, 224] width 858 height 449
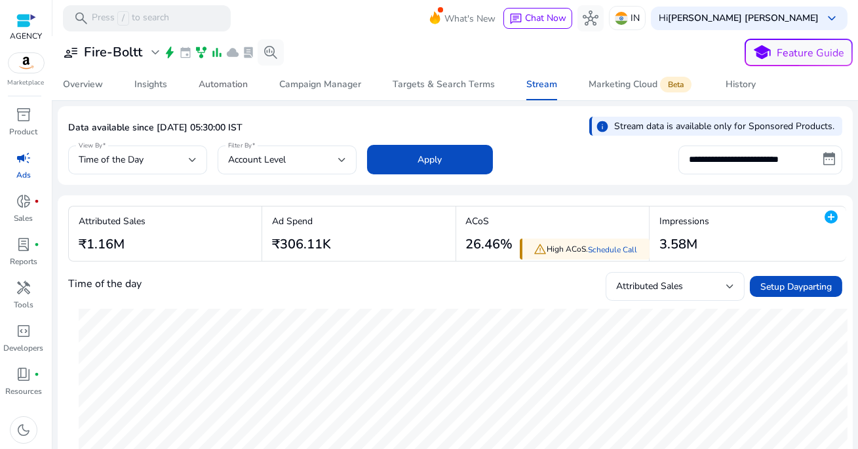
click at [230, 85] on div "Automation" at bounding box center [223, 84] width 49 height 9
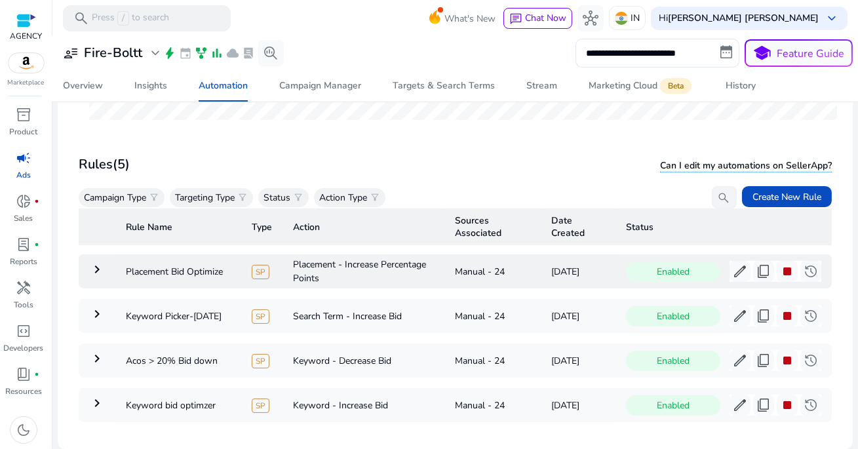
scroll to position [73, 0]
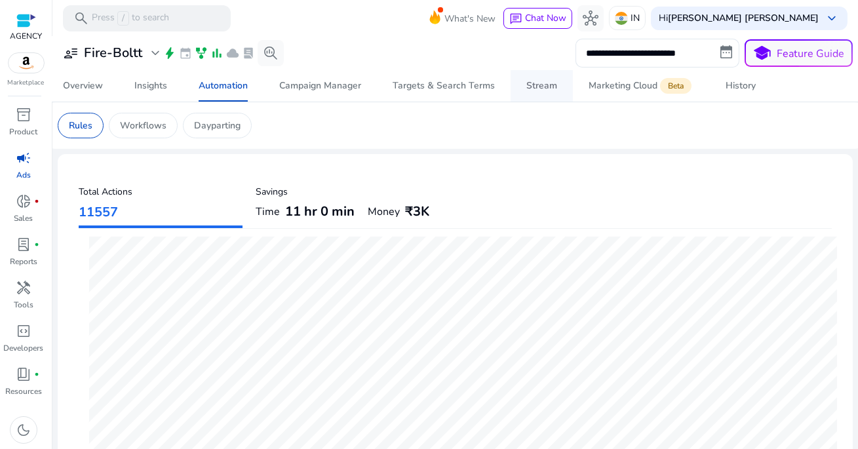
click at [550, 83] on div "Stream" at bounding box center [541, 85] width 31 height 9
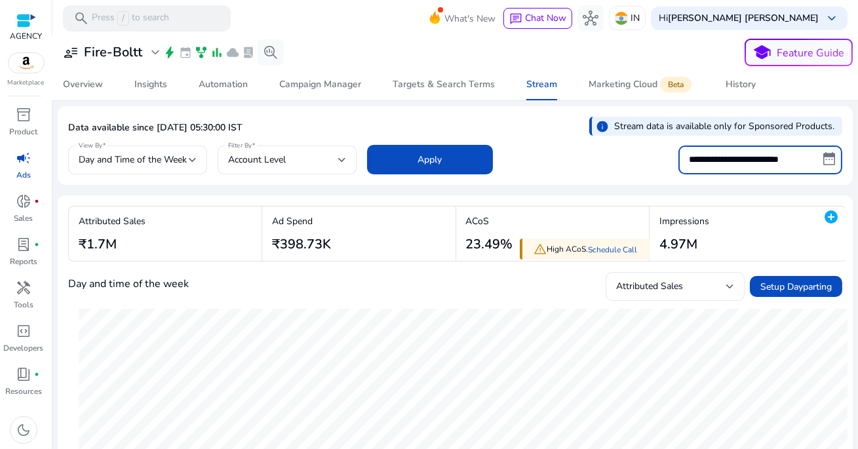
click at [726, 158] on input "**********" at bounding box center [760, 160] width 164 height 29
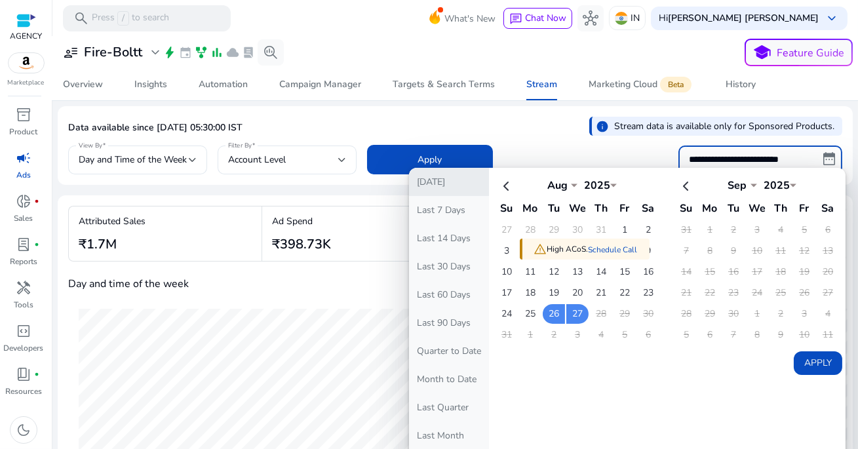
click at [460, 187] on button "[DATE]" at bounding box center [449, 182] width 80 height 28
type input "**********"
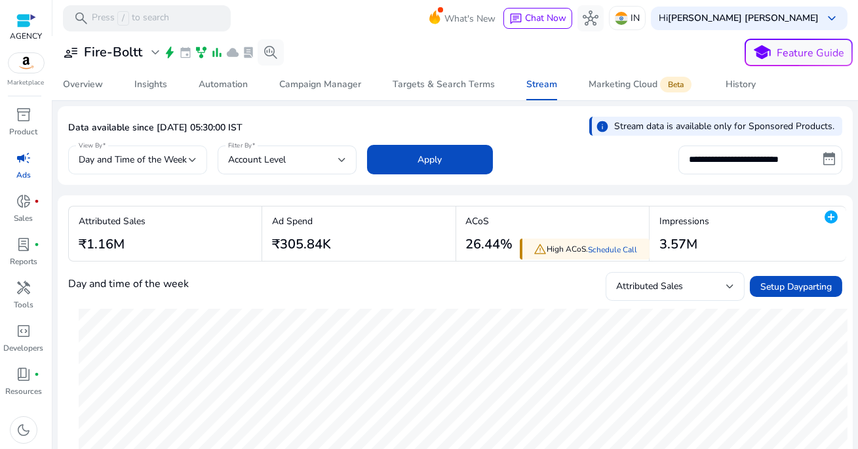
click at [172, 159] on span "Day and Time of the Week" at bounding box center [133, 159] width 108 height 12
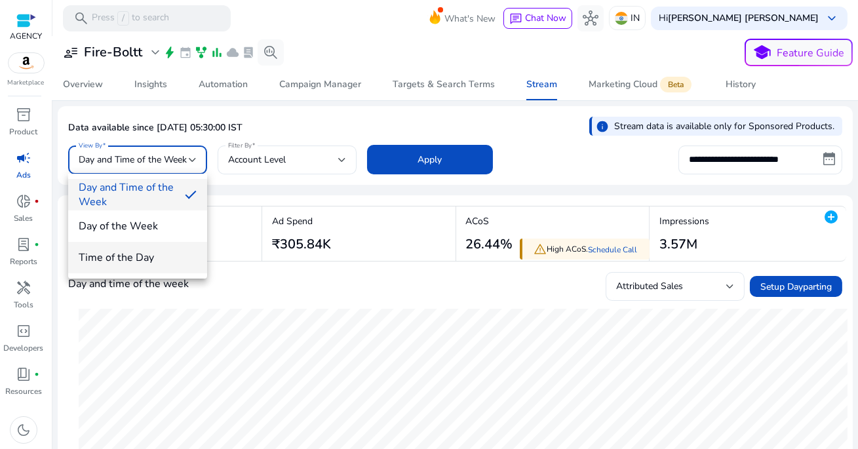
click at [165, 249] on mat-option "Time of the Day" at bounding box center [137, 257] width 139 height 31
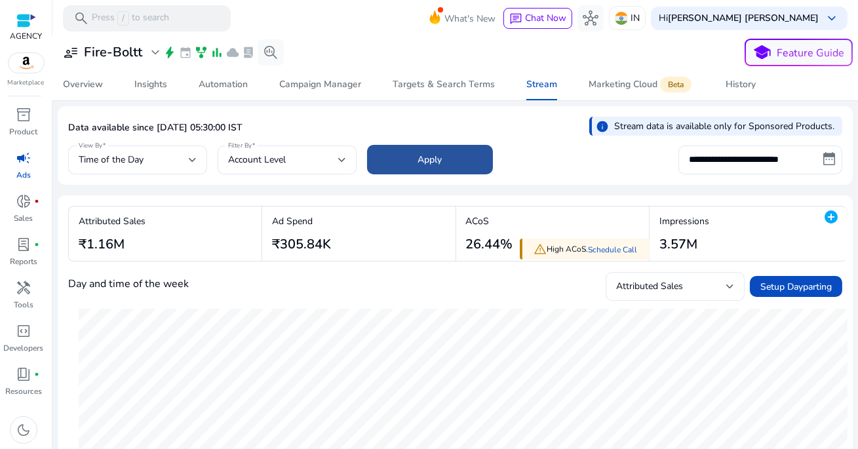
click at [387, 156] on span at bounding box center [430, 159] width 126 height 31
click at [349, 19] on mat-toolbar "search Press / to search What's New chat Chat Now hub IN Hi [PERSON_NAME] [PERS…" at bounding box center [455, 18] width 806 height 36
click at [387, 13] on mat-toolbar "search Press / to search What's New chat Chat Now hub IN Hi [PERSON_NAME] [PERS…" at bounding box center [455, 18] width 806 height 36
